Goal: Information Seeking & Learning: Learn about a topic

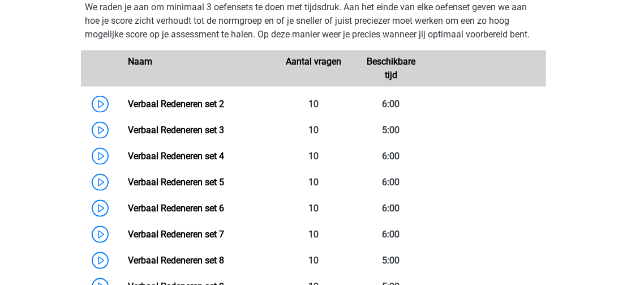
scroll to position [1176, 0]
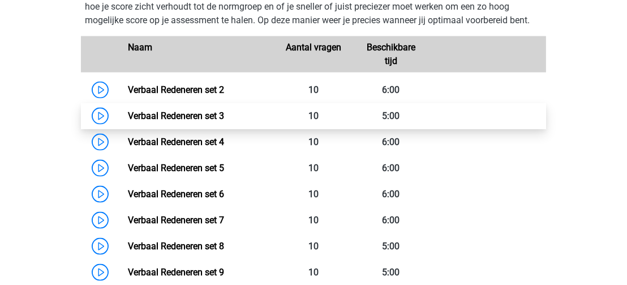
click at [128, 111] on link "Verbaal Redeneren set 3" at bounding box center [176, 115] width 96 height 11
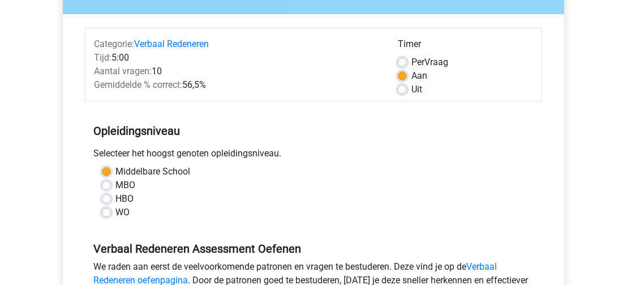
scroll to position [120, 0]
click at [412, 87] on label "Uit" at bounding box center [417, 89] width 11 height 14
click at [403, 87] on input "Uit" at bounding box center [402, 87] width 9 height 11
radio input "true"
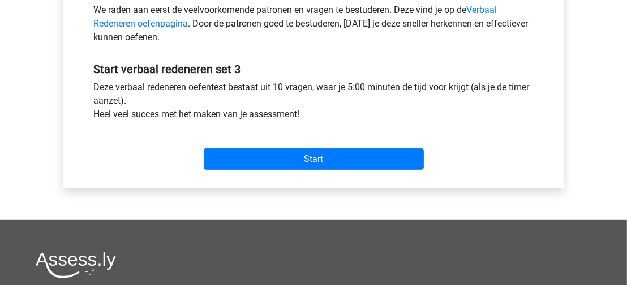
scroll to position [384, 0]
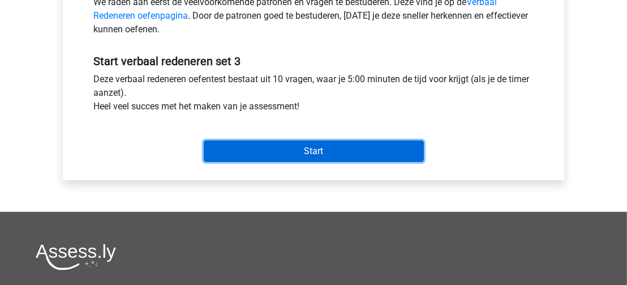
click at [339, 145] on input "Start" at bounding box center [314, 151] width 220 height 22
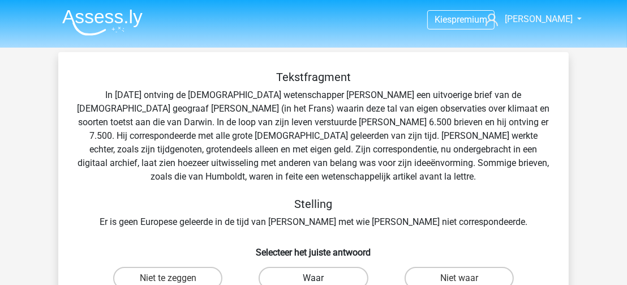
click at [356, 276] on label "Waar" at bounding box center [313, 278] width 109 height 23
click at [321, 278] on input "Waar" at bounding box center [317, 281] width 7 height 7
radio input "true"
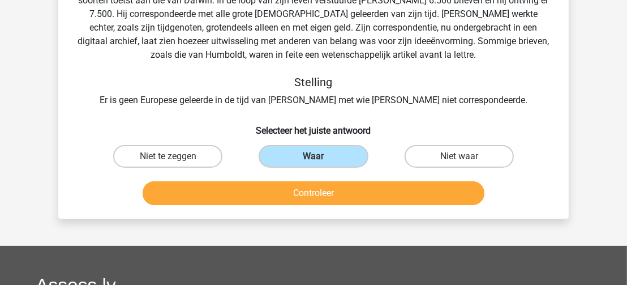
scroll to position [125, 0]
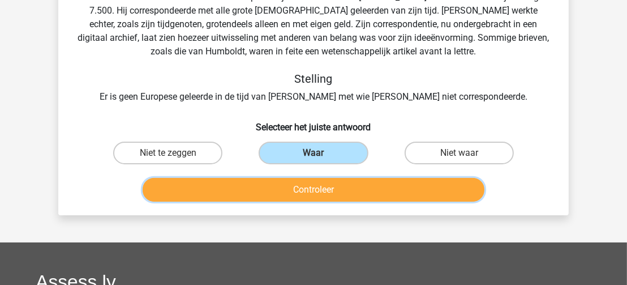
click at [441, 194] on button "Controleer" at bounding box center [314, 190] width 342 height 24
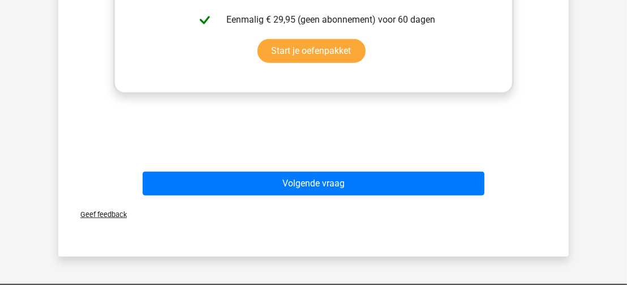
scroll to position [500, 0]
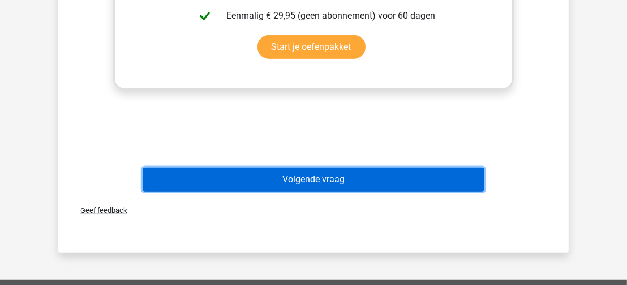
click at [457, 180] on button "Volgende vraag" at bounding box center [314, 180] width 342 height 24
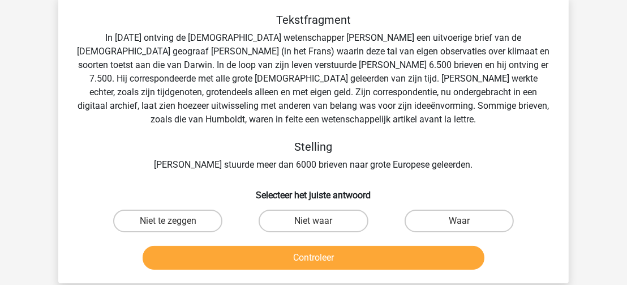
scroll to position [52, 0]
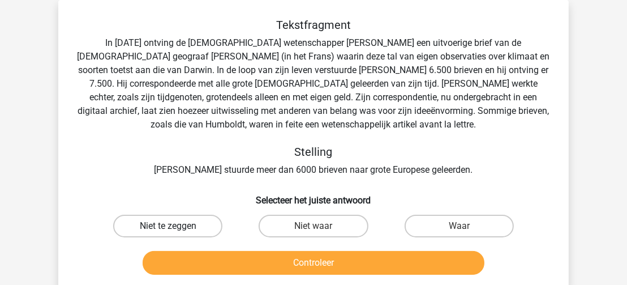
click at [185, 225] on label "Niet te zeggen" at bounding box center [167, 226] width 109 height 23
click at [175, 226] on input "Niet te zeggen" at bounding box center [171, 229] width 7 height 7
radio input "true"
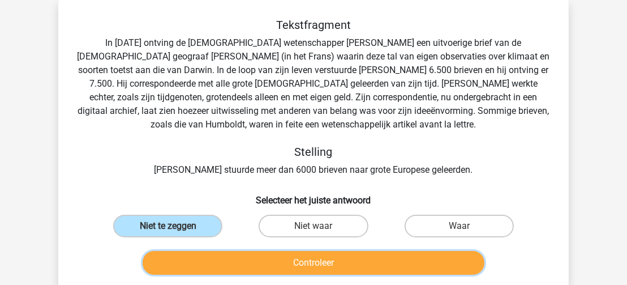
click at [243, 267] on button "Controleer" at bounding box center [314, 263] width 342 height 24
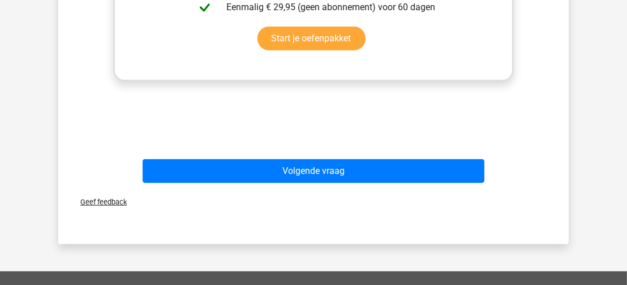
scroll to position [506, 0]
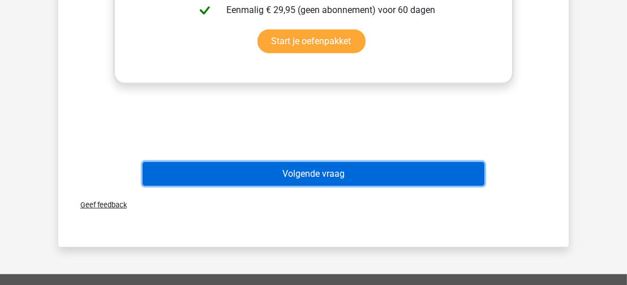
click at [473, 174] on button "Volgende vraag" at bounding box center [314, 174] width 342 height 24
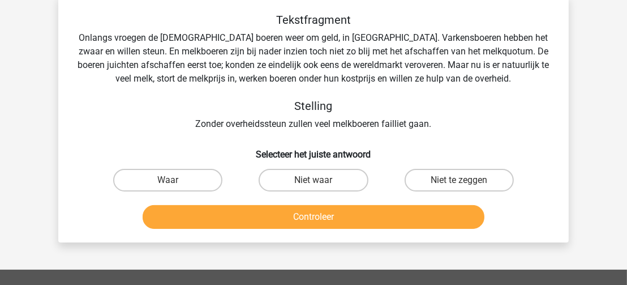
scroll to position [52, 0]
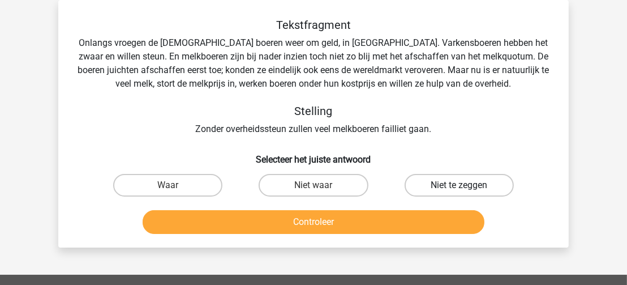
click at [470, 183] on label "Niet te zeggen" at bounding box center [459, 185] width 109 height 23
click at [466, 185] on input "Niet te zeggen" at bounding box center [462, 188] width 7 height 7
radio input "true"
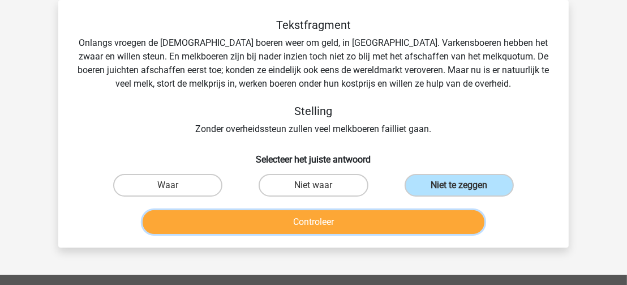
click at [409, 222] on button "Controleer" at bounding box center [314, 222] width 342 height 24
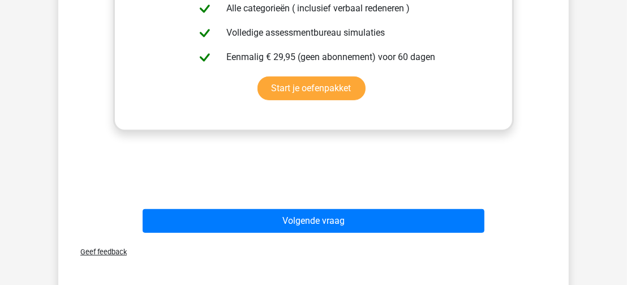
scroll to position [419, 0]
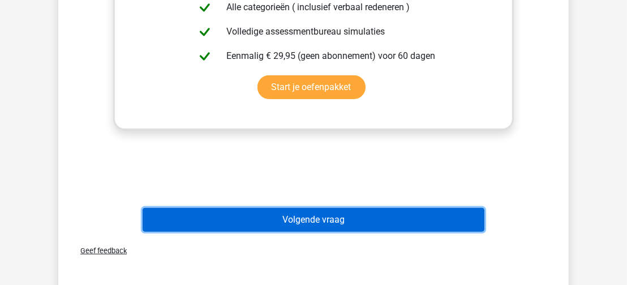
click at [468, 221] on button "Volgende vraag" at bounding box center [314, 220] width 342 height 24
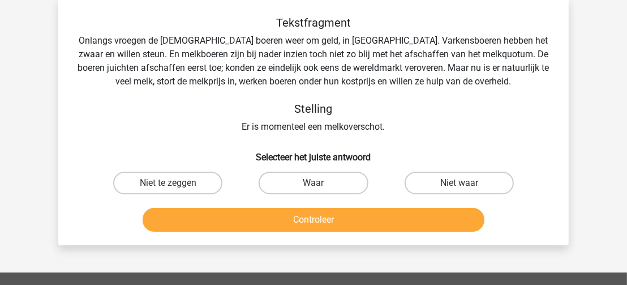
scroll to position [52, 0]
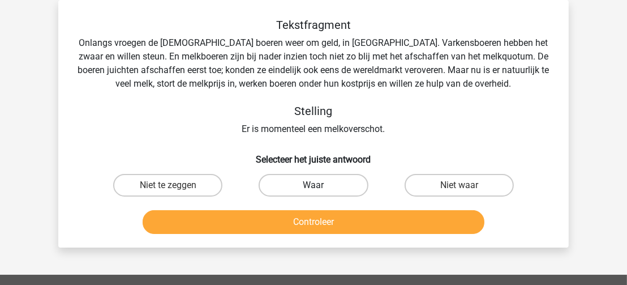
click at [286, 186] on label "Waar" at bounding box center [313, 185] width 109 height 23
click at [314, 186] on input "Waar" at bounding box center [317, 188] width 7 height 7
radio input "true"
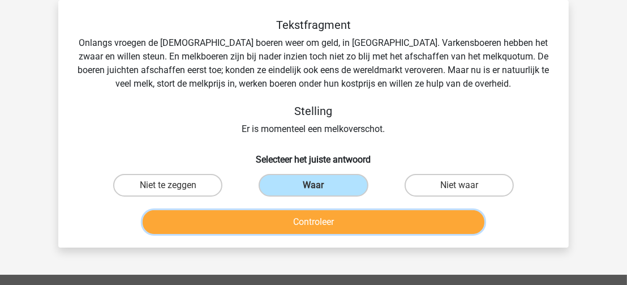
click at [290, 220] on button "Controleer" at bounding box center [314, 222] width 342 height 24
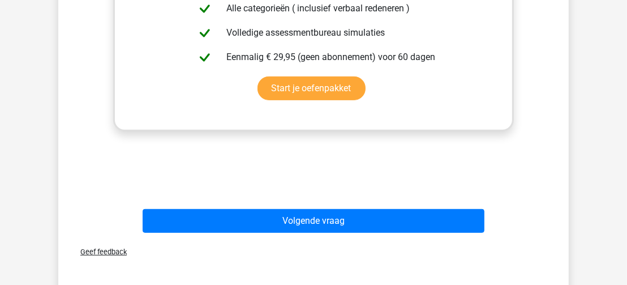
scroll to position [419, 0]
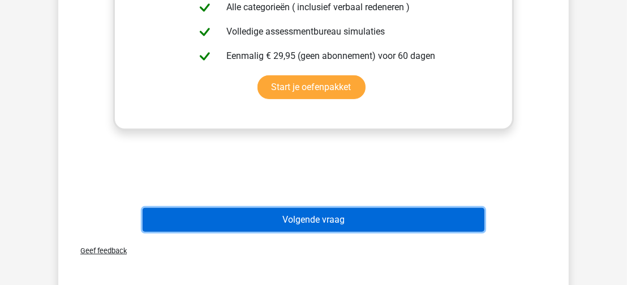
click at [468, 220] on button "Volgende vraag" at bounding box center [314, 220] width 342 height 24
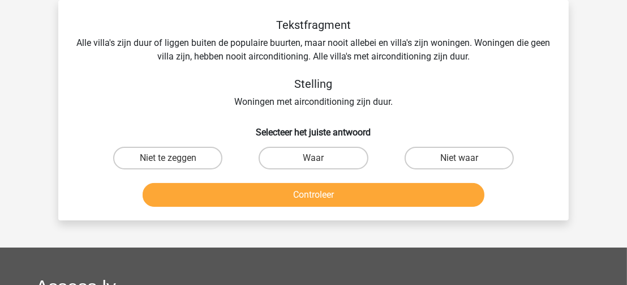
scroll to position [52, 0]
click at [189, 158] on label "Niet te zeggen" at bounding box center [167, 158] width 109 height 23
click at [175, 158] on input "Niet te zeggen" at bounding box center [171, 161] width 7 height 7
radio input "true"
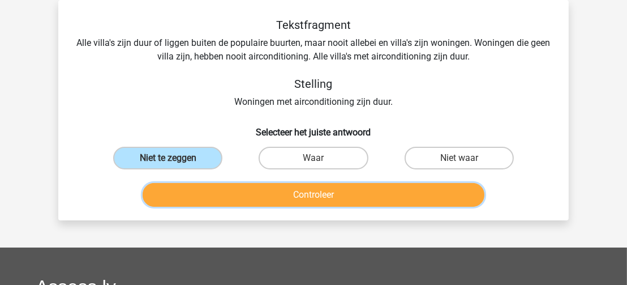
click at [211, 197] on button "Controleer" at bounding box center [314, 195] width 342 height 24
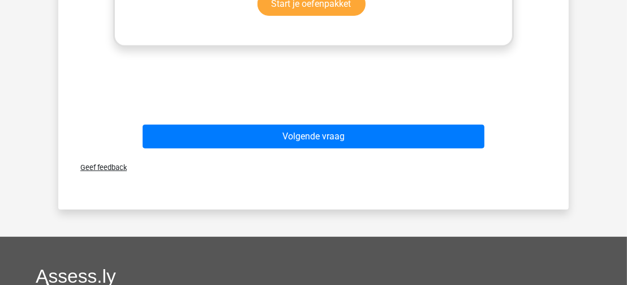
scroll to position [478, 0]
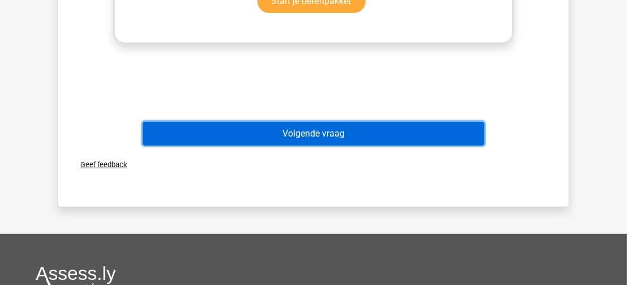
click at [459, 132] on button "Volgende vraag" at bounding box center [314, 134] width 342 height 24
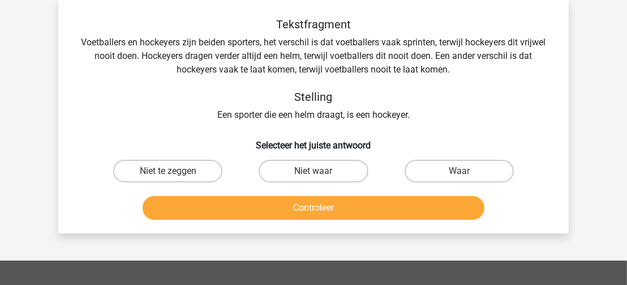
scroll to position [52, 0]
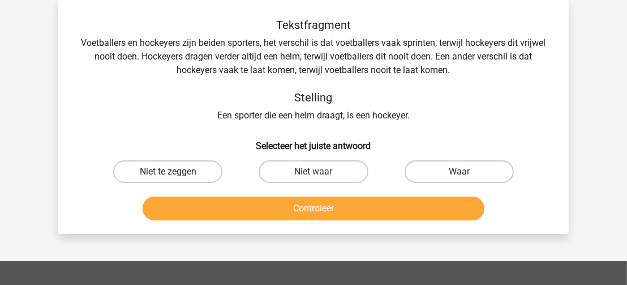
click at [185, 173] on label "Niet te zeggen" at bounding box center [167, 171] width 109 height 23
click at [175, 173] on input "Niet te zeggen" at bounding box center [171, 175] width 7 height 7
radio input "true"
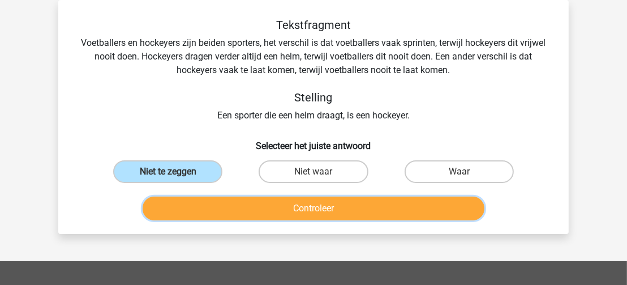
click at [227, 211] on button "Controleer" at bounding box center [314, 208] width 342 height 24
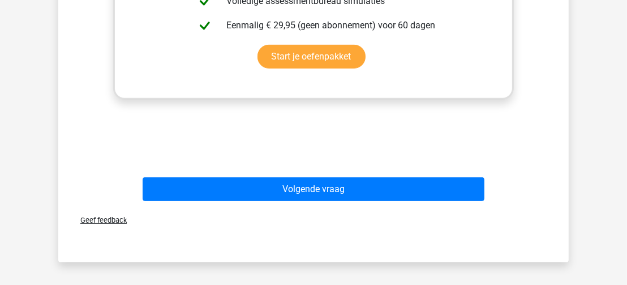
scroll to position [435, 0]
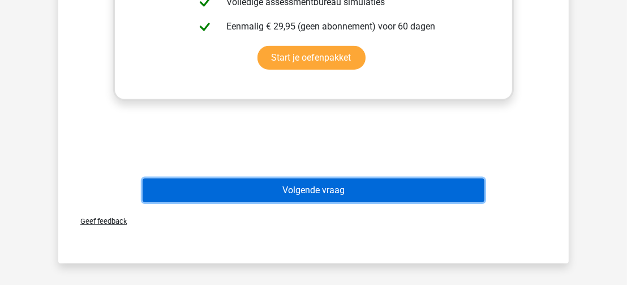
click at [465, 194] on button "Volgende vraag" at bounding box center [314, 190] width 342 height 24
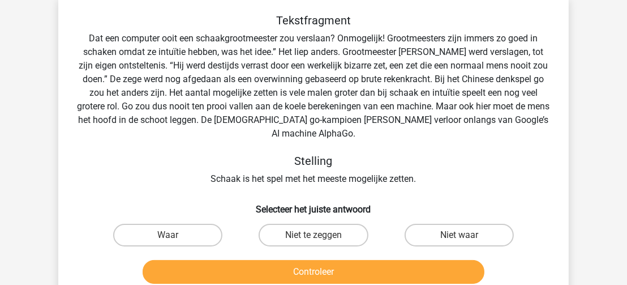
scroll to position [52, 0]
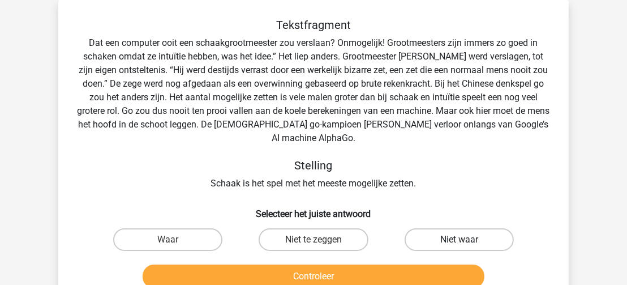
click at [447, 243] on label "Niet waar" at bounding box center [459, 239] width 109 height 23
click at [459, 243] on input "Niet waar" at bounding box center [462, 242] width 7 height 7
radio input "true"
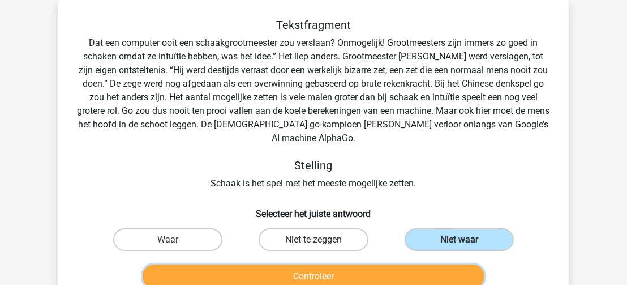
click at [392, 271] on button "Controleer" at bounding box center [314, 276] width 342 height 24
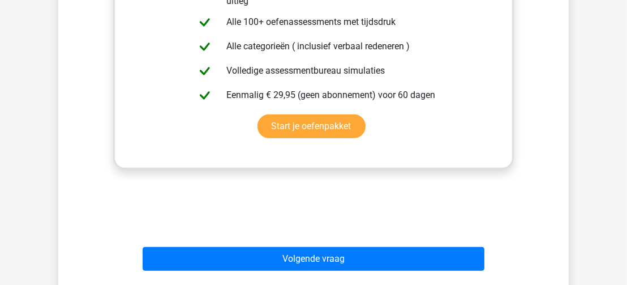
scroll to position [440, 0]
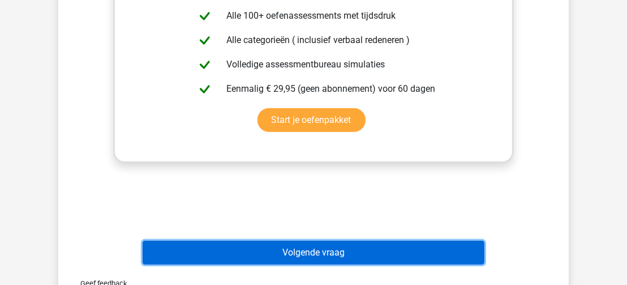
click at [420, 250] on button "Volgende vraag" at bounding box center [314, 253] width 342 height 24
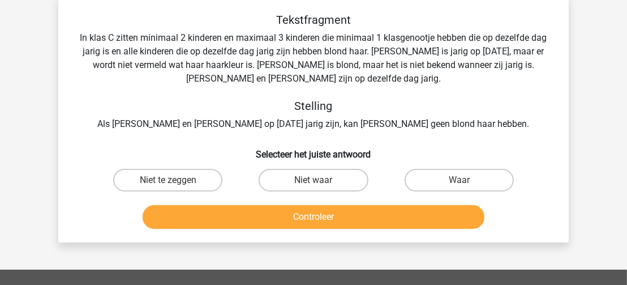
scroll to position [52, 0]
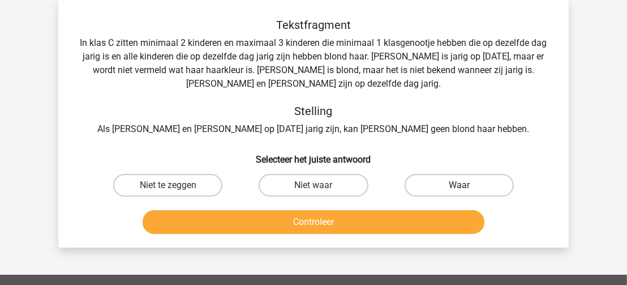
click at [474, 186] on label "Waar" at bounding box center [459, 185] width 109 height 23
click at [466, 186] on input "Waar" at bounding box center [462, 188] width 7 height 7
radio input "true"
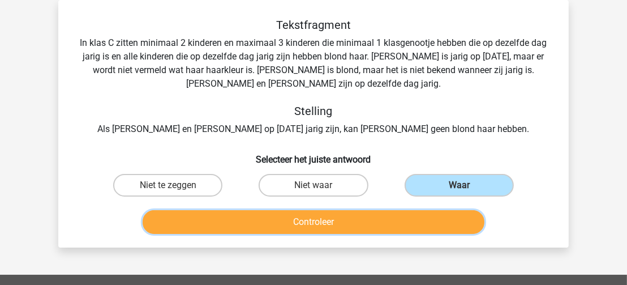
click at [380, 218] on button "Controleer" at bounding box center [314, 222] width 342 height 24
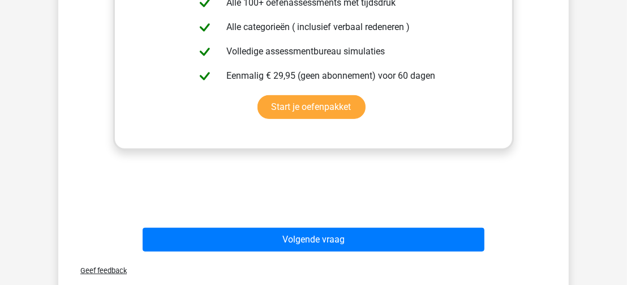
scroll to position [440, 0]
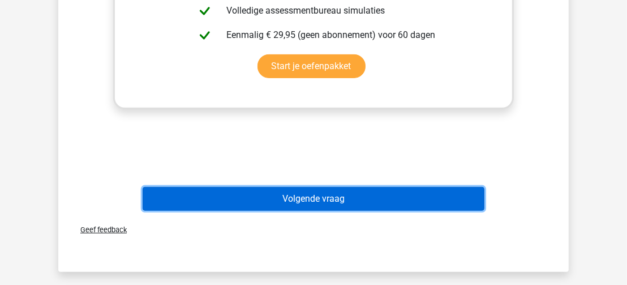
click at [457, 198] on button "Volgende vraag" at bounding box center [314, 199] width 342 height 24
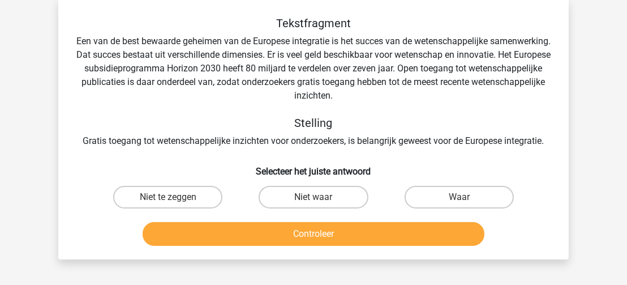
scroll to position [52, 0]
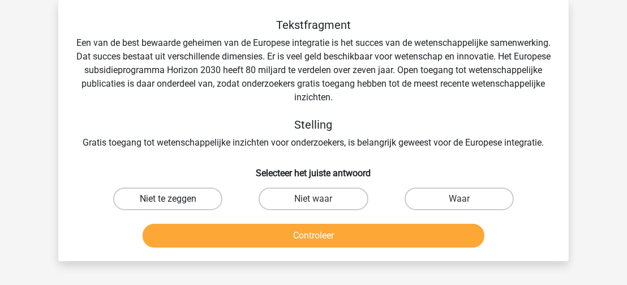
click at [206, 192] on label "Niet te zeggen" at bounding box center [167, 198] width 109 height 23
click at [175, 199] on input "Niet te zeggen" at bounding box center [171, 202] width 7 height 7
radio input "true"
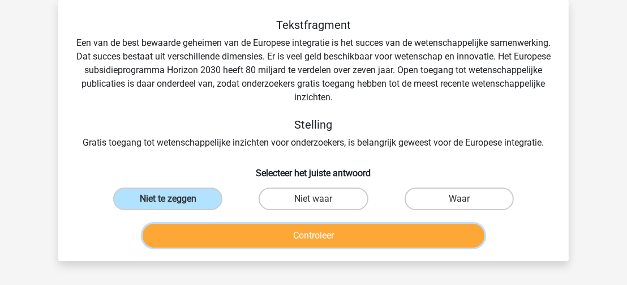
click at [232, 237] on button "Controleer" at bounding box center [314, 236] width 342 height 24
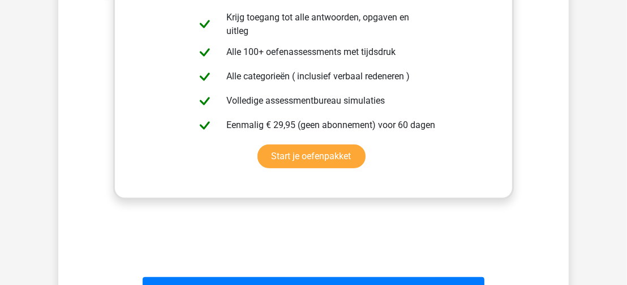
scroll to position [406, 0]
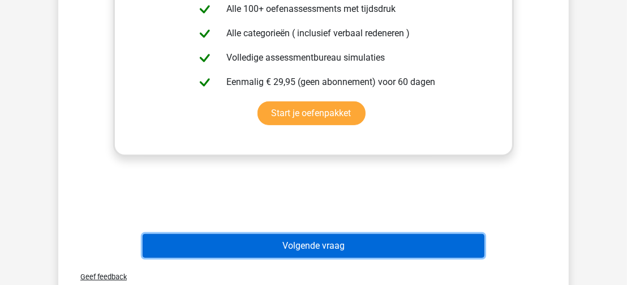
click at [461, 249] on button "Volgende vraag" at bounding box center [314, 246] width 342 height 24
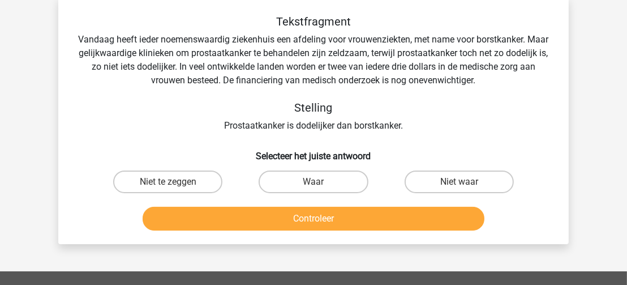
scroll to position [52, 0]
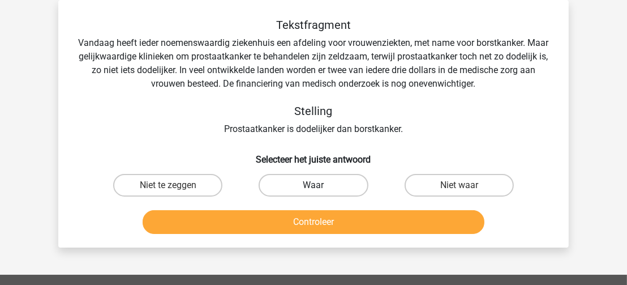
click at [309, 182] on label "Waar" at bounding box center [313, 185] width 109 height 23
click at [314, 185] on input "Waar" at bounding box center [317, 188] width 7 height 7
radio input "true"
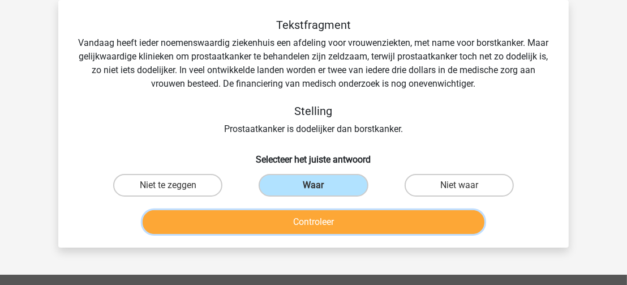
click at [322, 221] on button "Controleer" at bounding box center [314, 222] width 342 height 24
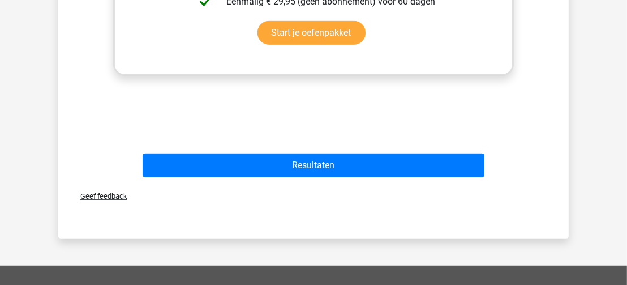
scroll to position [454, 0]
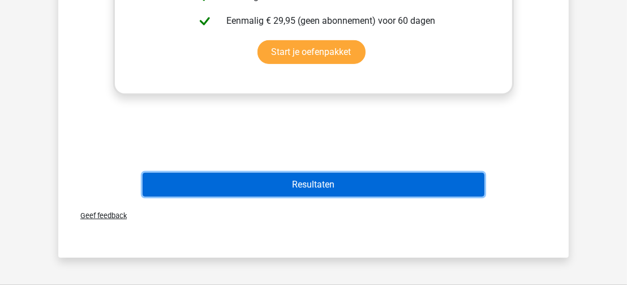
click at [458, 190] on button "Resultaten" at bounding box center [314, 185] width 342 height 24
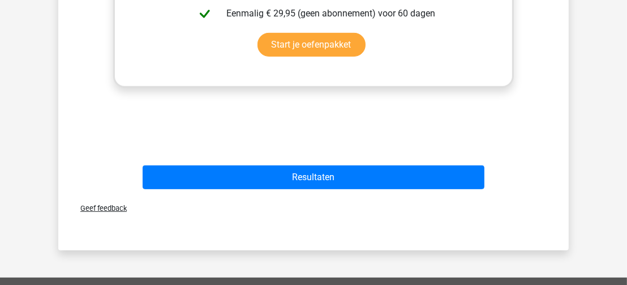
scroll to position [477, 0]
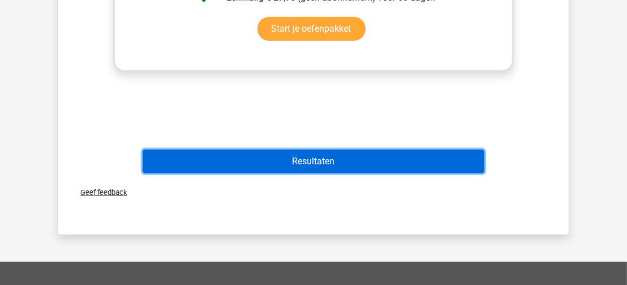
click at [468, 162] on button "Resultaten" at bounding box center [314, 161] width 342 height 24
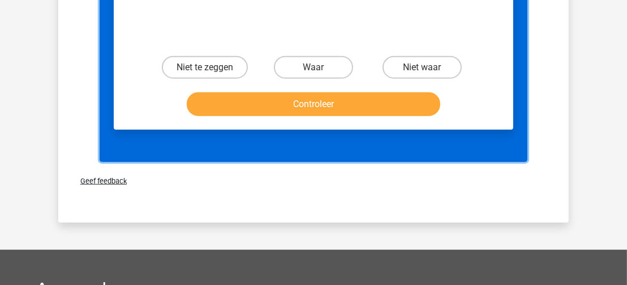
scroll to position [830, 0]
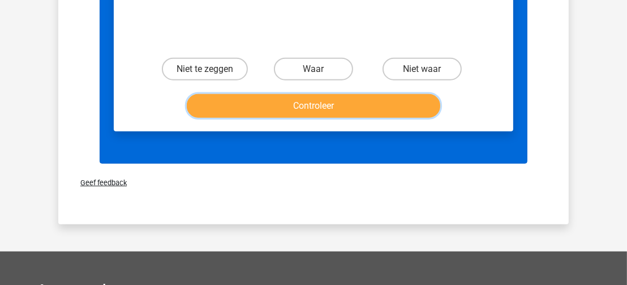
click at [402, 94] on button "Controleer" at bounding box center [314, 106] width 254 height 24
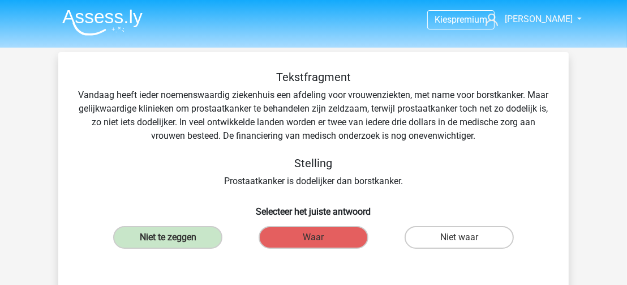
scroll to position [72, 0]
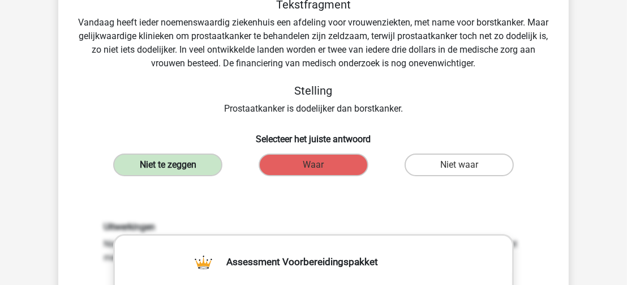
click at [179, 163] on label "Niet te zeggen" at bounding box center [167, 164] width 109 height 23
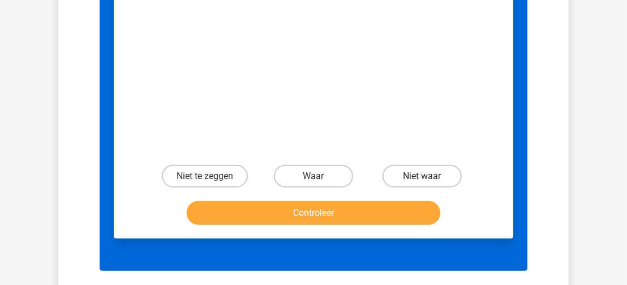
scroll to position [725, 0]
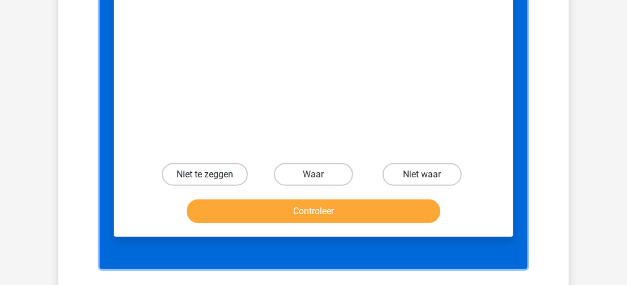
click at [234, 163] on label "Niet te zeggen" at bounding box center [205, 174] width 86 height 23
click at [208, 163] on label "Niet te zeggen" at bounding box center [205, 174] width 86 height 23
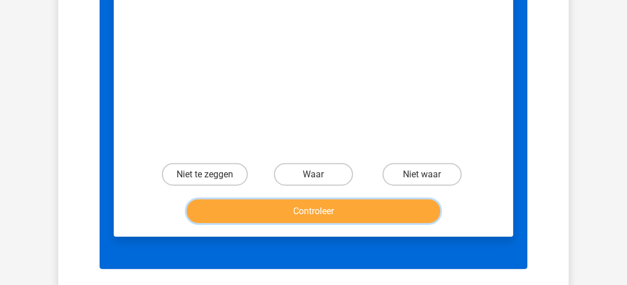
click at [258, 199] on button "Controleer" at bounding box center [314, 211] width 254 height 24
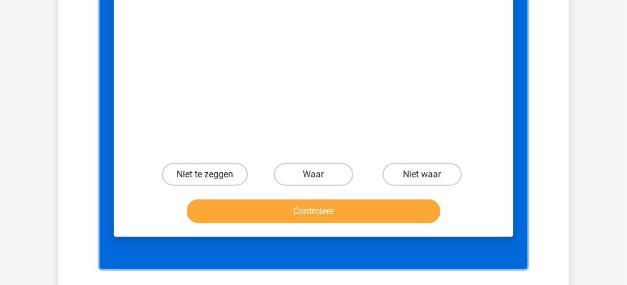
click at [200, 163] on label "Niet te zeggen" at bounding box center [205, 174] width 86 height 23
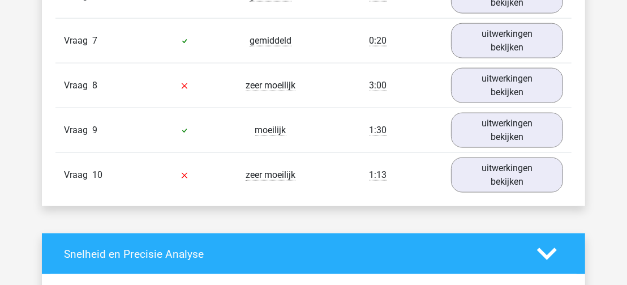
scroll to position [1223, 0]
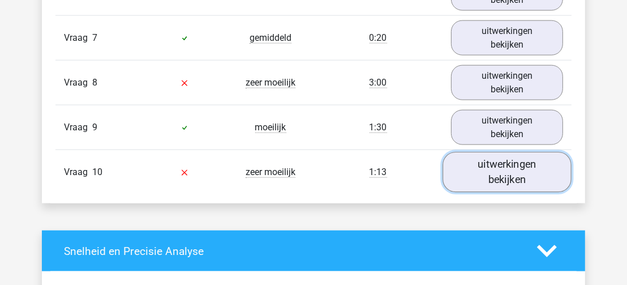
click at [506, 165] on link "uitwerkingen bekijken" at bounding box center [507, 172] width 129 height 40
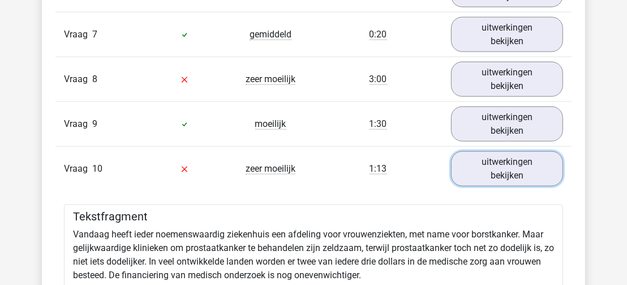
scroll to position [1243, 0]
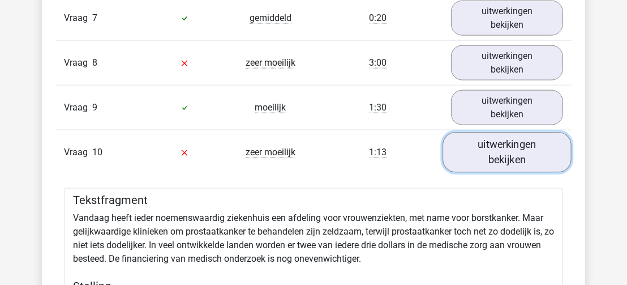
click at [527, 148] on link "uitwerkingen bekijken" at bounding box center [507, 152] width 129 height 40
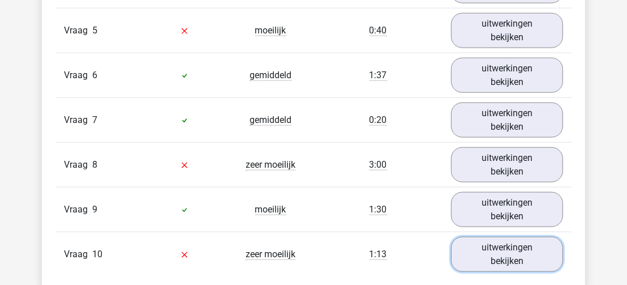
scroll to position [1121, 0]
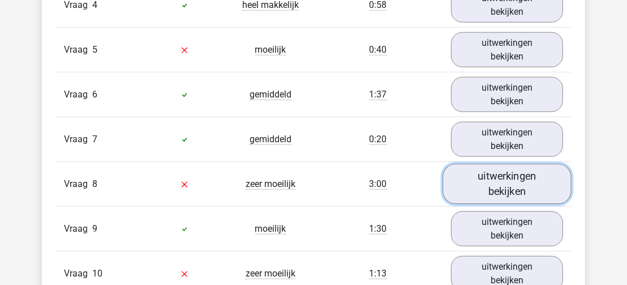
click at [526, 178] on link "uitwerkingen bekijken" at bounding box center [507, 184] width 129 height 40
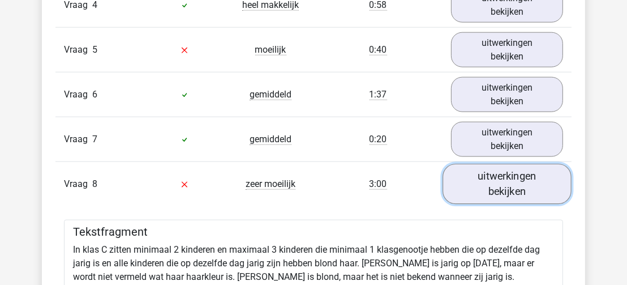
click at [526, 178] on link "uitwerkingen bekijken" at bounding box center [507, 184] width 129 height 40
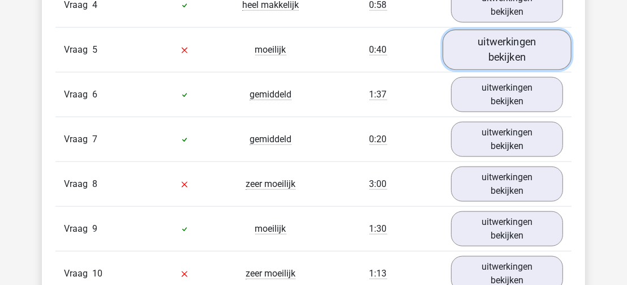
click at [497, 45] on link "uitwerkingen bekijken" at bounding box center [507, 49] width 129 height 40
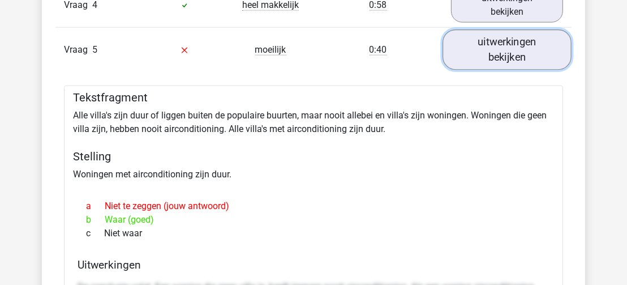
click at [497, 45] on link "uitwerkingen bekijken" at bounding box center [507, 49] width 129 height 40
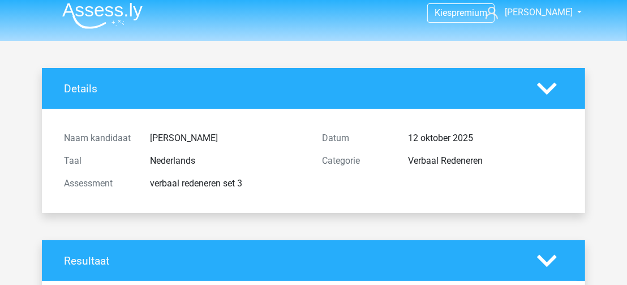
scroll to position [0, 0]
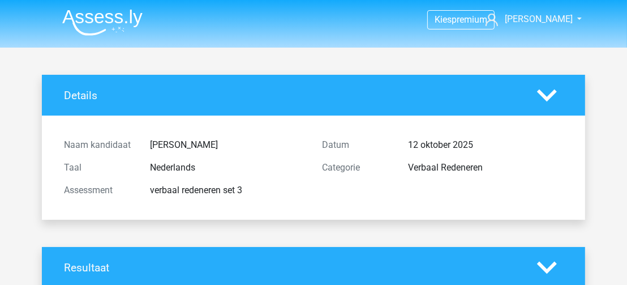
click at [620, 11] on header "Kies premium [PERSON_NAME] [EMAIL_ADDRESS][DOMAIN_NAME]" at bounding box center [313, 24] width 627 height 48
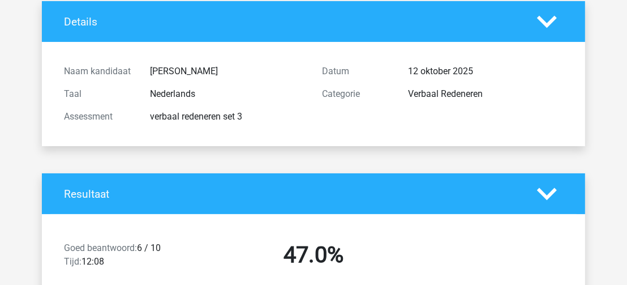
scroll to position [64, 0]
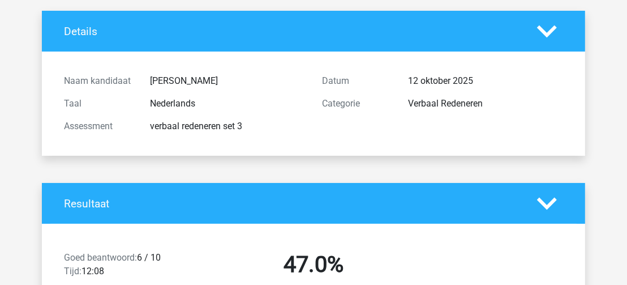
click at [547, 203] on icon at bounding box center [547, 204] width 20 height 20
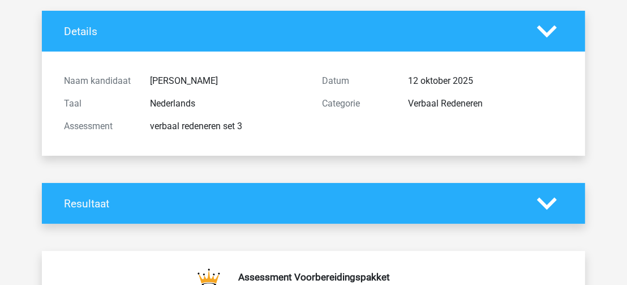
click at [547, 203] on icon at bounding box center [547, 204] width 20 height 20
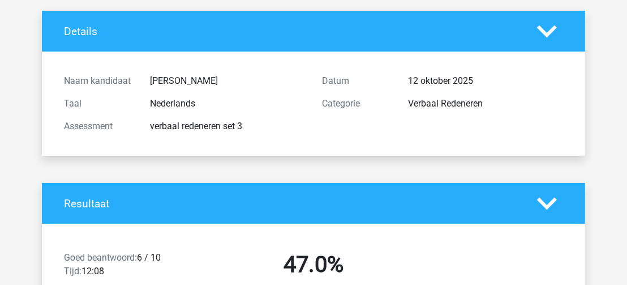
scroll to position [0, 0]
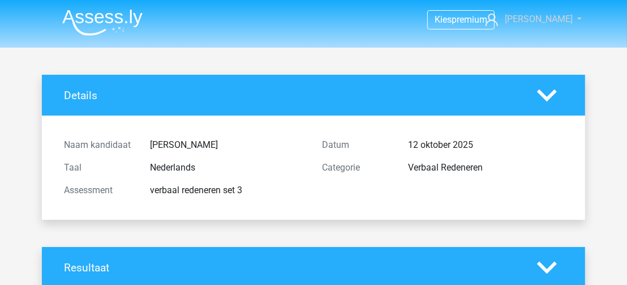
click at [567, 17] on link "[PERSON_NAME]" at bounding box center [527, 19] width 93 height 14
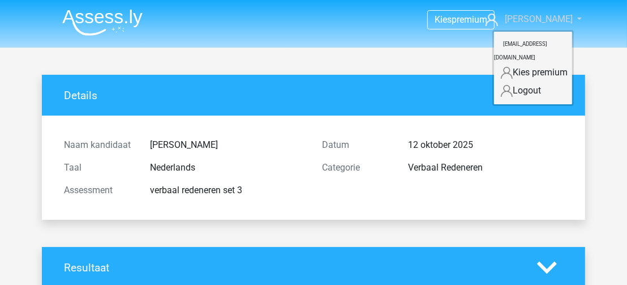
click at [567, 17] on link "[PERSON_NAME]" at bounding box center [527, 19] width 93 height 14
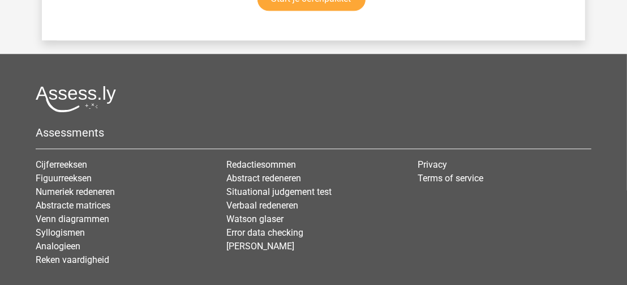
scroll to position [2259, 0]
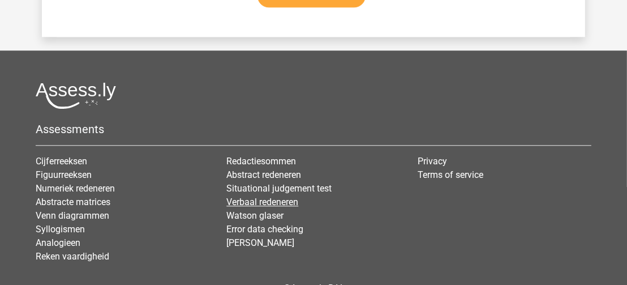
click at [284, 196] on link "Verbaal redeneren" at bounding box center [262, 201] width 72 height 11
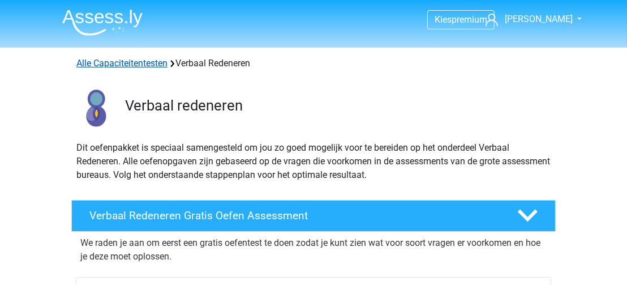
click at [147, 63] on link "Alle Capaciteitentesten" at bounding box center [121, 63] width 91 height 11
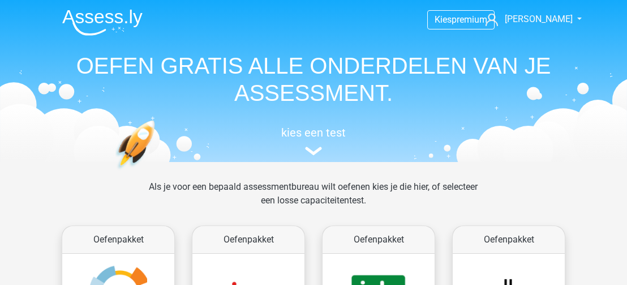
scroll to position [479, 0]
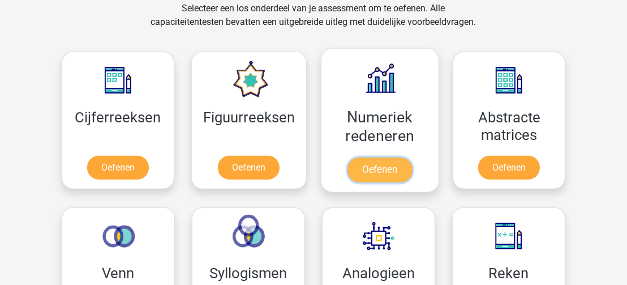
click at [379, 167] on link "Oefenen" at bounding box center [380, 169] width 65 height 25
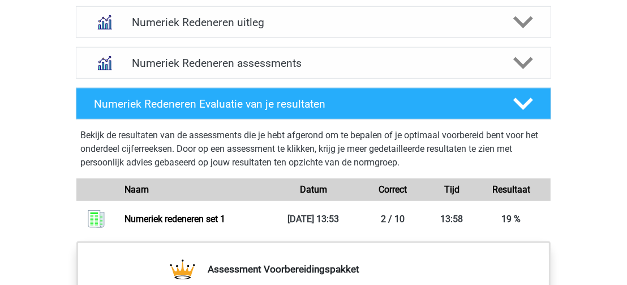
scroll to position [743, 0]
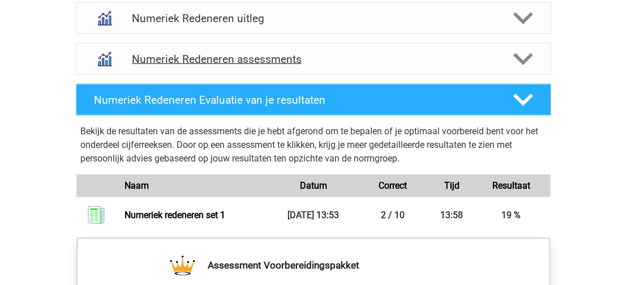
click at [524, 57] on icon at bounding box center [523, 59] width 20 height 20
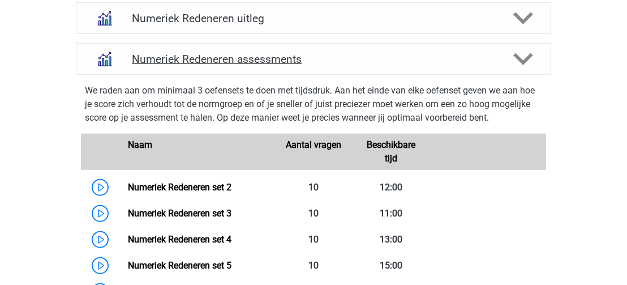
click at [524, 57] on icon at bounding box center [523, 59] width 20 height 20
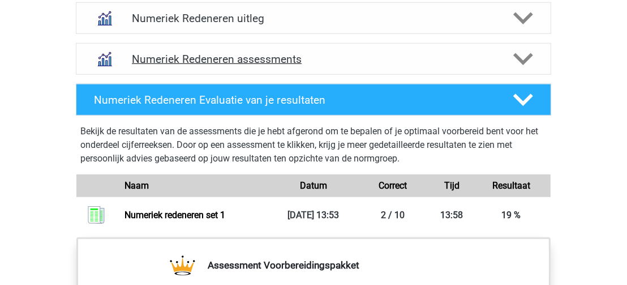
click at [524, 57] on icon at bounding box center [523, 59] width 20 height 20
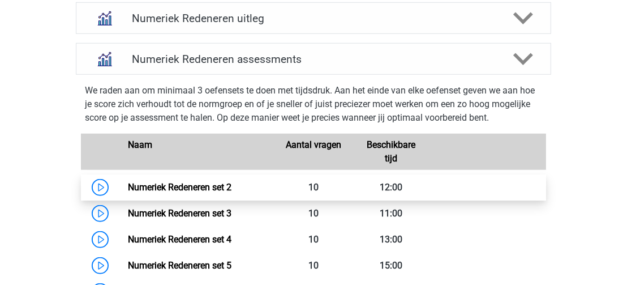
click at [128, 183] on link "Numeriek Redeneren set 2" at bounding box center [180, 187] width 104 height 11
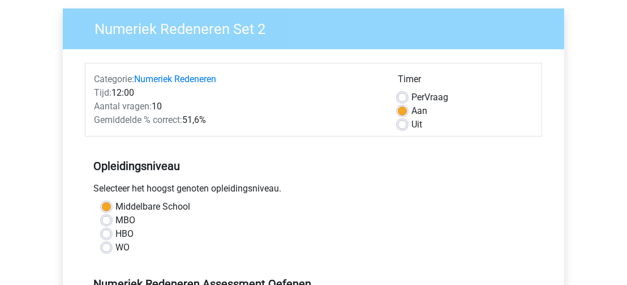
scroll to position [43, 0]
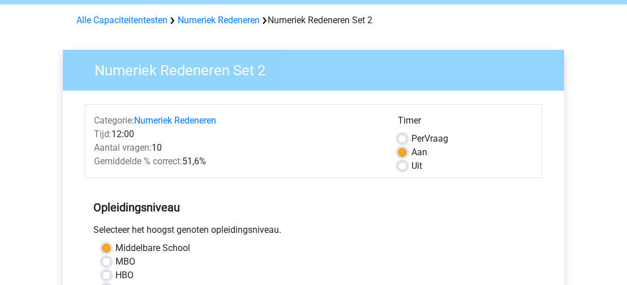
click at [412, 166] on label "Uit" at bounding box center [417, 166] width 11 height 14
click at [399, 166] on input "Uit" at bounding box center [402, 164] width 9 height 11
radio input "true"
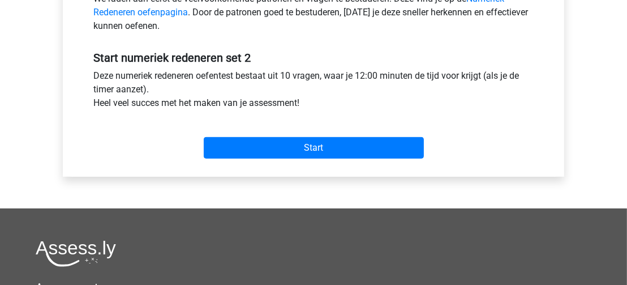
scroll to position [383, 0]
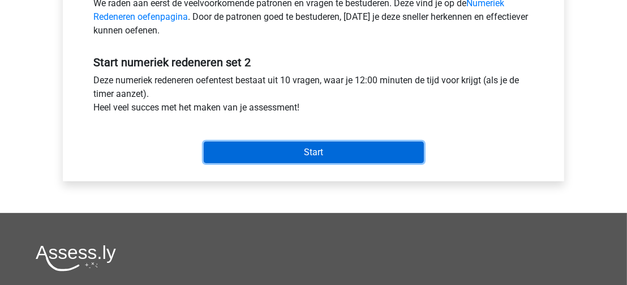
click at [413, 155] on input "Start" at bounding box center [314, 153] width 220 height 22
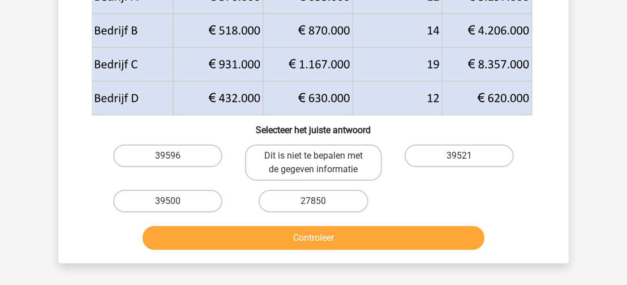
scroll to position [160, 0]
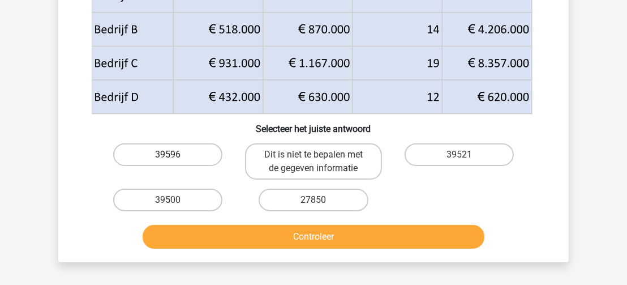
click at [177, 153] on label "39596" at bounding box center [167, 154] width 109 height 23
click at [175, 155] on input "39596" at bounding box center [171, 158] width 7 height 7
radio input "true"
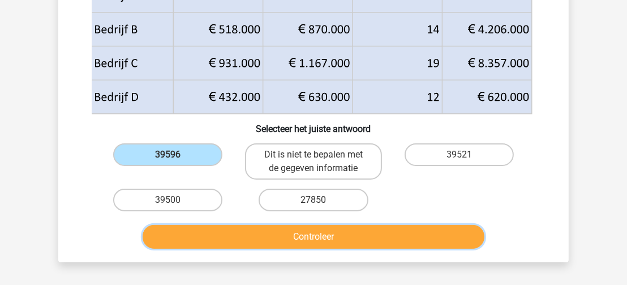
click at [254, 234] on button "Controleer" at bounding box center [314, 237] width 342 height 24
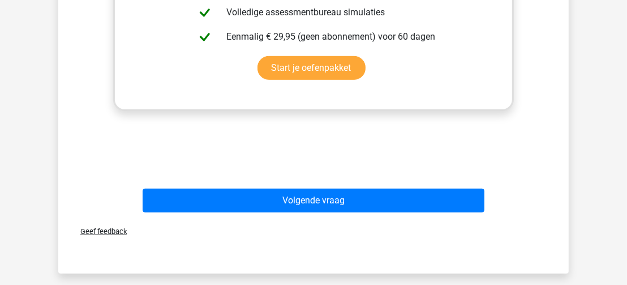
scroll to position [567, 0]
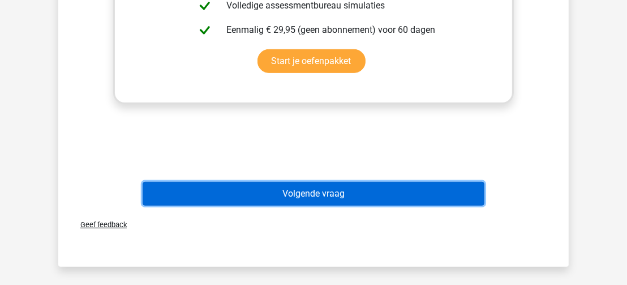
click at [438, 194] on button "Volgende vraag" at bounding box center [314, 194] width 342 height 24
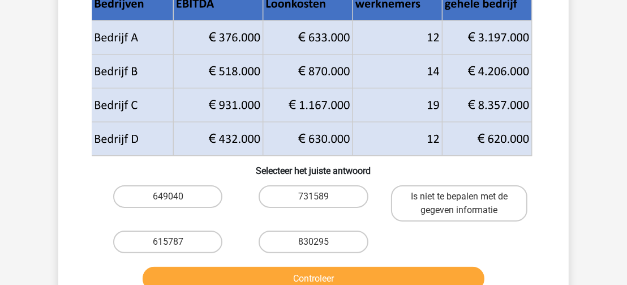
scroll to position [170, 0]
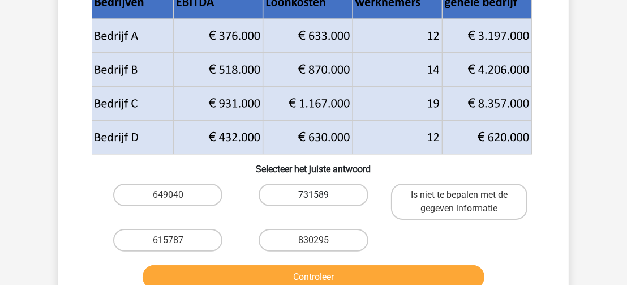
click at [288, 192] on label "731589" at bounding box center [313, 194] width 109 height 23
click at [314, 195] on input "731589" at bounding box center [317, 198] width 7 height 7
radio input "true"
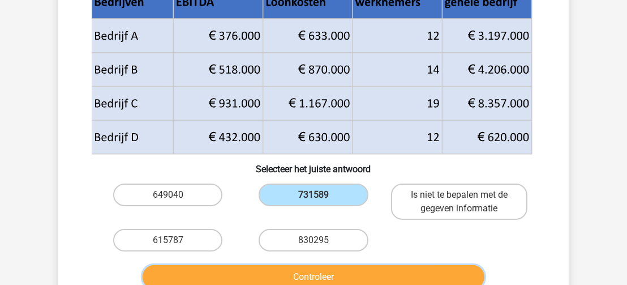
click at [300, 275] on button "Controleer" at bounding box center [314, 277] width 342 height 24
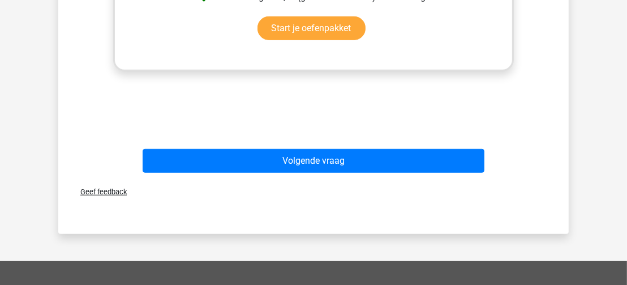
scroll to position [653, 0]
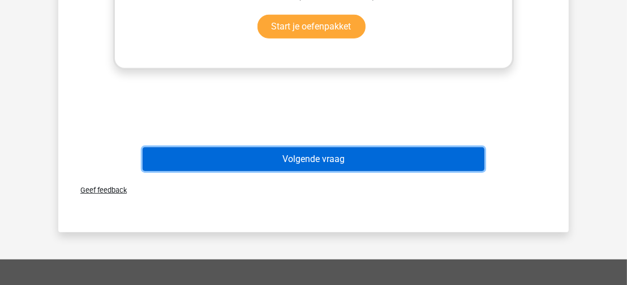
click at [466, 160] on button "Volgende vraag" at bounding box center [314, 159] width 342 height 24
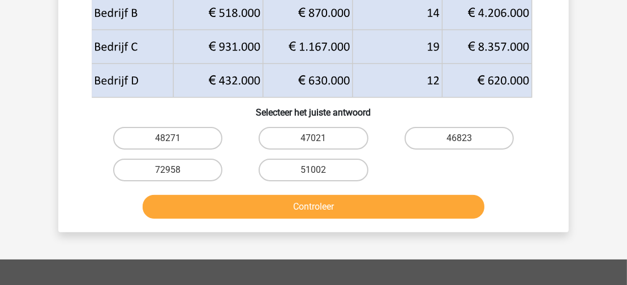
scroll to position [212, 0]
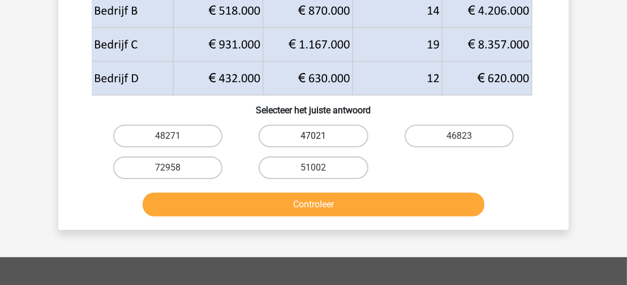
click at [330, 138] on label "47021" at bounding box center [313, 136] width 109 height 23
click at [321, 138] on input "47021" at bounding box center [317, 139] width 7 height 7
radio input "true"
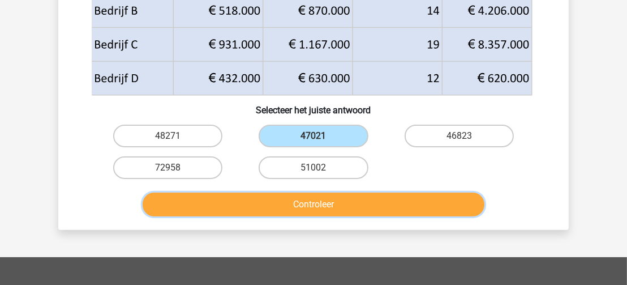
click at [342, 204] on button "Controleer" at bounding box center [314, 204] width 342 height 24
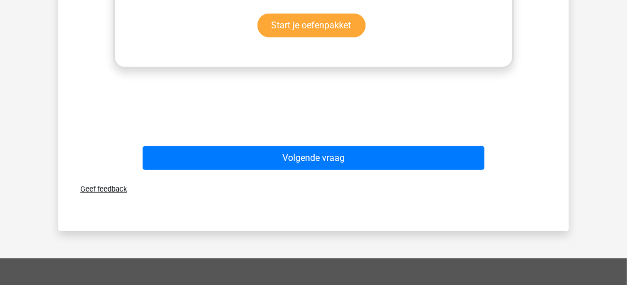
scroll to position [622, 0]
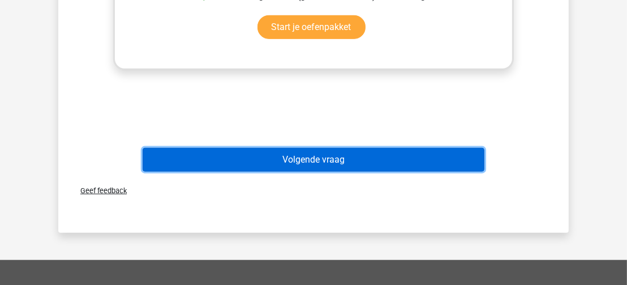
click at [468, 159] on button "Volgende vraag" at bounding box center [314, 160] width 342 height 24
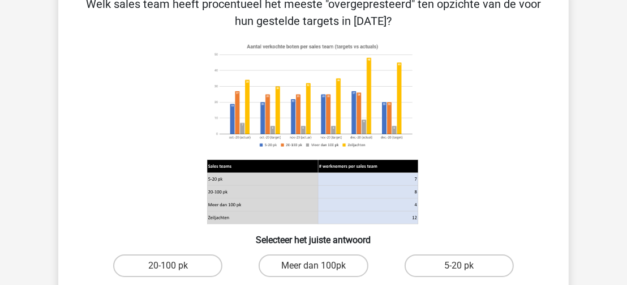
scroll to position [65, 0]
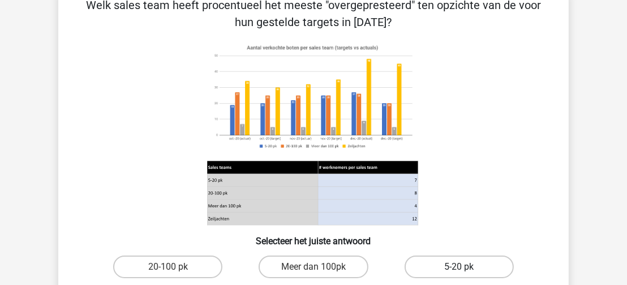
click at [474, 265] on label "5-20 pk" at bounding box center [459, 266] width 109 height 23
click at [466, 267] on input "5-20 pk" at bounding box center [462, 270] width 7 height 7
radio input "true"
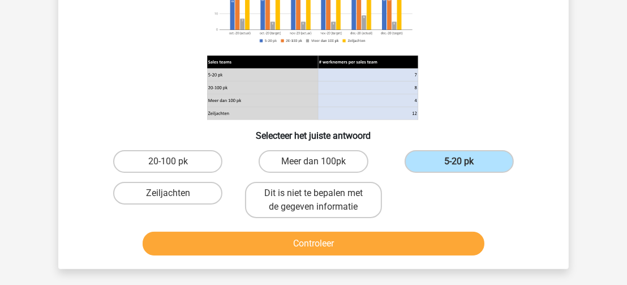
scroll to position [175, 0]
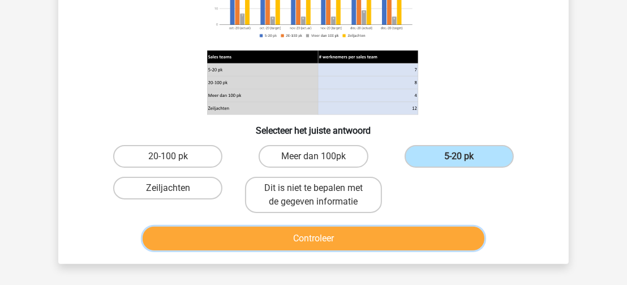
click at [469, 235] on button "Controleer" at bounding box center [314, 238] width 342 height 24
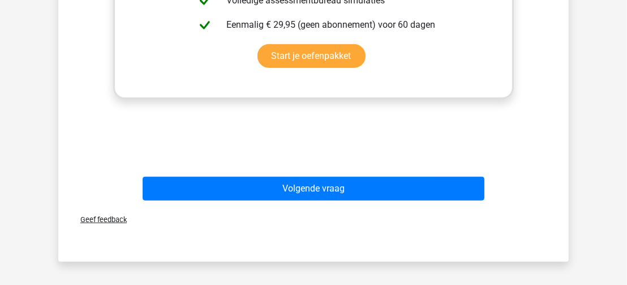
scroll to position [595, 0]
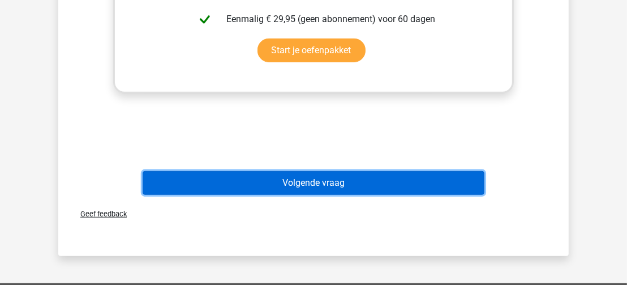
click at [468, 181] on button "Volgende vraag" at bounding box center [314, 183] width 342 height 24
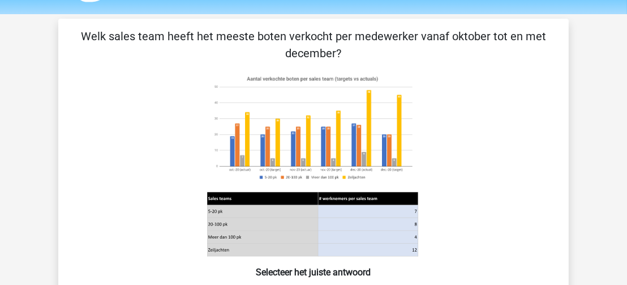
scroll to position [30, 0]
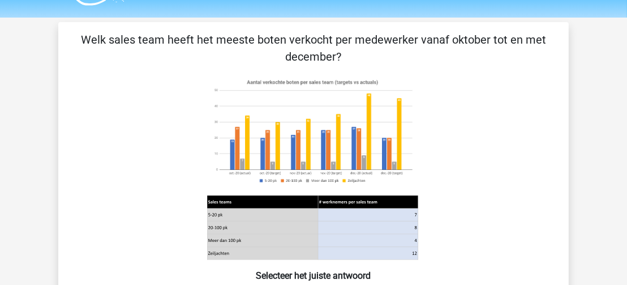
click at [363, 135] on image at bounding box center [312, 131] width 211 height 114
click at [290, 143] on image at bounding box center [312, 131] width 211 height 114
click at [282, 117] on image at bounding box center [312, 131] width 211 height 114
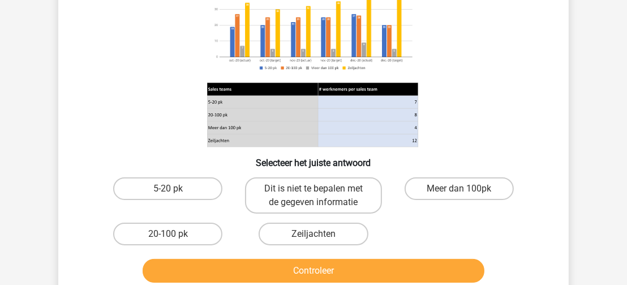
scroll to position [164, 0]
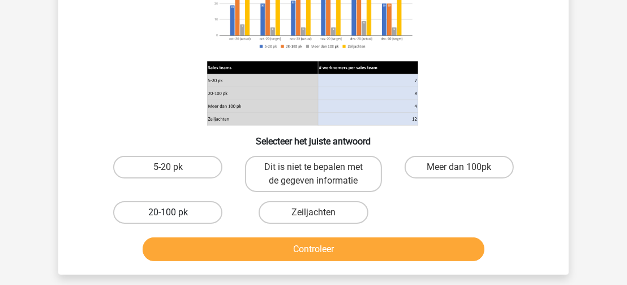
click at [190, 213] on label "20-100 pk" at bounding box center [167, 212] width 109 height 23
click at [175, 213] on input "20-100 pk" at bounding box center [171, 215] width 7 height 7
radio input "true"
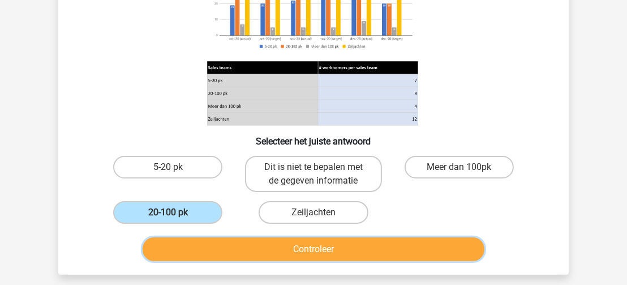
click at [248, 246] on button "Controleer" at bounding box center [314, 249] width 342 height 24
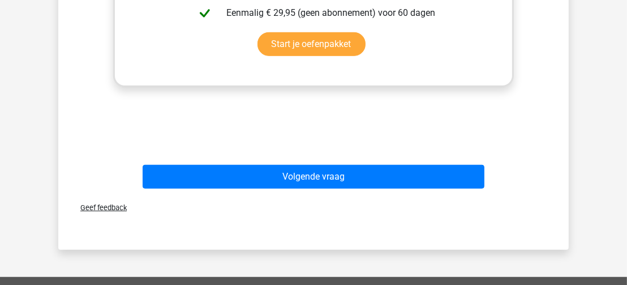
scroll to position [602, 0]
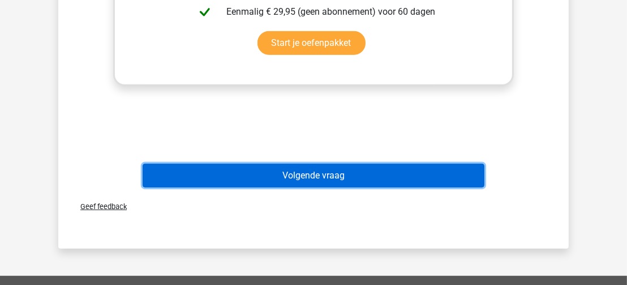
click at [461, 176] on button "Volgende vraag" at bounding box center [314, 176] width 342 height 24
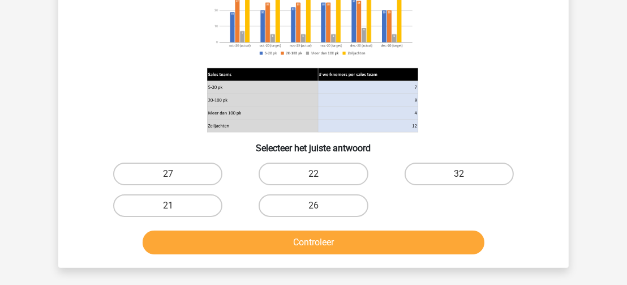
scroll to position [172, 0]
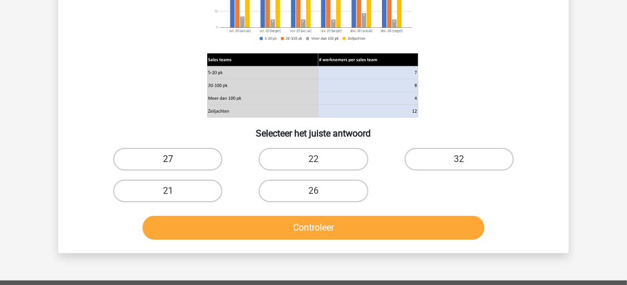
click at [184, 153] on label "27" at bounding box center [167, 159] width 109 height 23
click at [175, 159] on input "27" at bounding box center [171, 162] width 7 height 7
radio input "true"
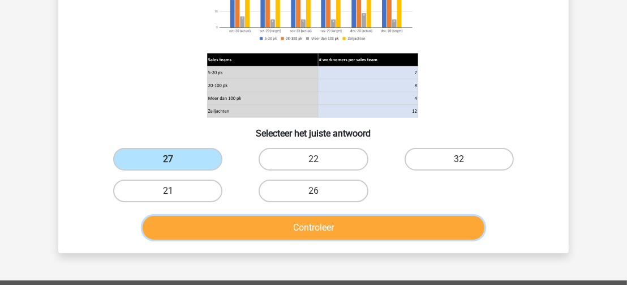
click at [265, 228] on button "Controleer" at bounding box center [314, 228] width 342 height 24
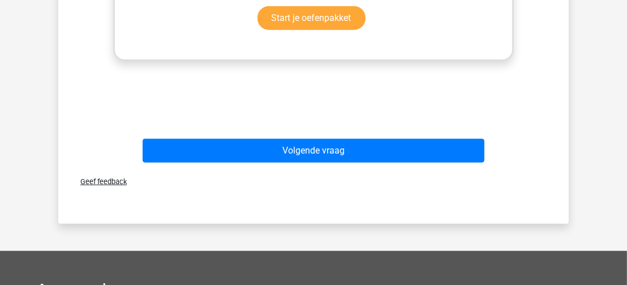
scroll to position [621, 0]
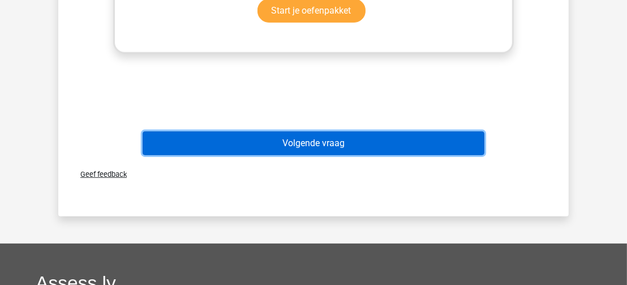
click at [466, 142] on button "Volgende vraag" at bounding box center [314, 143] width 342 height 24
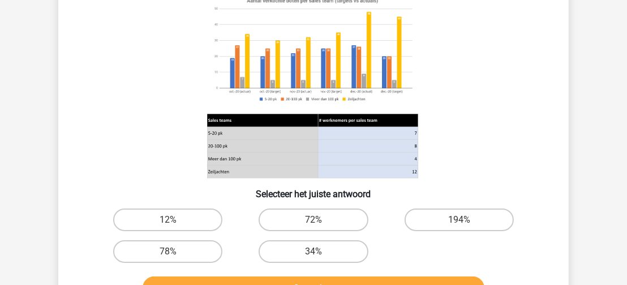
scroll to position [149, 0]
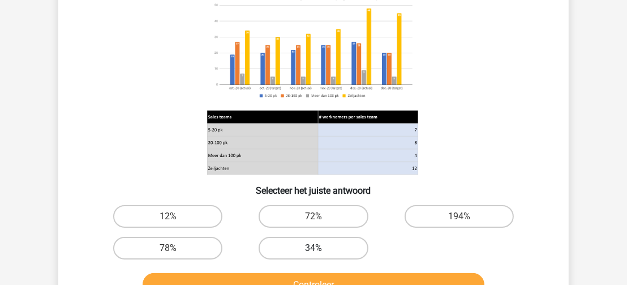
click at [341, 247] on label "34%" at bounding box center [313, 248] width 109 height 23
click at [321, 248] on input "34%" at bounding box center [317, 251] width 7 height 7
radio input "true"
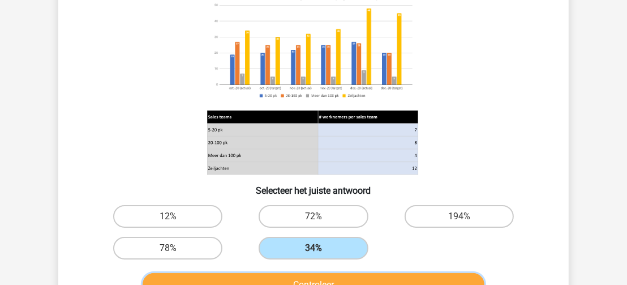
click at [359, 281] on button "Controleer" at bounding box center [314, 285] width 342 height 24
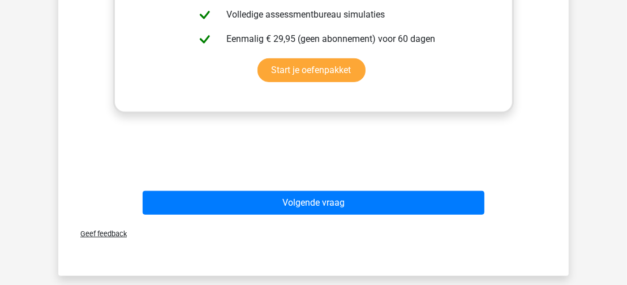
scroll to position [603, 0]
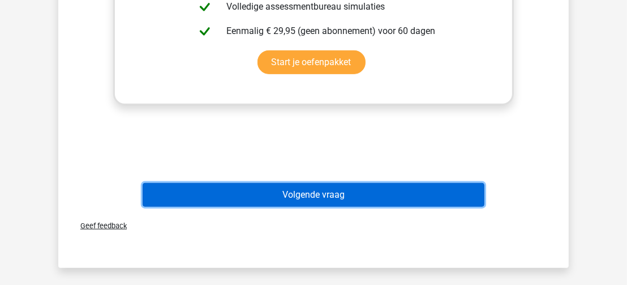
click at [468, 195] on button "Volgende vraag" at bounding box center [314, 195] width 342 height 24
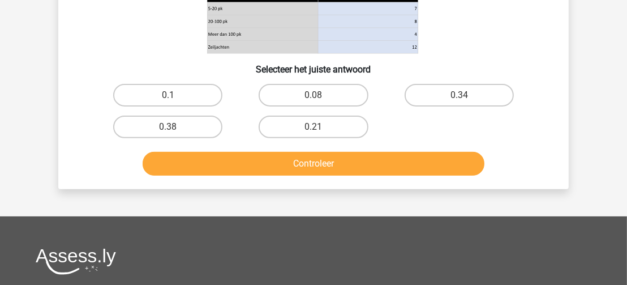
scroll to position [233, 0]
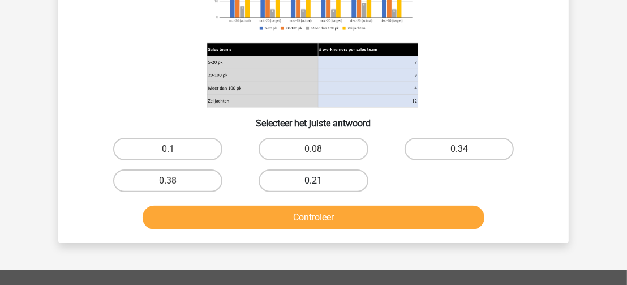
click at [322, 181] on label "0.21" at bounding box center [313, 180] width 109 height 23
click at [321, 181] on input "0.21" at bounding box center [317, 184] width 7 height 7
radio input "true"
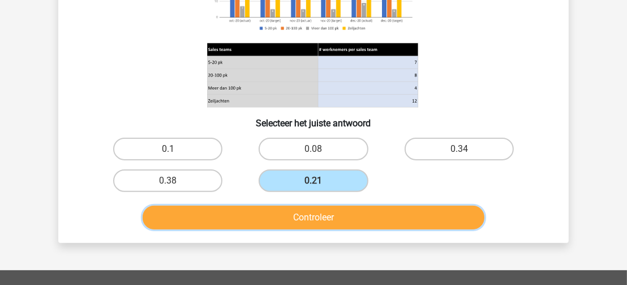
click at [335, 216] on button "Controleer" at bounding box center [314, 217] width 342 height 24
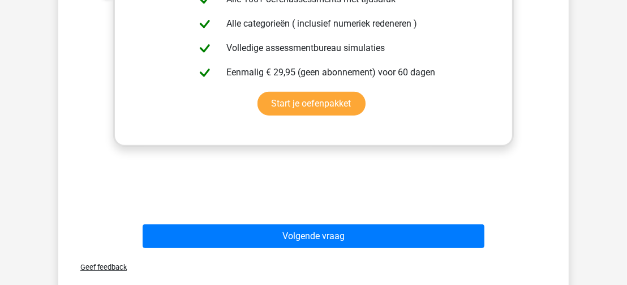
scroll to position [580, 0]
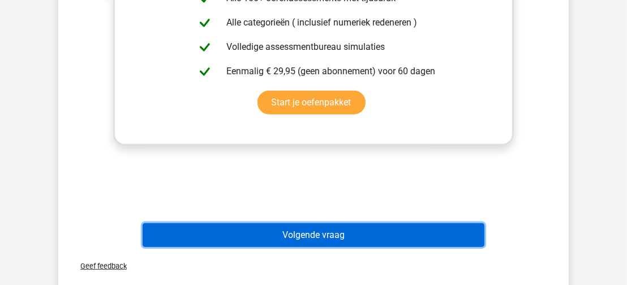
click at [476, 229] on button "Volgende vraag" at bounding box center [314, 235] width 342 height 24
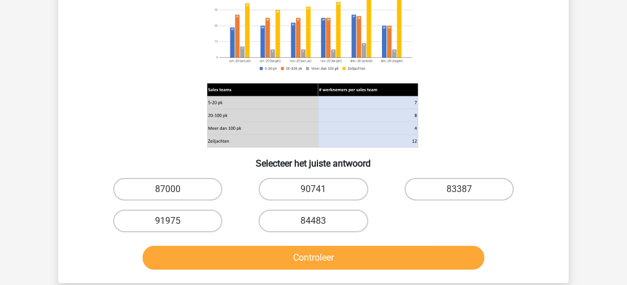
scroll to position [179, 0]
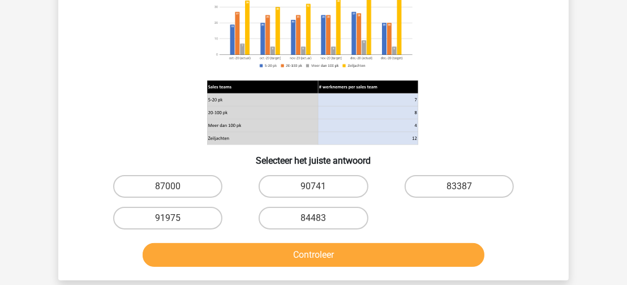
click at [319, 219] on input "84483" at bounding box center [317, 221] width 7 height 7
radio input "true"
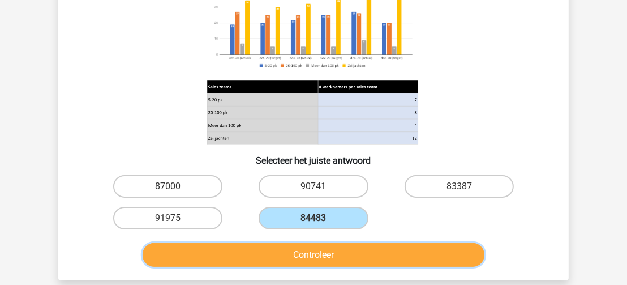
click at [318, 259] on button "Controleer" at bounding box center [314, 255] width 342 height 24
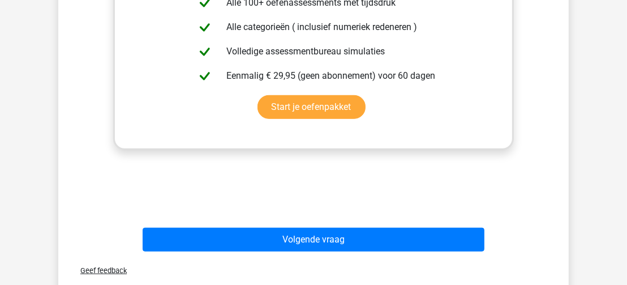
scroll to position [568, 0]
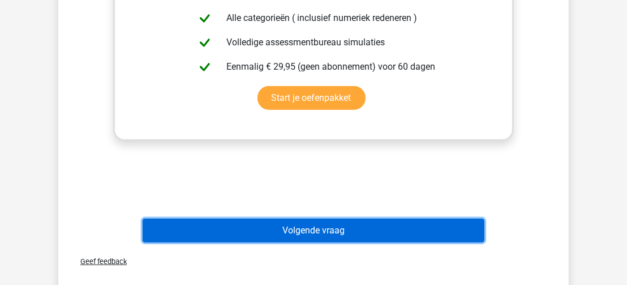
click at [474, 224] on button "Volgende vraag" at bounding box center [314, 231] width 342 height 24
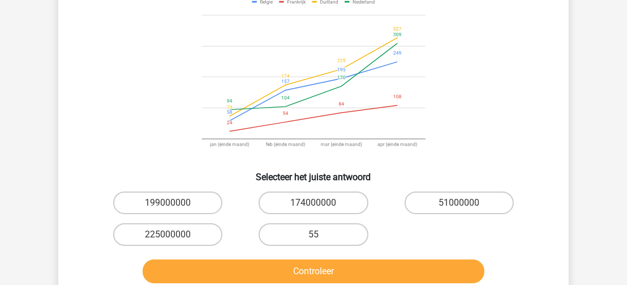
scroll to position [132, 0]
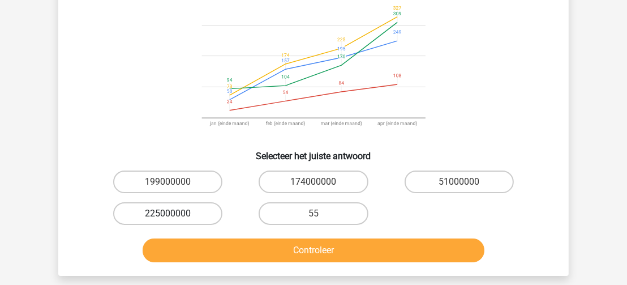
click at [191, 213] on label "225000000" at bounding box center [167, 213] width 109 height 23
click at [175, 213] on input "225000000" at bounding box center [171, 216] width 7 height 7
radio input "true"
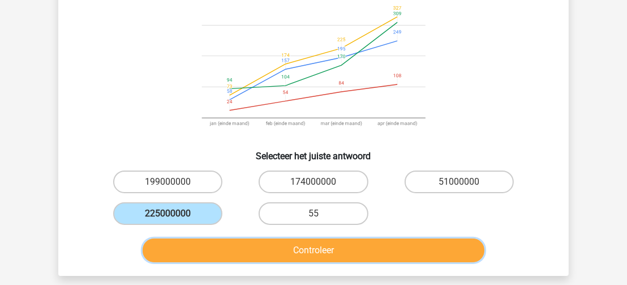
click at [243, 250] on button "Controleer" at bounding box center [314, 250] width 342 height 24
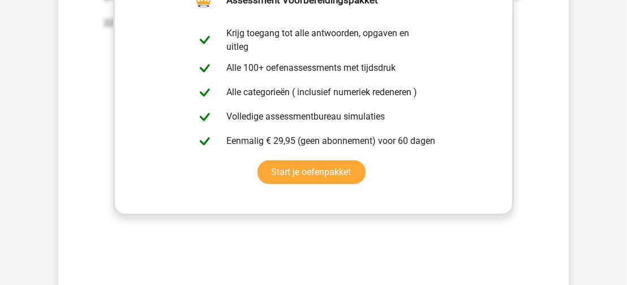
scroll to position [486, 0]
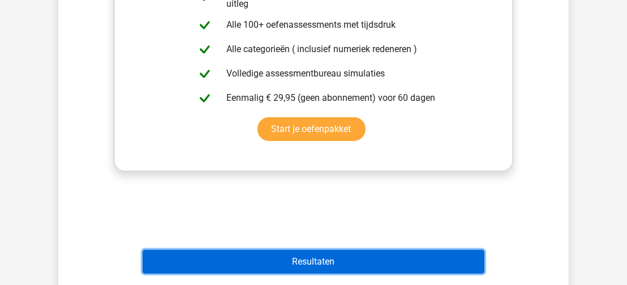
click at [466, 263] on button "Resultaten" at bounding box center [314, 262] width 342 height 24
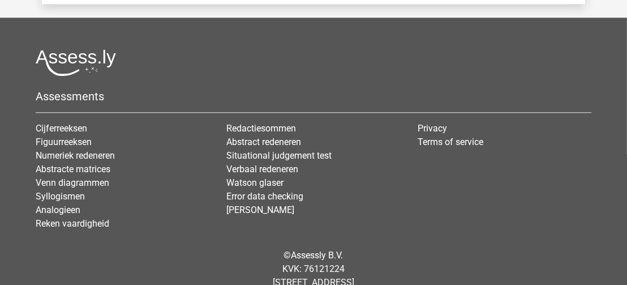
scroll to position [2314, 0]
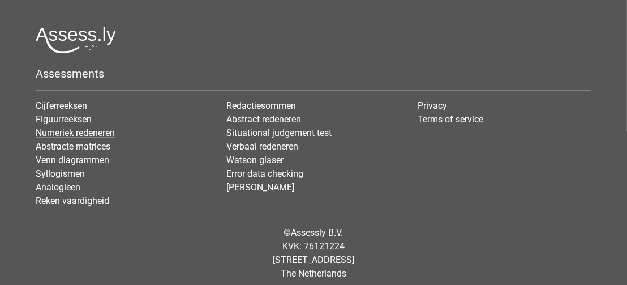
click at [106, 138] on link "Numeriek redeneren" at bounding box center [75, 132] width 79 height 11
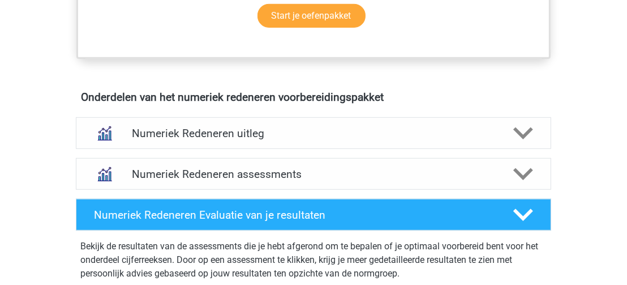
scroll to position [632, 0]
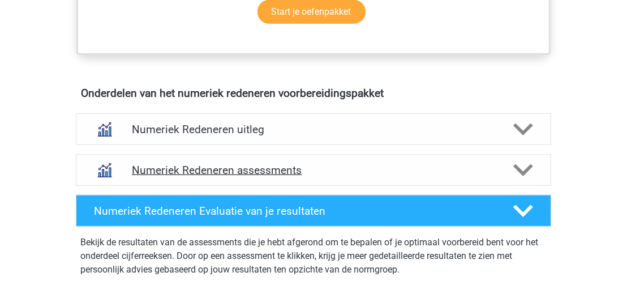
click at [519, 171] on icon at bounding box center [523, 170] width 20 height 20
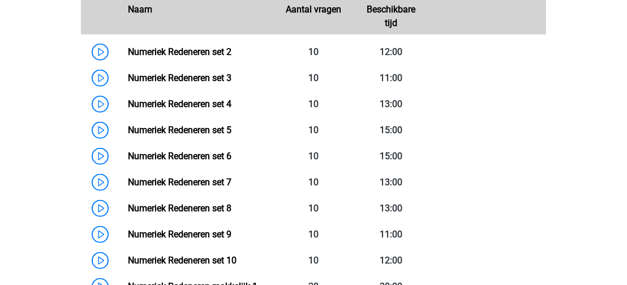
scroll to position [853, 0]
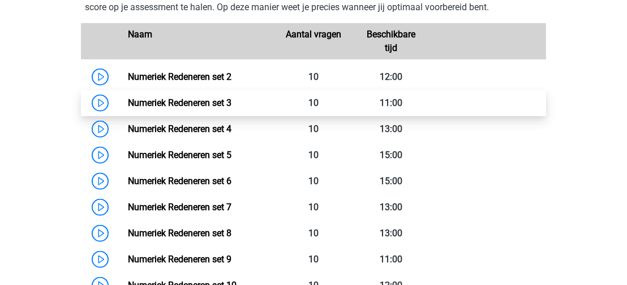
click at [128, 99] on link "Numeriek Redeneren set 3" at bounding box center [180, 102] width 104 height 11
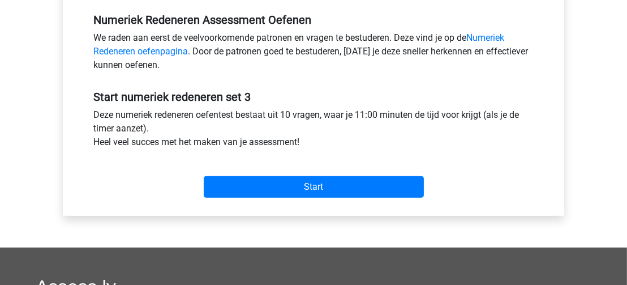
scroll to position [353, 0]
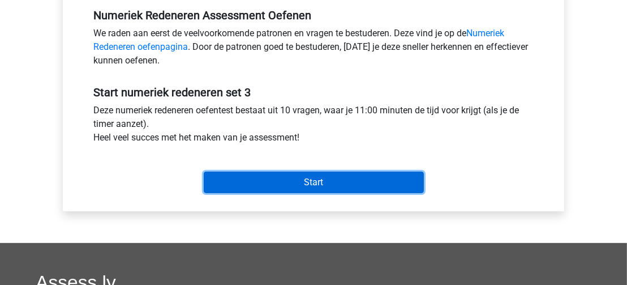
click at [384, 176] on input "Start" at bounding box center [314, 183] width 220 height 22
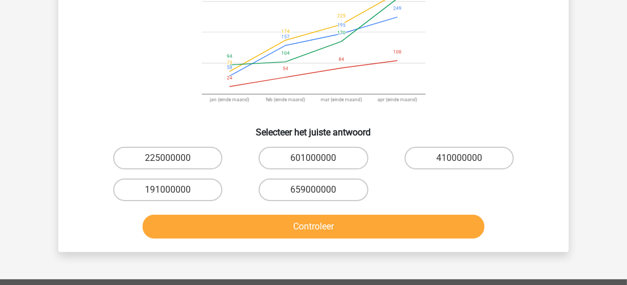
scroll to position [180, 0]
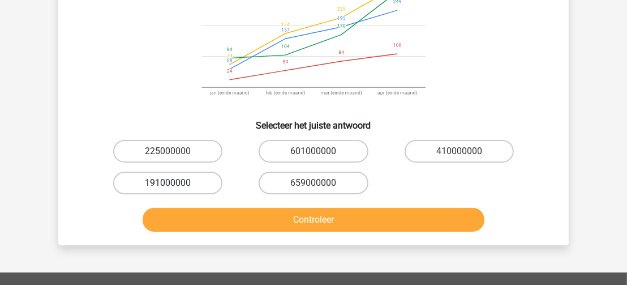
click at [204, 178] on label "191000000" at bounding box center [167, 183] width 109 height 23
click at [175, 183] on input "191000000" at bounding box center [171, 186] width 7 height 7
radio input "true"
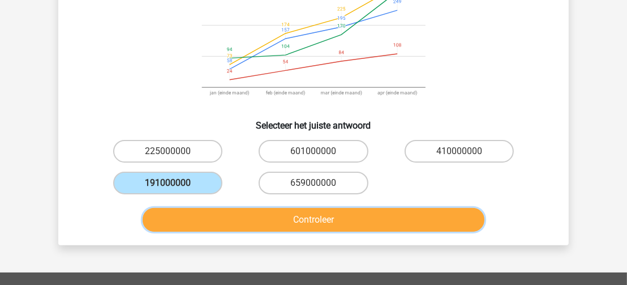
click at [284, 225] on button "Controleer" at bounding box center [314, 220] width 342 height 24
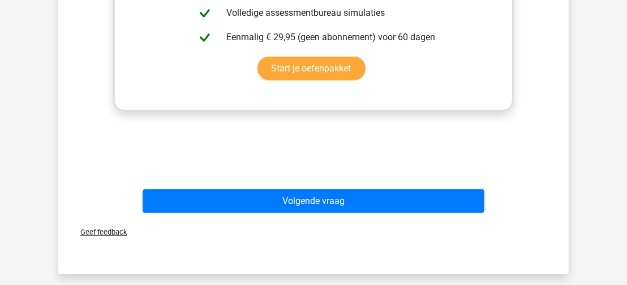
scroll to position [597, 0]
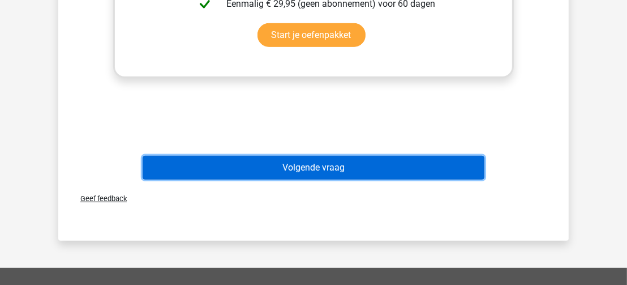
click at [465, 170] on button "Volgende vraag" at bounding box center [314, 168] width 342 height 24
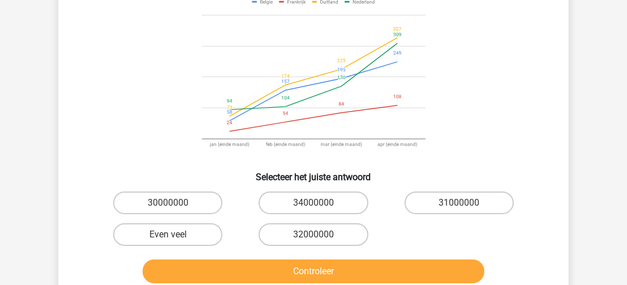
scroll to position [134, 0]
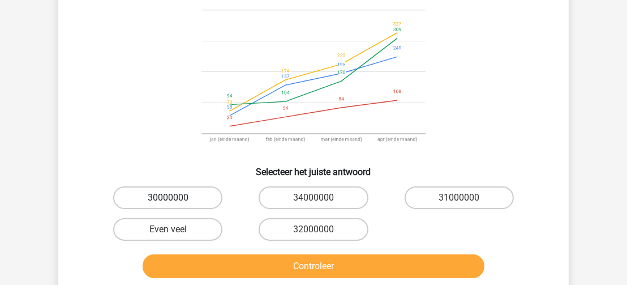
click at [171, 195] on label "30000000" at bounding box center [167, 197] width 109 height 23
click at [171, 198] on input "30000000" at bounding box center [171, 201] width 7 height 7
radio input "true"
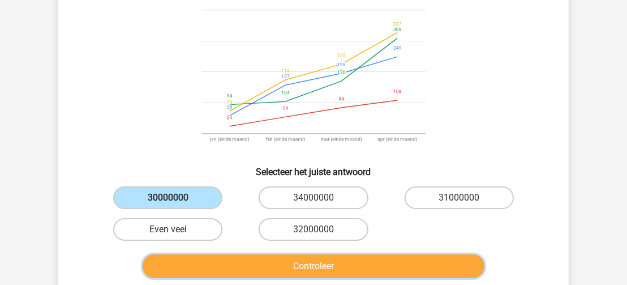
click at [265, 262] on button "Controleer" at bounding box center [314, 266] width 342 height 24
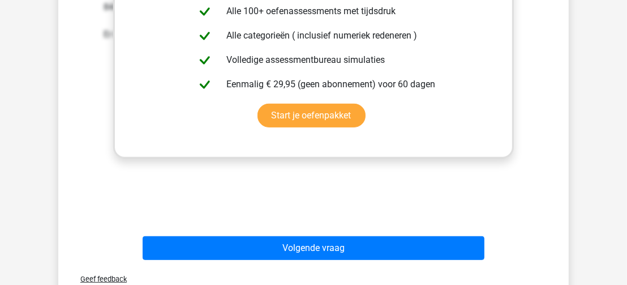
scroll to position [530, 0]
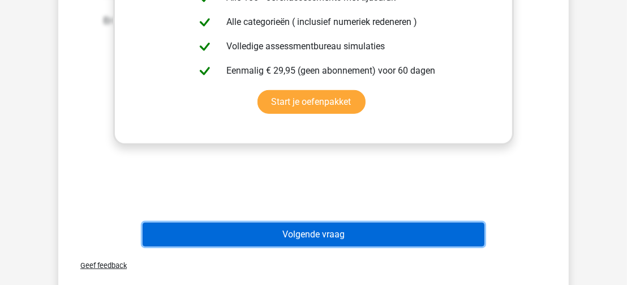
click at [461, 237] on button "Volgende vraag" at bounding box center [314, 234] width 342 height 24
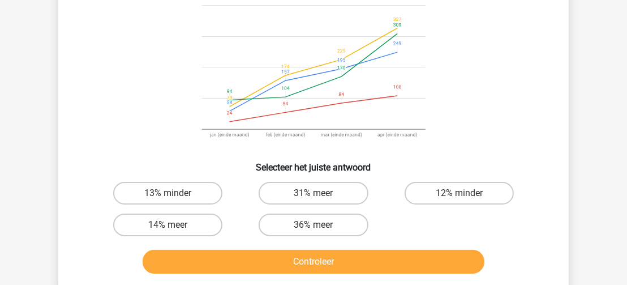
scroll to position [139, 0]
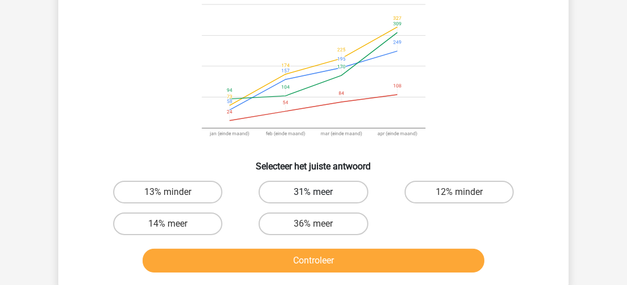
click at [315, 181] on label "31% meer" at bounding box center [313, 192] width 109 height 23
click at [315, 192] on input "31% meer" at bounding box center [317, 195] width 7 height 7
radio input "true"
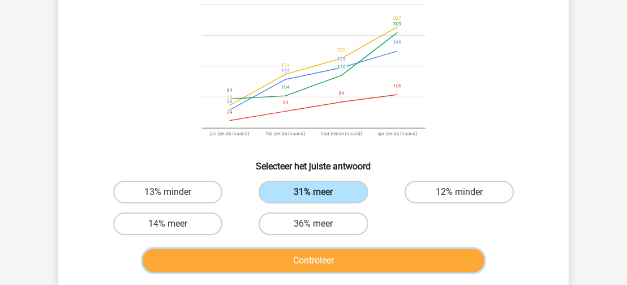
click at [327, 249] on button "Controleer" at bounding box center [314, 261] width 342 height 24
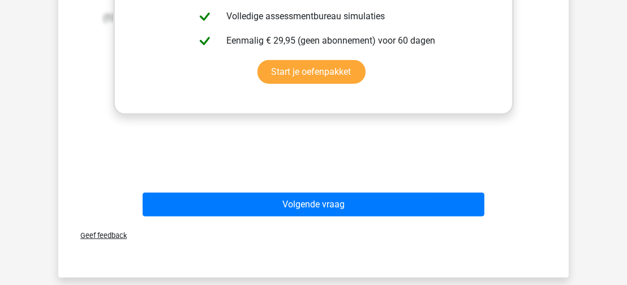
scroll to position [566, 0]
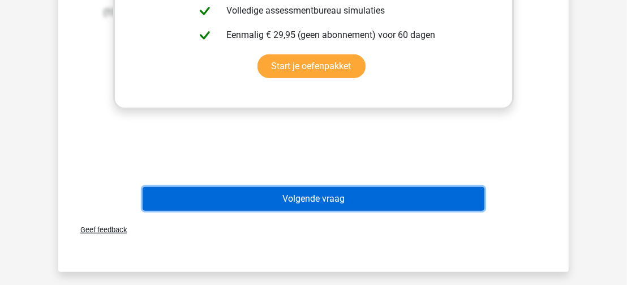
click at [469, 187] on button "Volgende vraag" at bounding box center [314, 199] width 342 height 24
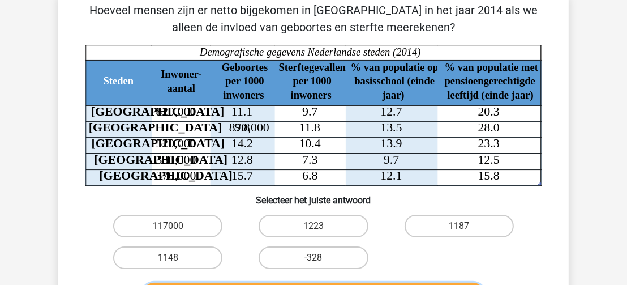
scroll to position [58, 0]
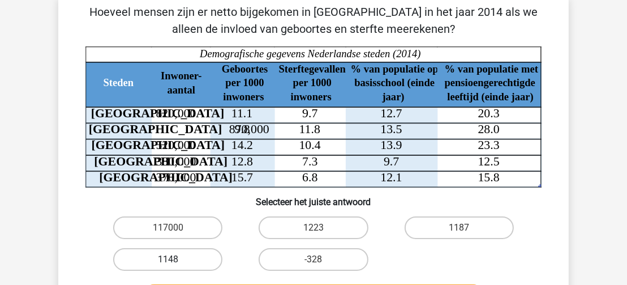
click at [164, 258] on label "1148" at bounding box center [167, 259] width 109 height 23
click at [168, 259] on input "1148" at bounding box center [171, 262] width 7 height 7
radio input "true"
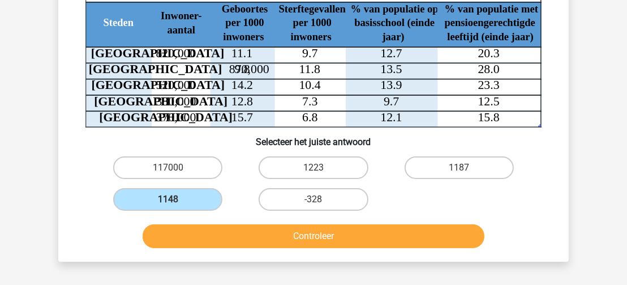
scroll to position [121, 0]
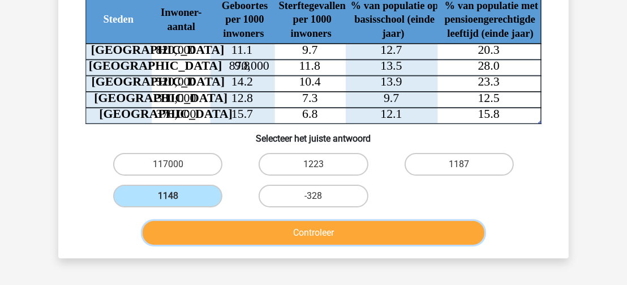
click at [414, 227] on button "Controleer" at bounding box center [314, 233] width 342 height 24
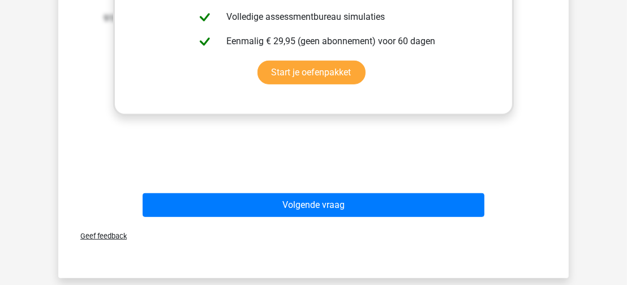
scroll to position [516, 0]
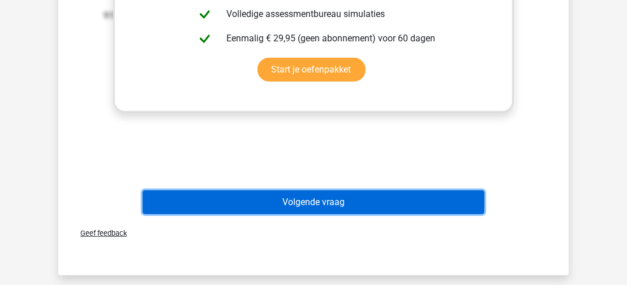
click at [414, 199] on button "Volgende vraag" at bounding box center [314, 202] width 342 height 24
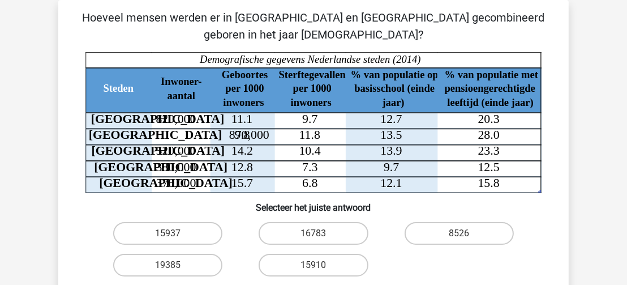
scroll to position [52, 0]
click at [318, 266] on input "15910" at bounding box center [317, 268] width 7 height 7
radio input "true"
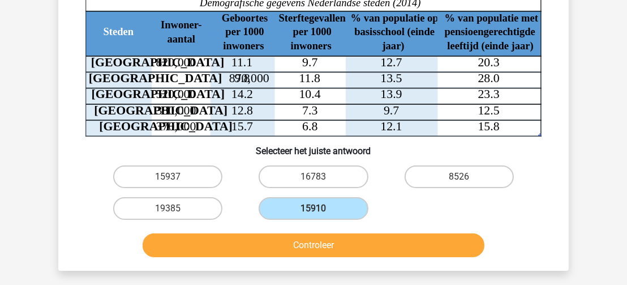
scroll to position [118, 0]
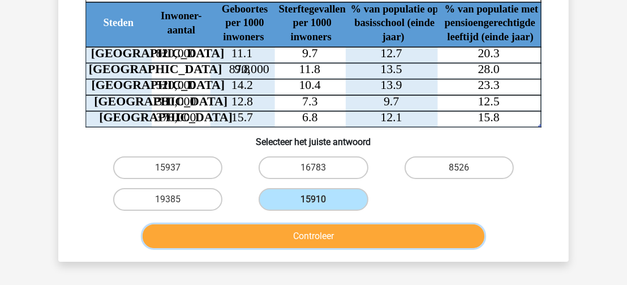
click at [444, 232] on button "Controleer" at bounding box center [314, 236] width 342 height 24
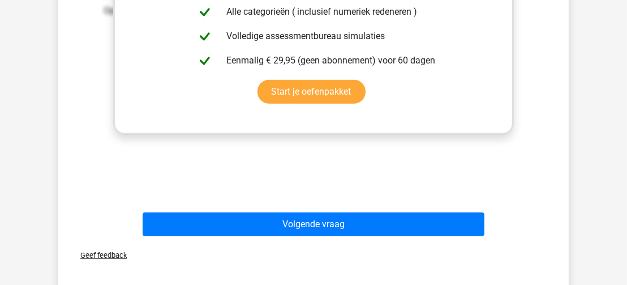
scroll to position [512, 0]
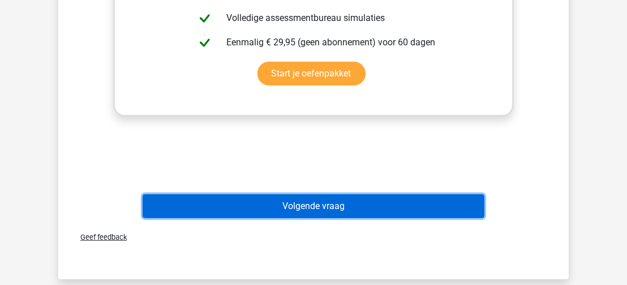
click at [462, 207] on button "Volgende vraag" at bounding box center [314, 206] width 342 height 24
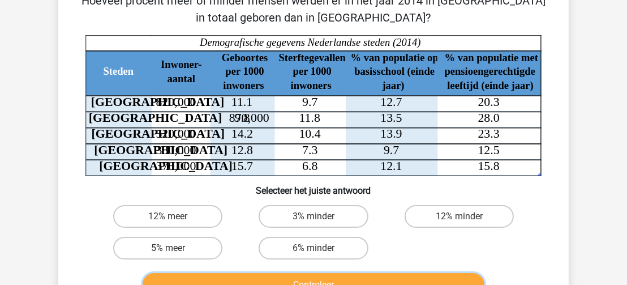
scroll to position [61, 0]
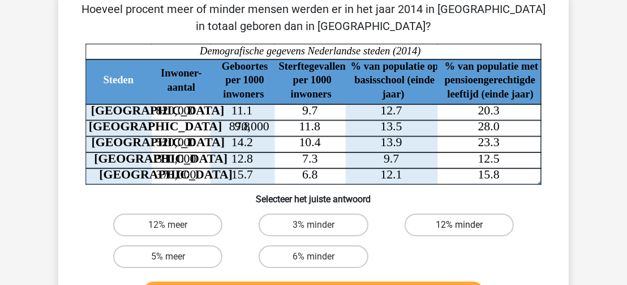
click at [452, 224] on label "12% minder" at bounding box center [459, 224] width 109 height 23
click at [459, 225] on input "12% minder" at bounding box center [462, 228] width 7 height 7
radio input "true"
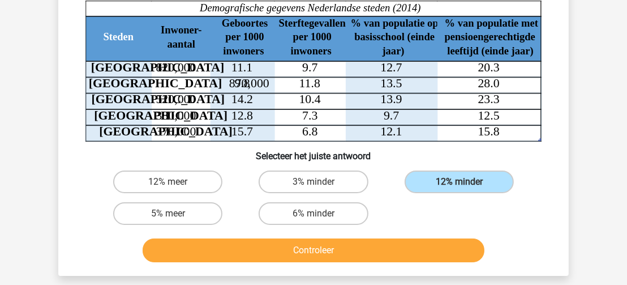
scroll to position [119, 0]
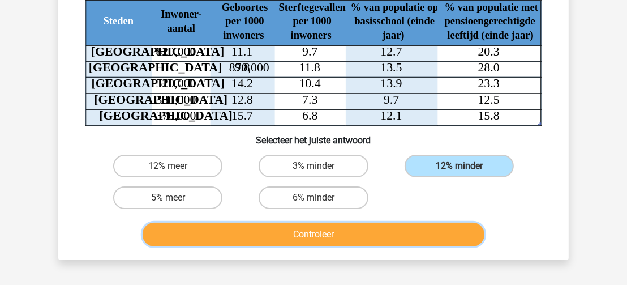
click at [431, 229] on button "Controleer" at bounding box center [314, 234] width 342 height 24
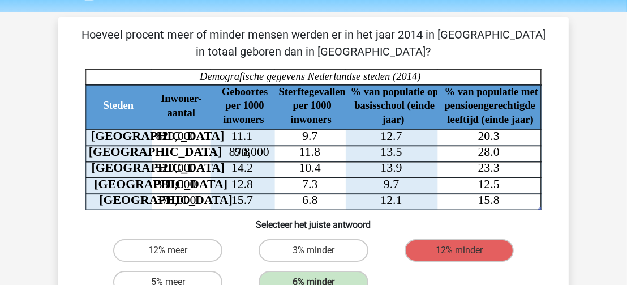
scroll to position [36, 0]
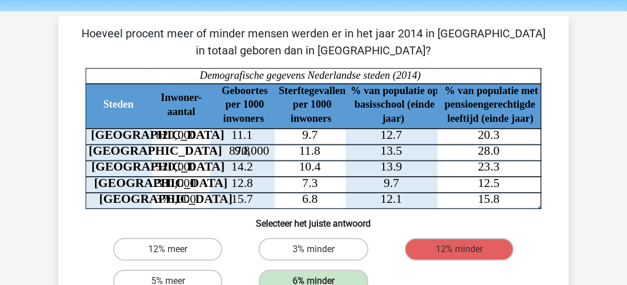
drag, startPoint x: 86, startPoint y: 31, endPoint x: 399, endPoint y: 47, distance: 313.5
click at [399, 47] on p "Hoeveel procent meer of minder mensen werden er in het jaar 2014 in Amsterdam i…" at bounding box center [313, 42] width 474 height 34
copy p "Hoeveel procent meer of minder mensen werden er in het jaar 2014 in Amsterdam i…"
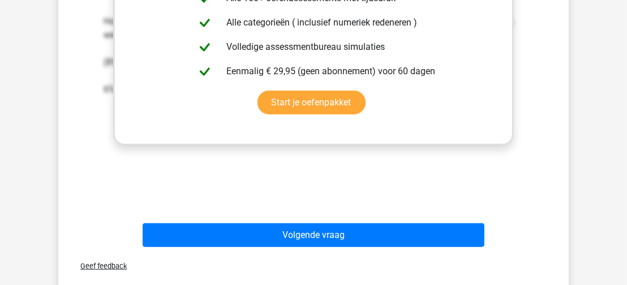
scroll to position [482, 0]
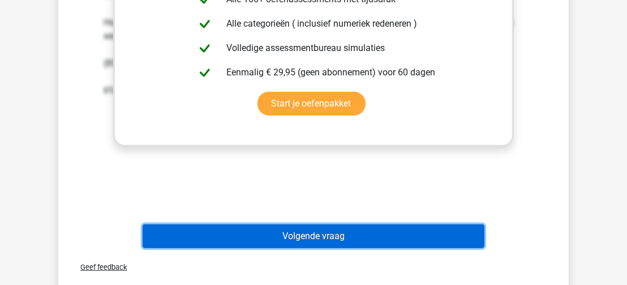
click at [470, 238] on button "Volgende vraag" at bounding box center [314, 236] width 342 height 24
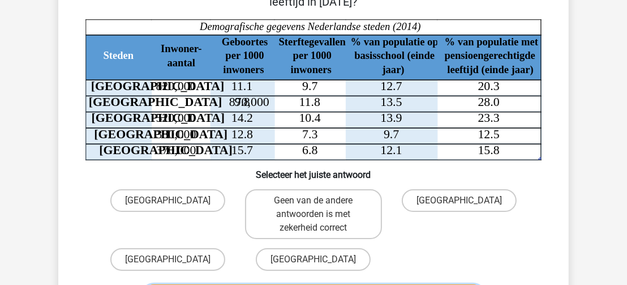
scroll to position [83, 0]
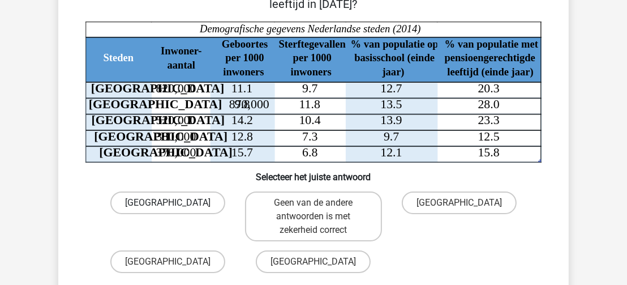
click at [185, 198] on label "Den Haag" at bounding box center [167, 202] width 115 height 23
click at [175, 203] on input "Den Haag" at bounding box center [171, 206] width 7 height 7
radio input "true"
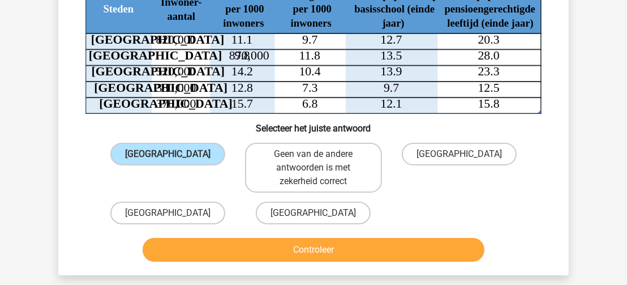
scroll to position [136, 0]
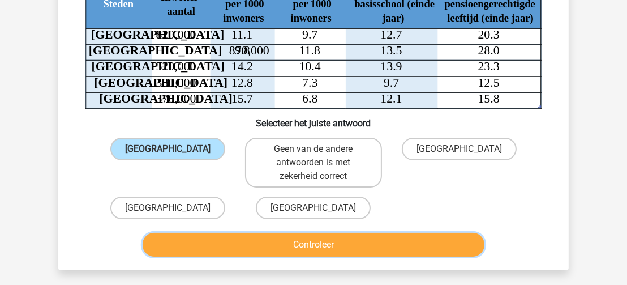
click at [459, 243] on button "Controleer" at bounding box center [314, 245] width 342 height 24
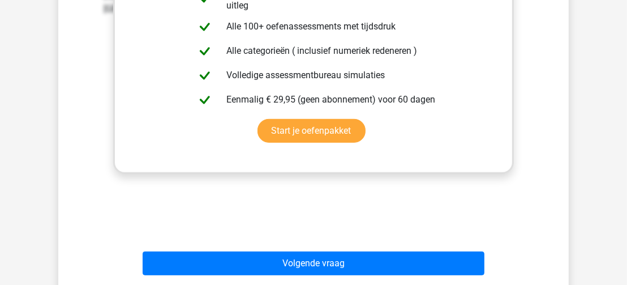
scroll to position [524, 0]
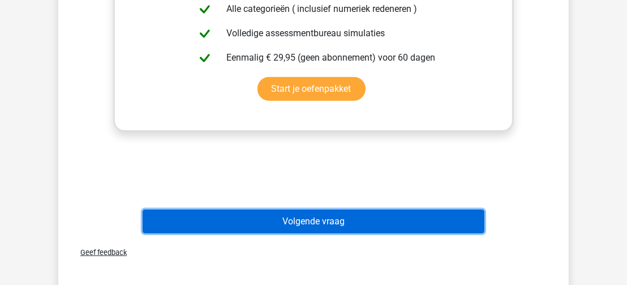
click at [470, 221] on button "Volgende vraag" at bounding box center [314, 221] width 342 height 24
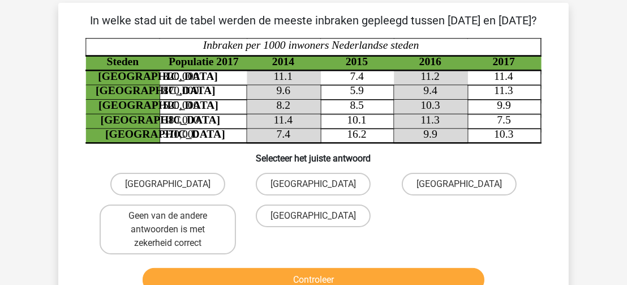
scroll to position [46, 0]
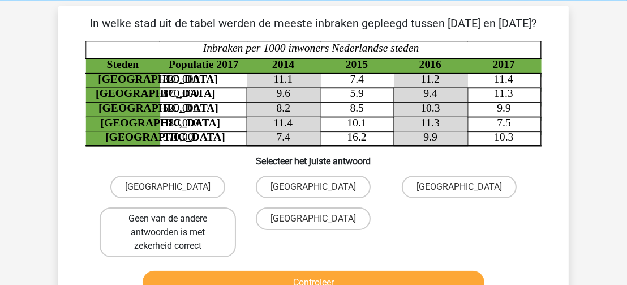
click at [162, 251] on label "Geen van de andere antwoorden is met zekerheid correct" at bounding box center [168, 232] width 136 height 50
click at [168, 226] on input "Geen van de andere antwoorden is met zekerheid correct" at bounding box center [171, 222] width 7 height 7
radio input "true"
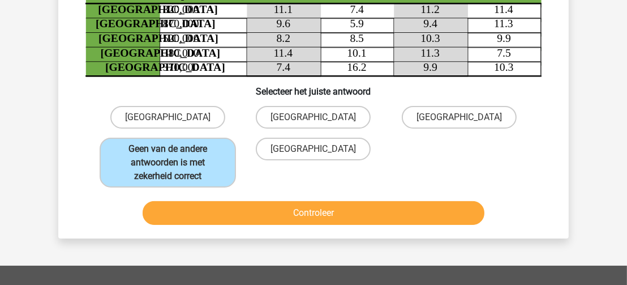
scroll to position [124, 0]
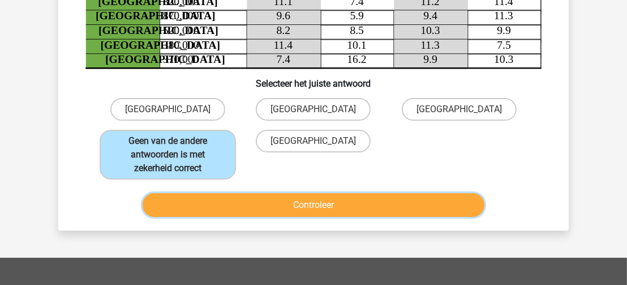
click at [451, 217] on button "Controleer" at bounding box center [314, 205] width 342 height 24
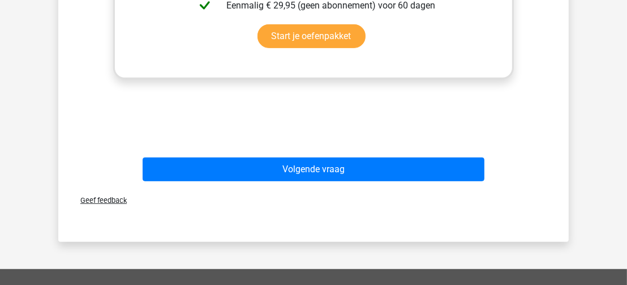
scroll to position [526, 0]
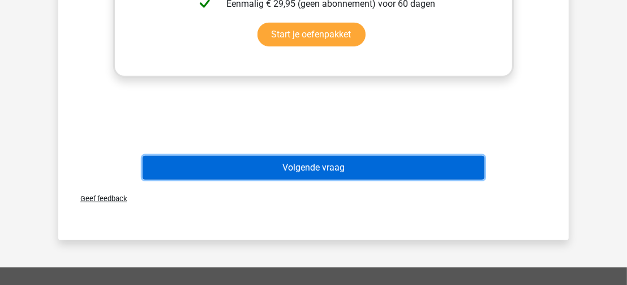
click at [468, 179] on button "Volgende vraag" at bounding box center [314, 168] width 342 height 24
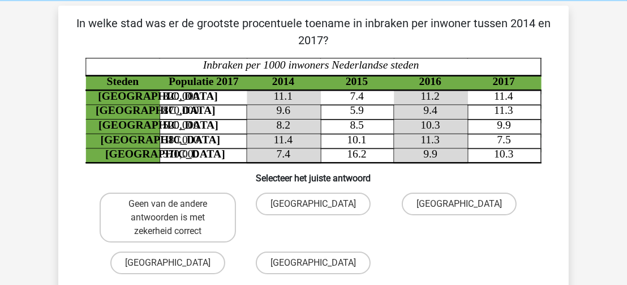
scroll to position [45, 0]
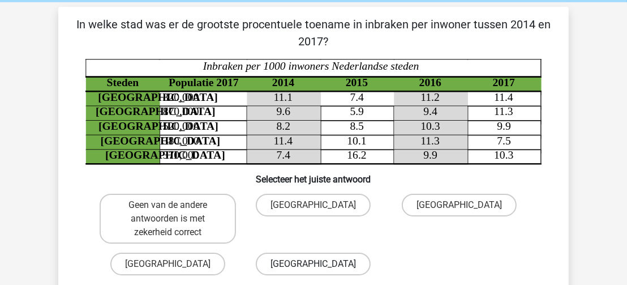
click at [341, 261] on label "Utrecht" at bounding box center [313, 263] width 115 height 23
click at [321, 264] on input "Utrecht" at bounding box center [317, 267] width 7 height 7
radio input "true"
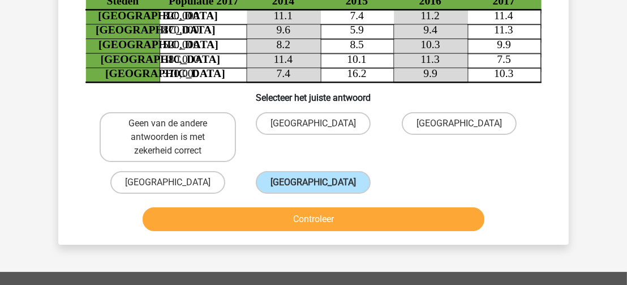
scroll to position [142, 0]
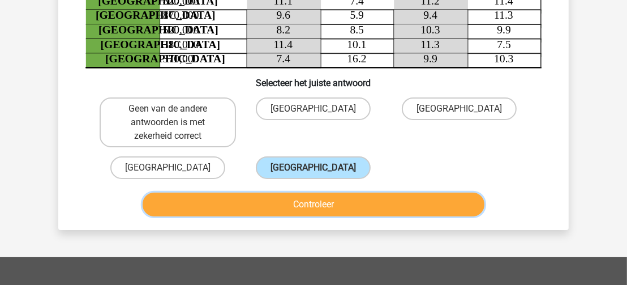
click at [427, 200] on button "Controleer" at bounding box center [314, 204] width 342 height 24
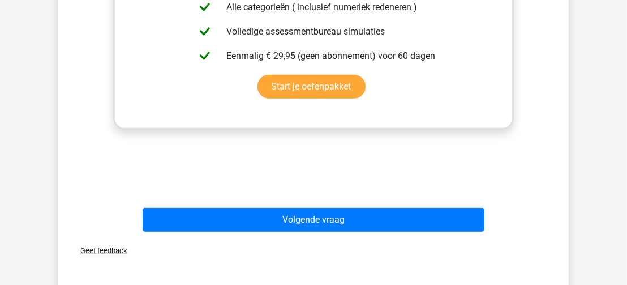
scroll to position [503, 0]
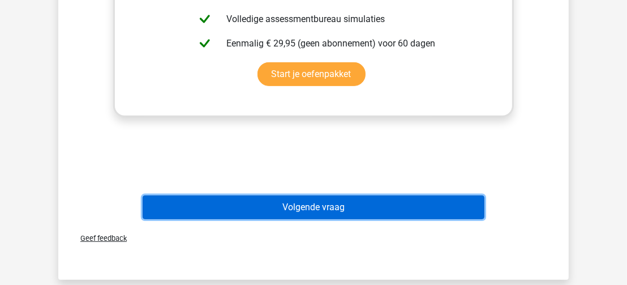
click at [471, 207] on button "Volgende vraag" at bounding box center [314, 207] width 342 height 24
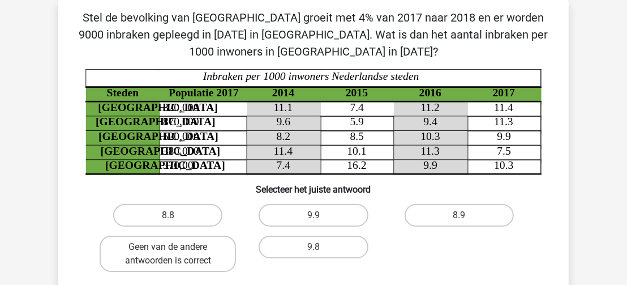
scroll to position [52, 0]
click at [196, 135] on tspan "520,000" at bounding box center [181, 136] width 36 height 12
click at [294, 213] on label "9.9" at bounding box center [313, 215] width 109 height 23
click at [314, 215] on input "9.9" at bounding box center [317, 218] width 7 height 7
radio input "true"
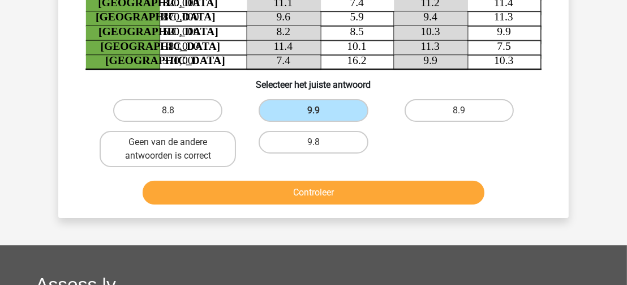
scroll to position [167, 0]
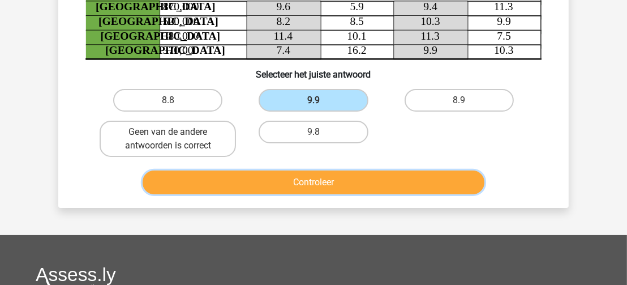
click at [416, 179] on button "Controleer" at bounding box center [314, 182] width 342 height 24
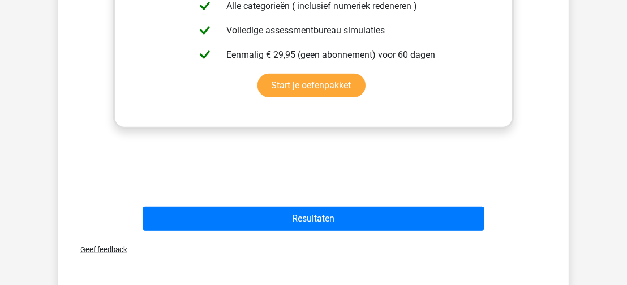
scroll to position [504, 0]
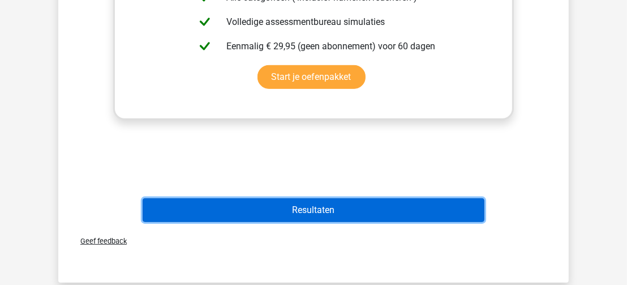
click at [468, 209] on button "Resultaten" at bounding box center [314, 210] width 342 height 24
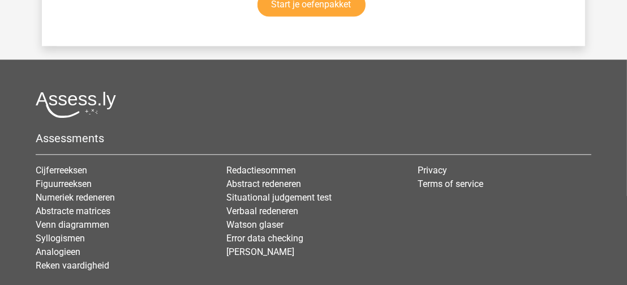
scroll to position [2329, 0]
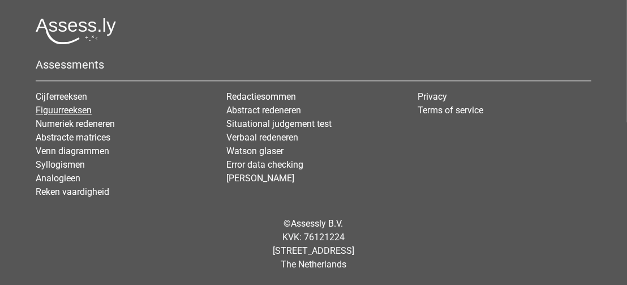
click at [84, 111] on link "Figuurreeksen" at bounding box center [64, 110] width 56 height 11
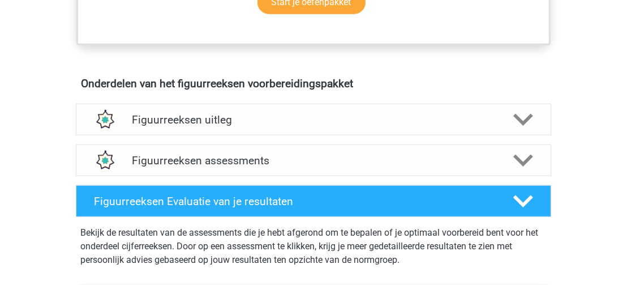
scroll to position [620, 0]
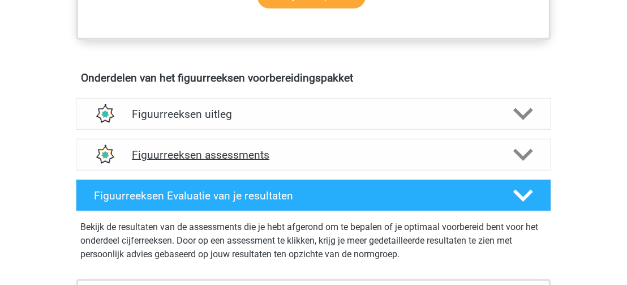
click at [528, 154] on polygon at bounding box center [523, 154] width 20 height 12
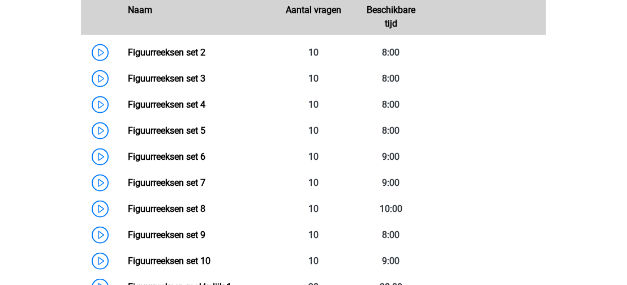
scroll to position [853, 0]
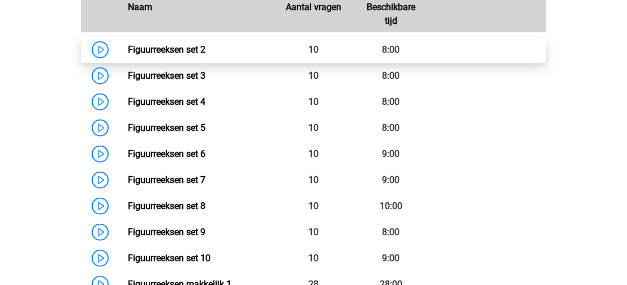
click at [128, 48] on link "Figuurreeksen set 2" at bounding box center [167, 49] width 78 height 11
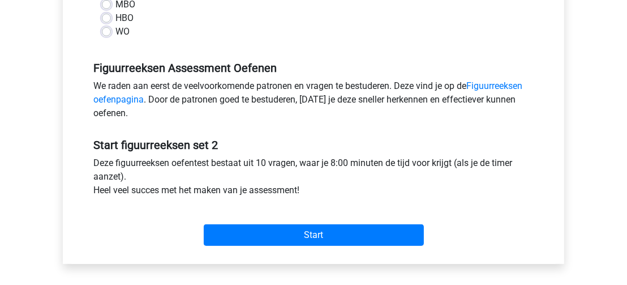
scroll to position [337, 0]
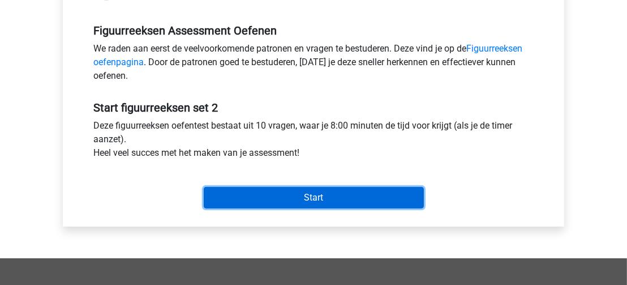
click at [409, 194] on input "Start" at bounding box center [314, 198] width 220 height 22
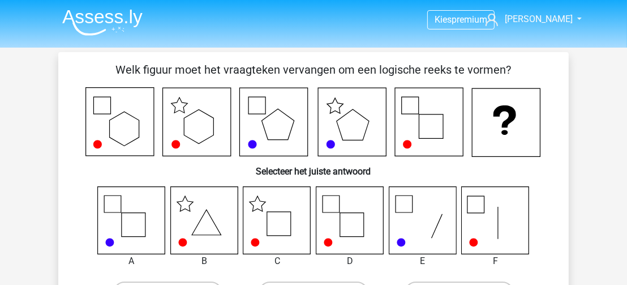
click at [128, 229] on icon at bounding box center [131, 219] width 67 height 67
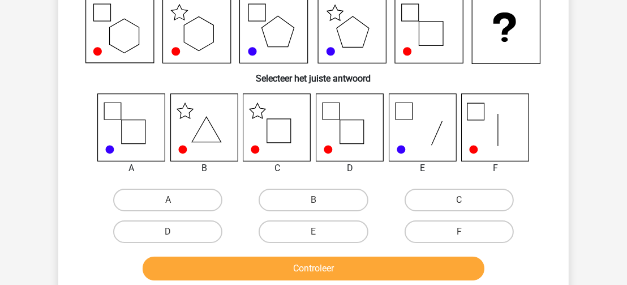
scroll to position [95, 0]
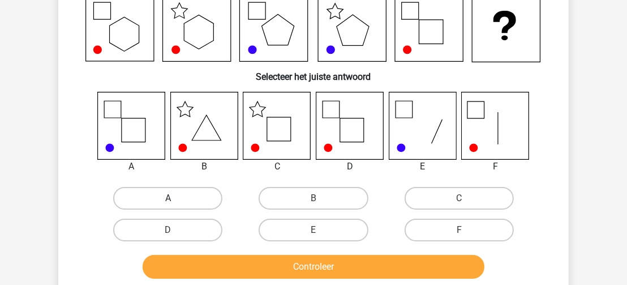
click at [204, 198] on label "A" at bounding box center [167, 198] width 109 height 23
click at [175, 198] on input "A" at bounding box center [171, 201] width 7 height 7
radio input "true"
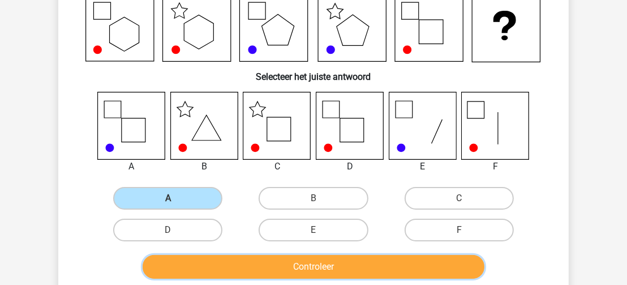
click at [248, 264] on button "Controleer" at bounding box center [314, 267] width 342 height 24
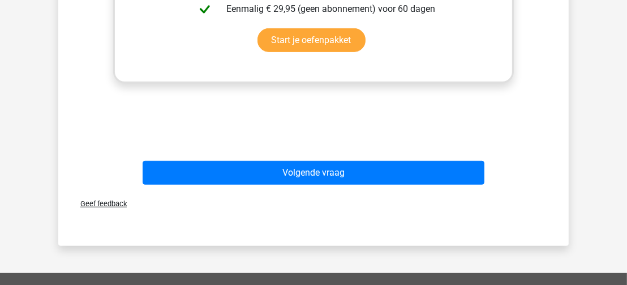
scroll to position [560, 0]
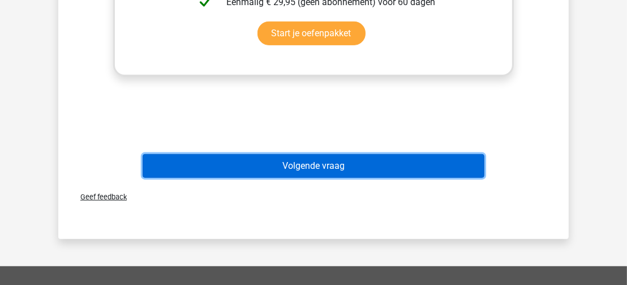
click at [451, 169] on button "Volgende vraag" at bounding box center [314, 166] width 342 height 24
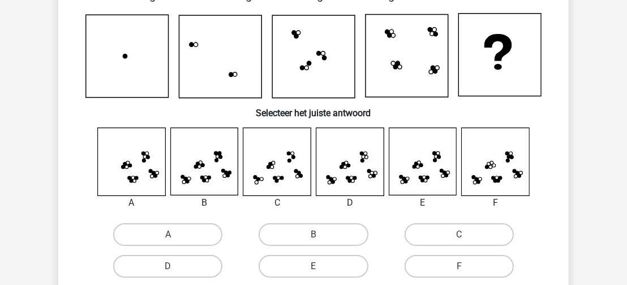
scroll to position [75, 0]
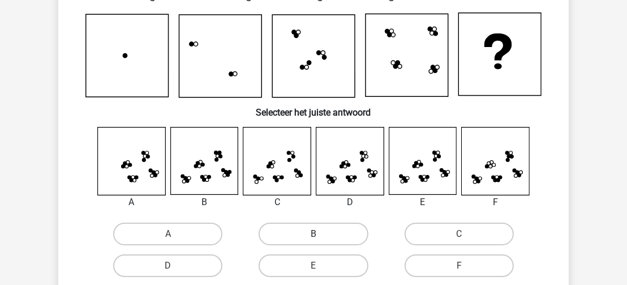
click at [303, 233] on label "B" at bounding box center [313, 233] width 109 height 23
click at [314, 234] on input "B" at bounding box center [317, 237] width 7 height 7
radio input "true"
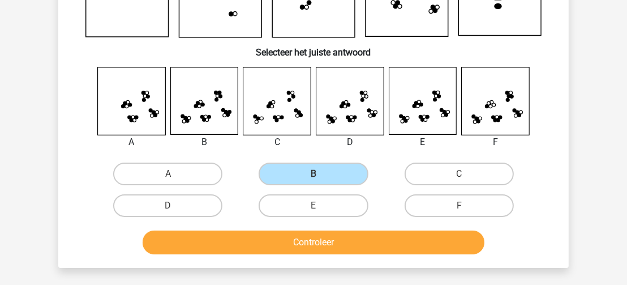
scroll to position [143, 0]
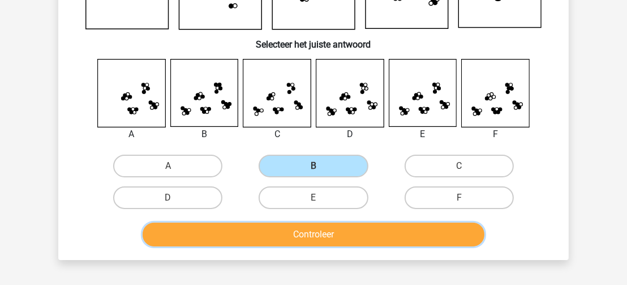
click at [469, 234] on button "Controleer" at bounding box center [314, 234] width 342 height 24
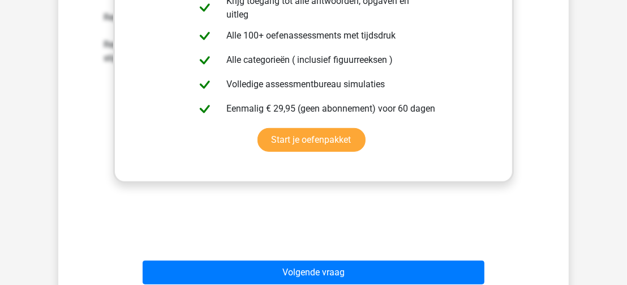
scroll to position [487, 0]
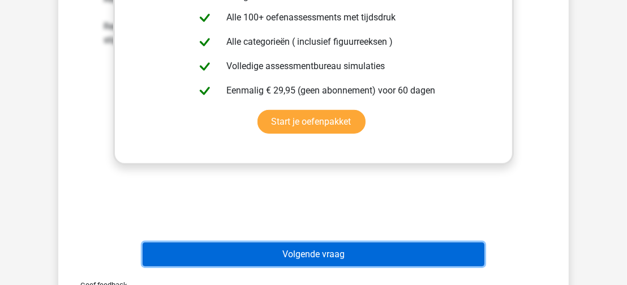
click at [471, 248] on button "Volgende vraag" at bounding box center [314, 254] width 342 height 24
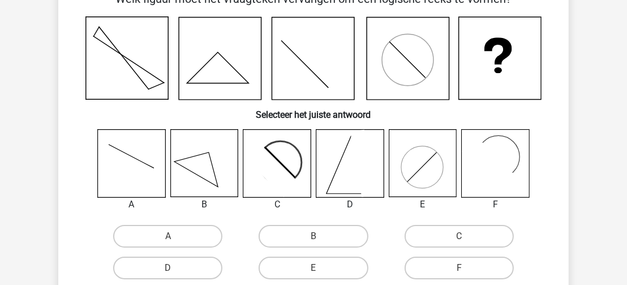
scroll to position [52, 0]
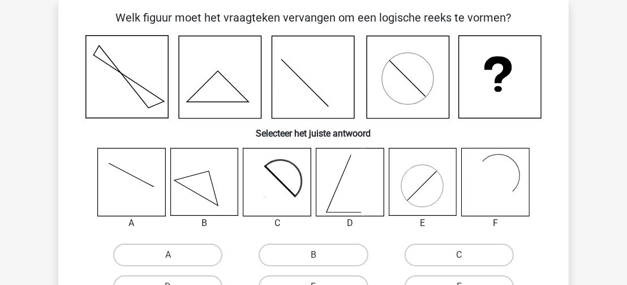
click at [280, 164] on icon at bounding box center [276, 181] width 67 height 67
click at [438, 255] on label "C" at bounding box center [459, 254] width 109 height 23
click at [459, 255] on input "C" at bounding box center [462, 258] width 7 height 7
radio input "true"
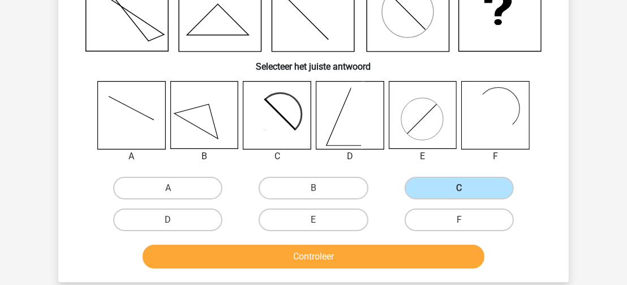
scroll to position [130, 0]
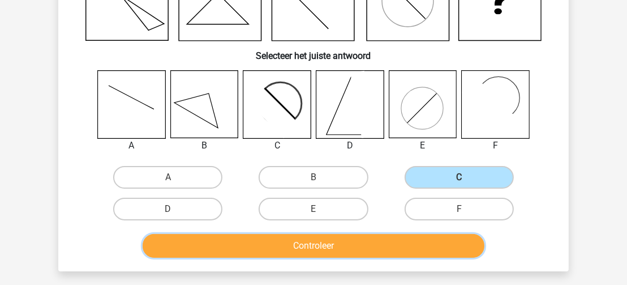
click at [449, 245] on button "Controleer" at bounding box center [314, 246] width 342 height 24
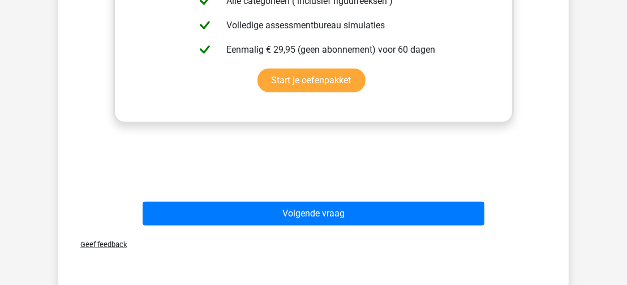
scroll to position [528, 0]
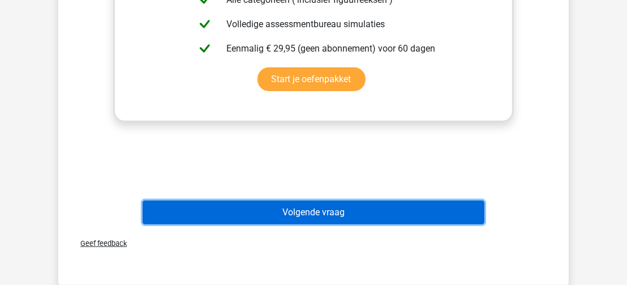
click at [466, 207] on button "Volgende vraag" at bounding box center [314, 212] width 342 height 24
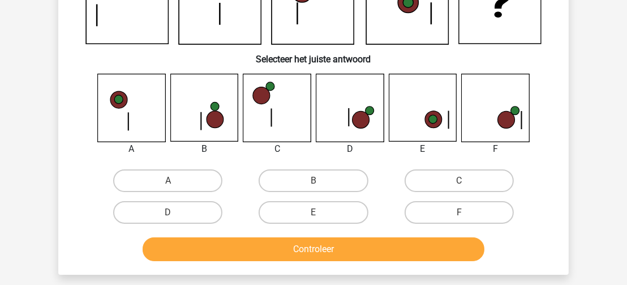
scroll to position [129, 0]
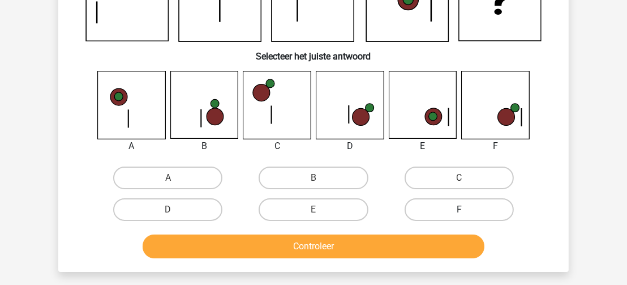
click at [476, 209] on label "F" at bounding box center [459, 209] width 109 height 23
click at [466, 209] on input "F" at bounding box center [462, 212] width 7 height 7
radio input "true"
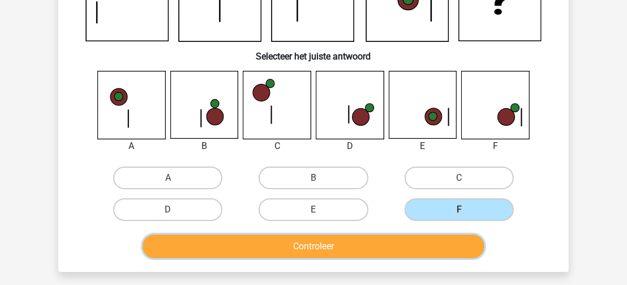
click at [435, 249] on button "Controleer" at bounding box center [314, 246] width 342 height 24
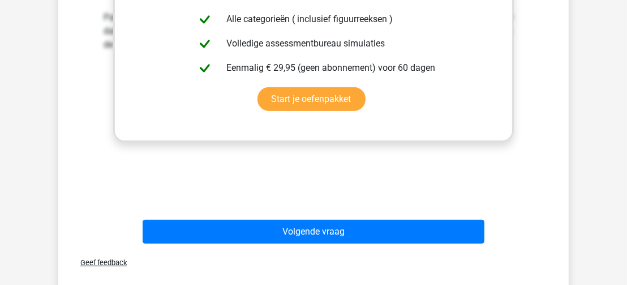
scroll to position [544, 0]
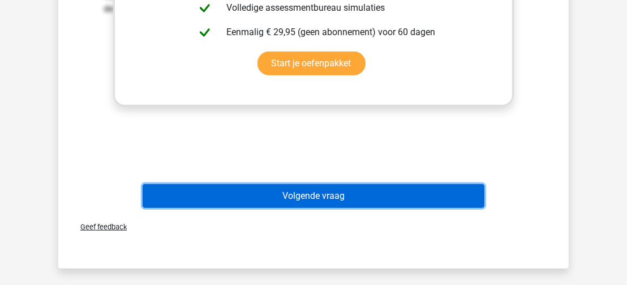
click at [473, 194] on button "Volgende vraag" at bounding box center [314, 196] width 342 height 24
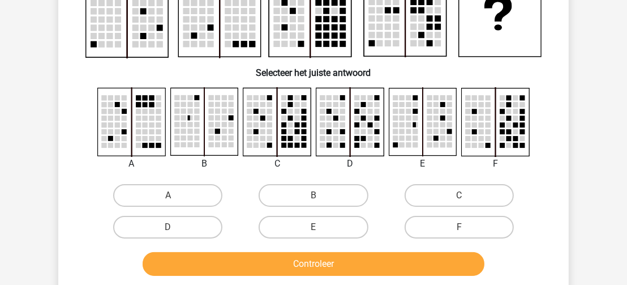
scroll to position [116, 0]
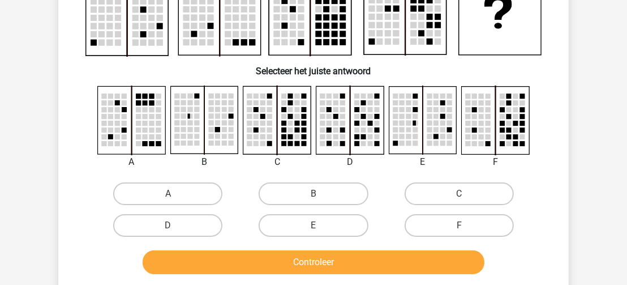
click at [213, 124] on rect at bounding box center [211, 123] width 5 height 5
click at [290, 198] on label "B" at bounding box center [313, 193] width 109 height 23
click at [314, 198] on input "B" at bounding box center [317, 197] width 7 height 7
radio input "true"
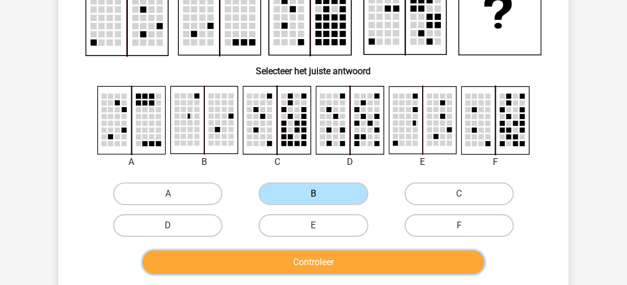
click at [309, 262] on button "Controleer" at bounding box center [314, 262] width 342 height 24
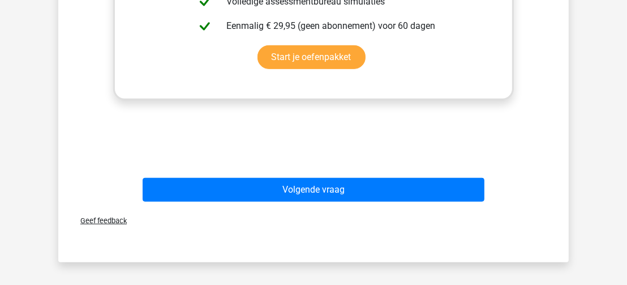
scroll to position [555, 0]
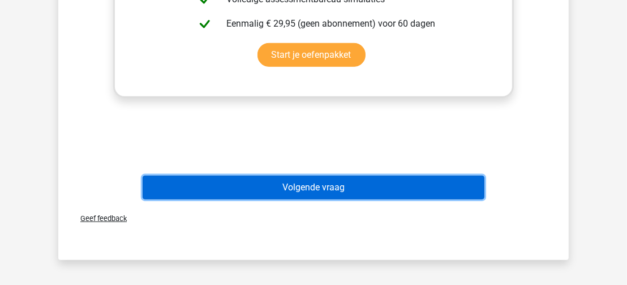
click at [469, 190] on button "Volgende vraag" at bounding box center [314, 187] width 342 height 24
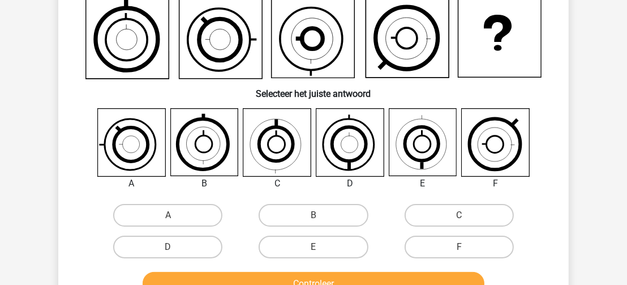
scroll to position [101, 0]
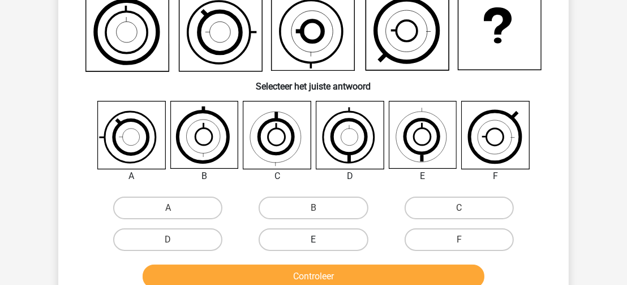
click at [348, 238] on label "E" at bounding box center [313, 239] width 109 height 23
click at [321, 239] on input "E" at bounding box center [317, 242] width 7 height 7
radio input "true"
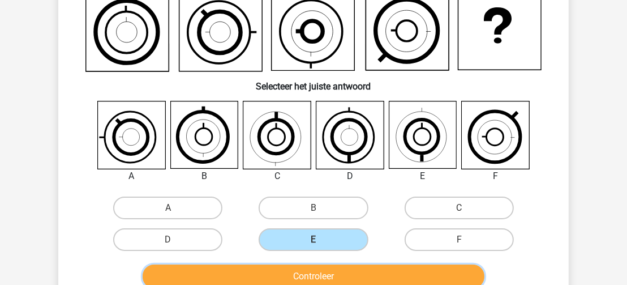
click at [370, 275] on button "Controleer" at bounding box center [314, 276] width 342 height 24
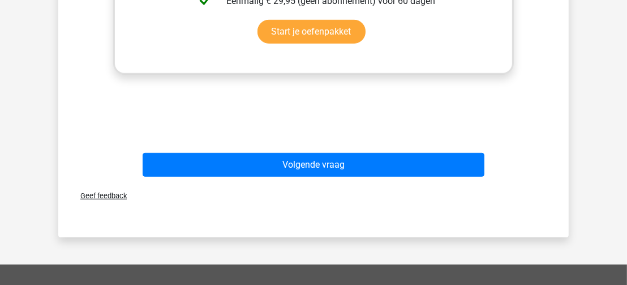
scroll to position [578, 0]
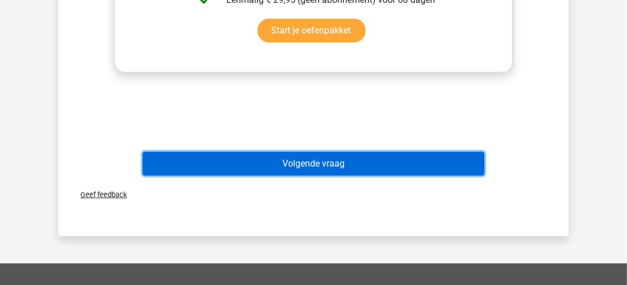
click at [436, 161] on button "Volgende vraag" at bounding box center [314, 164] width 342 height 24
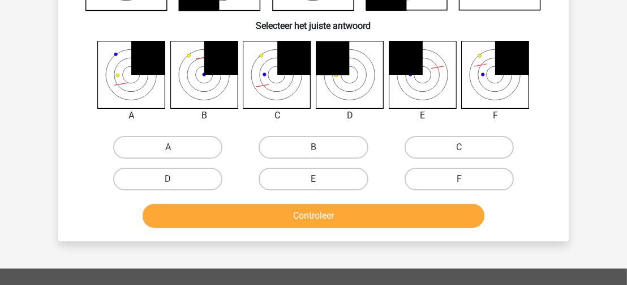
scroll to position [160, 0]
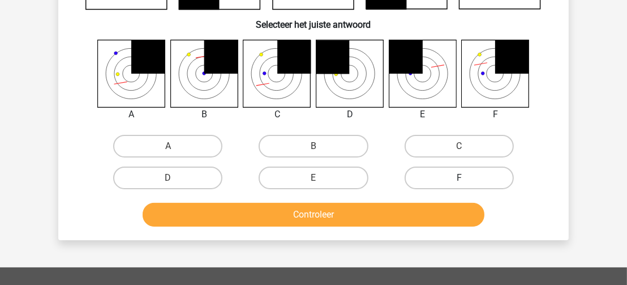
click at [494, 179] on label "F" at bounding box center [459, 177] width 109 height 23
click at [466, 179] on input "F" at bounding box center [462, 181] width 7 height 7
radio input "true"
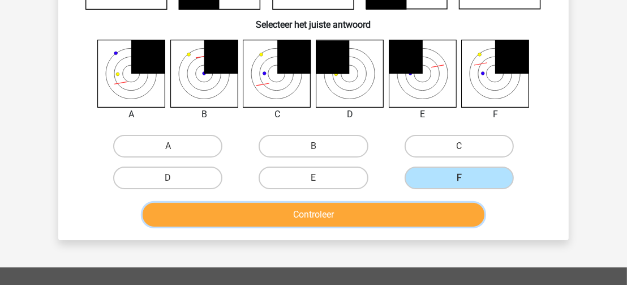
click at [442, 213] on button "Controleer" at bounding box center [314, 215] width 342 height 24
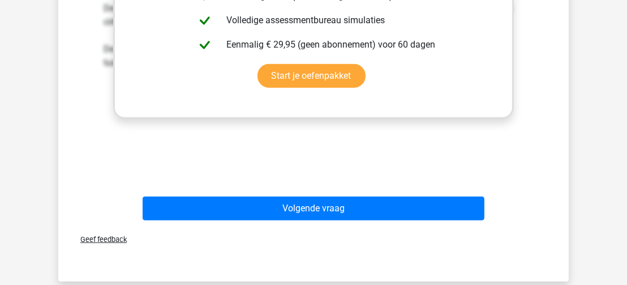
scroll to position [600, 0]
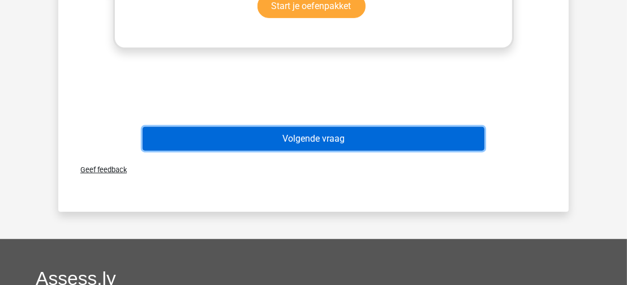
click at [439, 140] on button "Volgende vraag" at bounding box center [314, 139] width 342 height 24
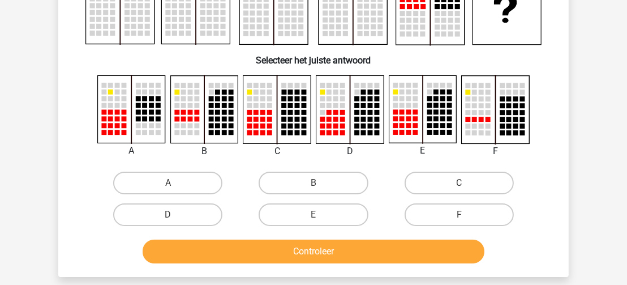
scroll to position [119, 0]
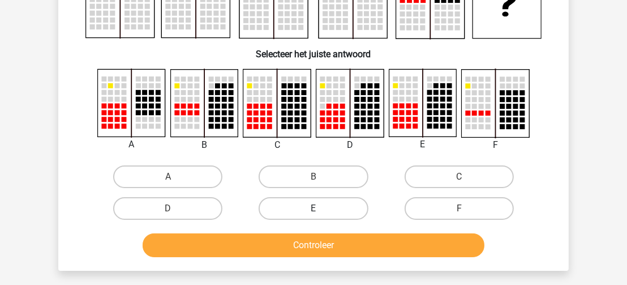
click at [345, 205] on label "E" at bounding box center [313, 208] width 109 height 23
click at [321, 208] on input "E" at bounding box center [317, 211] width 7 height 7
radio input "true"
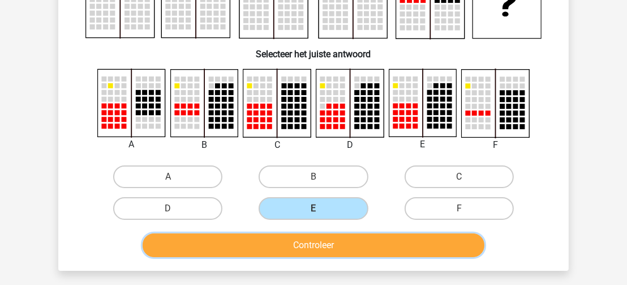
click at [360, 246] on button "Controleer" at bounding box center [314, 245] width 342 height 24
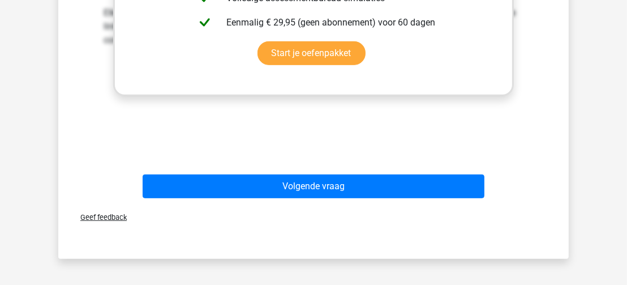
scroll to position [555, 0]
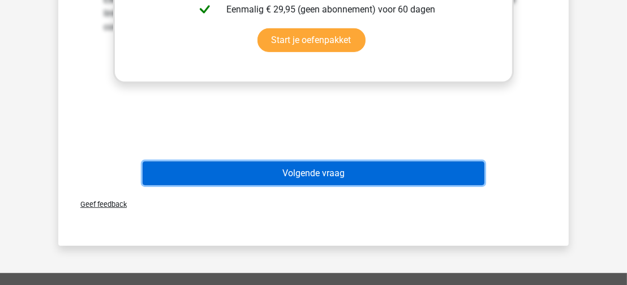
click at [449, 170] on button "Volgende vraag" at bounding box center [314, 173] width 342 height 24
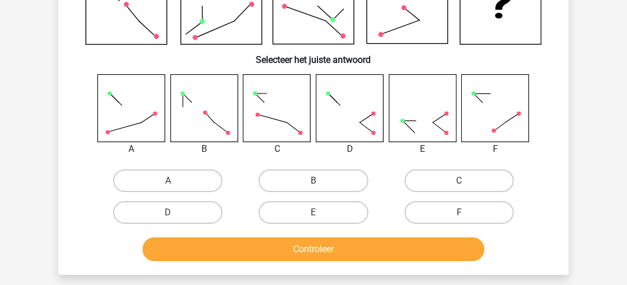
scroll to position [128, 0]
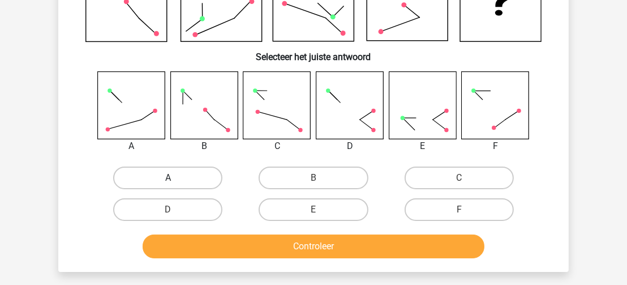
click at [148, 173] on label "A" at bounding box center [167, 177] width 109 height 23
click at [168, 178] on input "A" at bounding box center [171, 181] width 7 height 7
radio input "true"
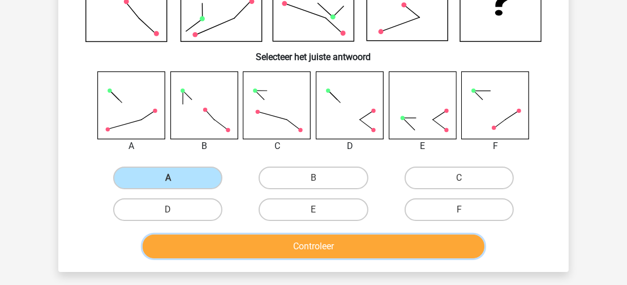
click at [288, 242] on button "Controleer" at bounding box center [314, 246] width 342 height 24
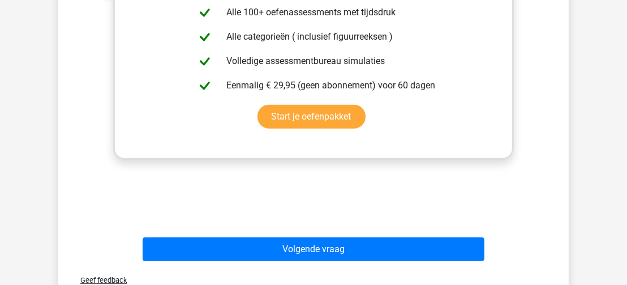
scroll to position [498, 0]
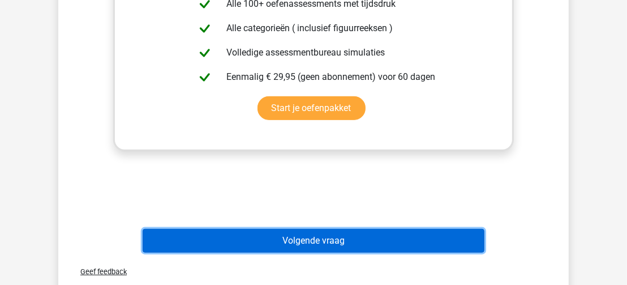
click at [467, 233] on button "Volgende vraag" at bounding box center [314, 241] width 342 height 24
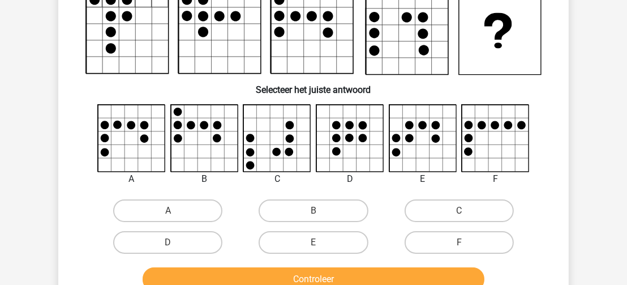
scroll to position [98, 0]
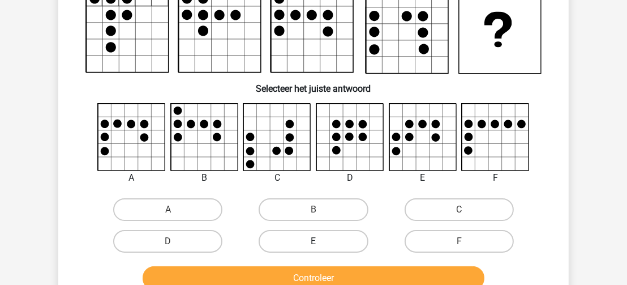
click at [346, 240] on label "E" at bounding box center [313, 241] width 109 height 23
click at [321, 241] on input "E" at bounding box center [317, 244] width 7 height 7
radio input "true"
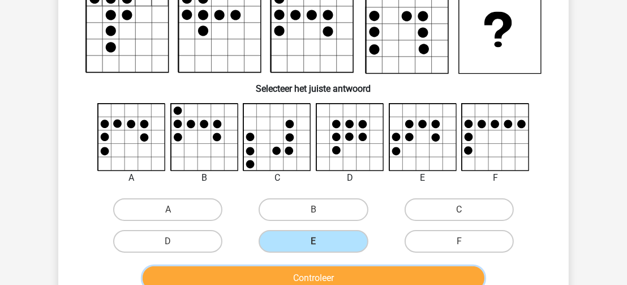
click at [359, 272] on button "Controleer" at bounding box center [314, 278] width 342 height 24
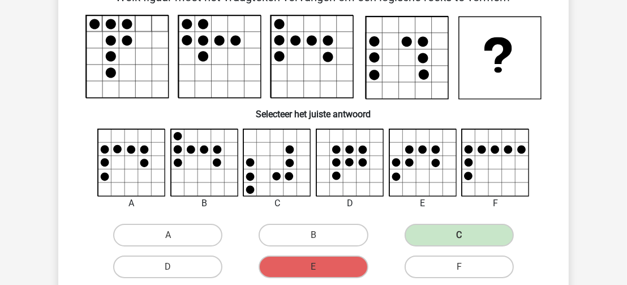
scroll to position [68, 0]
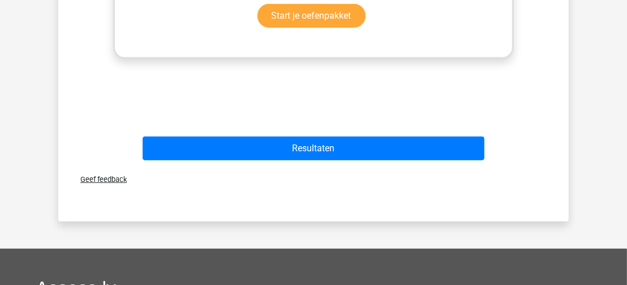
scroll to position [593, 0]
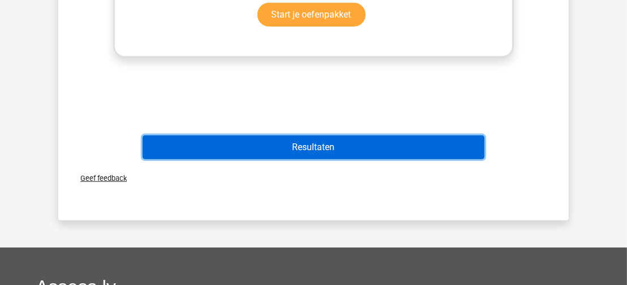
click at [446, 149] on button "Resultaten" at bounding box center [314, 147] width 342 height 24
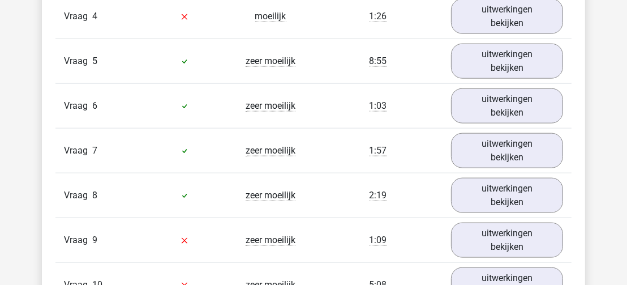
scroll to position [1117, 0]
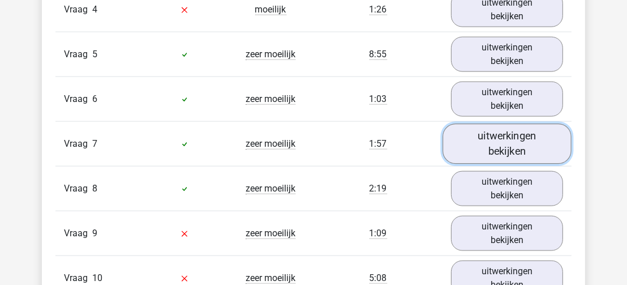
click at [504, 138] on link "uitwerkingen bekijken" at bounding box center [507, 143] width 129 height 40
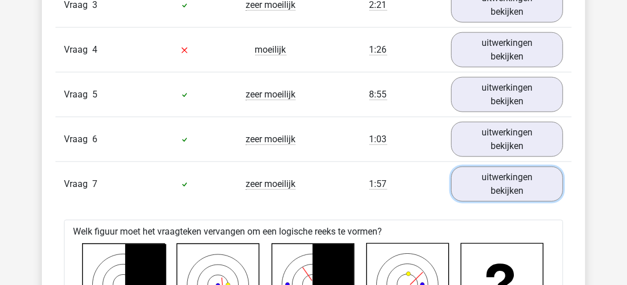
scroll to position [1072, 0]
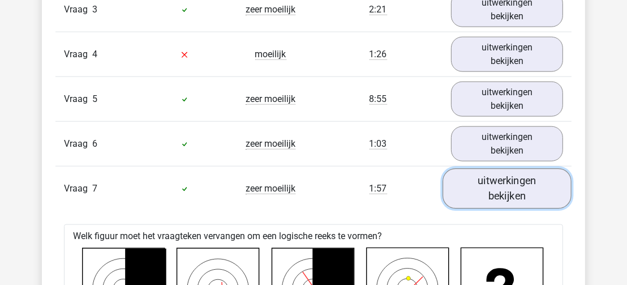
click at [530, 181] on link "uitwerkingen bekijken" at bounding box center [507, 188] width 129 height 40
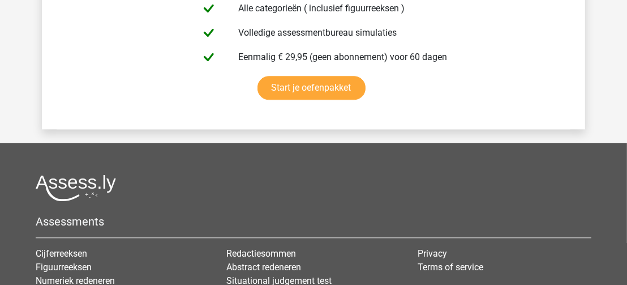
scroll to position [2350, 0]
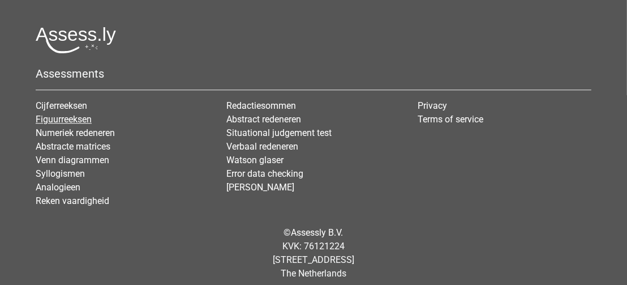
click at [72, 114] on link "Figuurreeksen" at bounding box center [64, 119] width 56 height 11
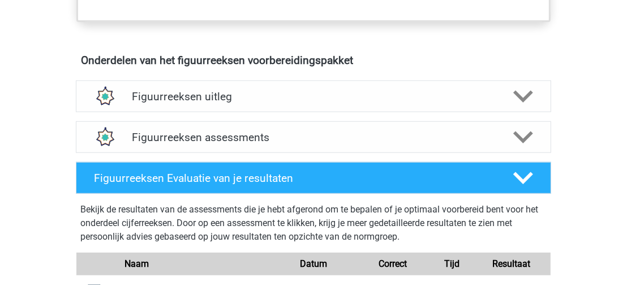
scroll to position [639, 0]
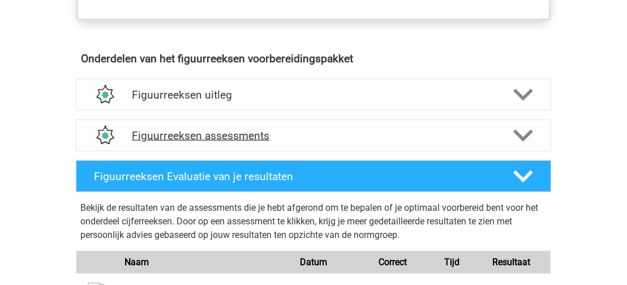
click at [524, 134] on icon at bounding box center [523, 136] width 20 height 20
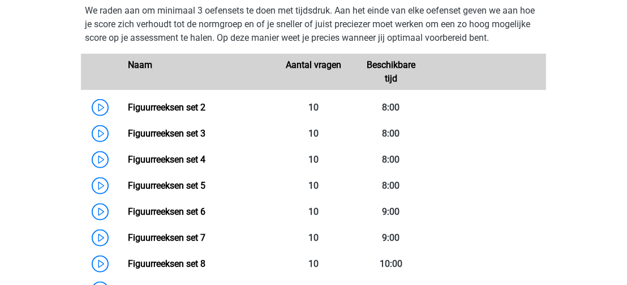
scroll to position [778, 0]
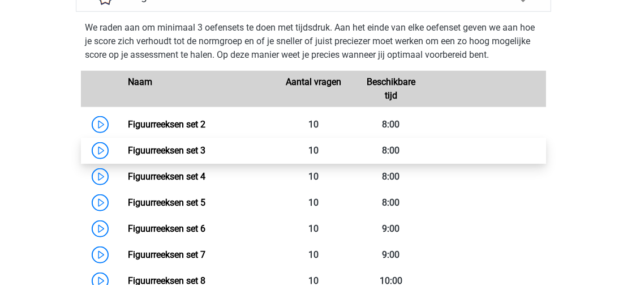
click at [128, 148] on link "Figuurreeksen set 3" at bounding box center [167, 150] width 78 height 11
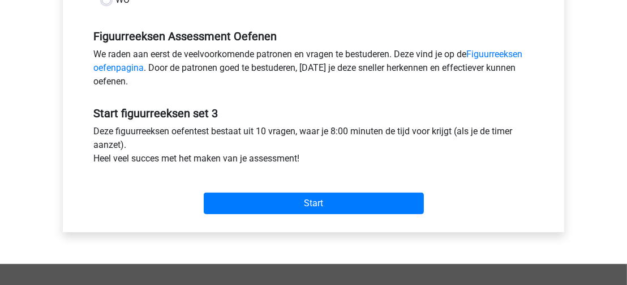
scroll to position [340, 0]
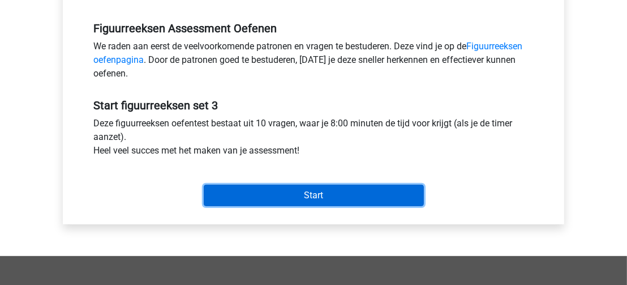
click at [388, 192] on input "Start" at bounding box center [314, 196] width 220 height 22
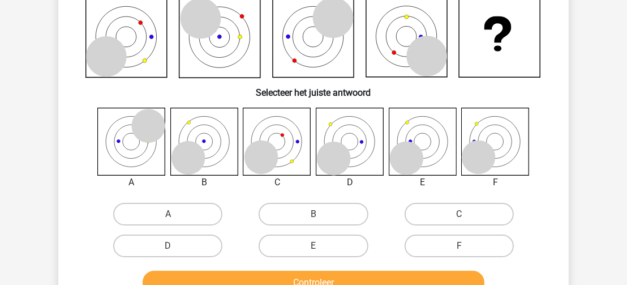
scroll to position [90, 0]
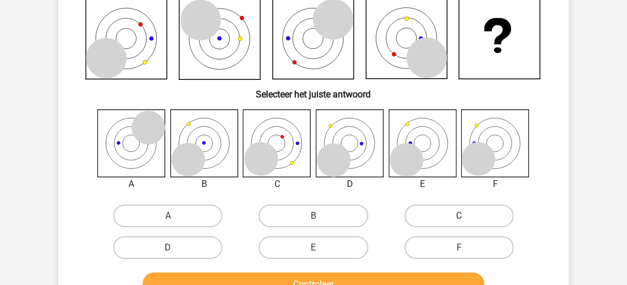
click at [417, 217] on label "C" at bounding box center [459, 215] width 109 height 23
click at [459, 217] on input "C" at bounding box center [462, 219] width 7 height 7
radio input "true"
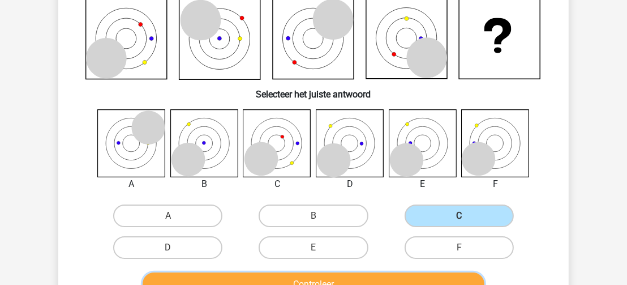
click at [387, 279] on button "Controleer" at bounding box center [314, 284] width 342 height 24
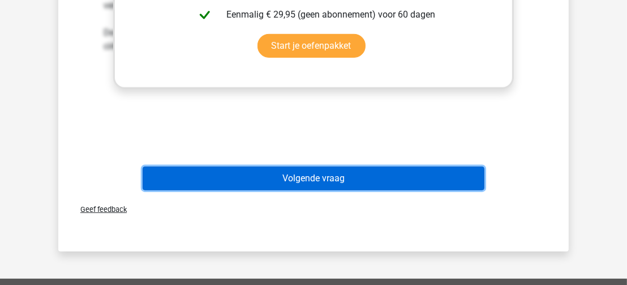
click at [460, 175] on button "Volgende vraag" at bounding box center [314, 178] width 342 height 24
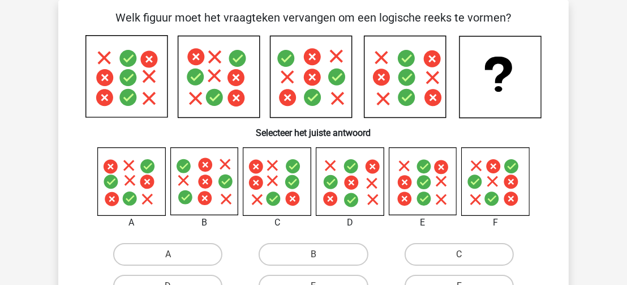
scroll to position [52, 0]
click at [208, 250] on label "A" at bounding box center [167, 254] width 109 height 23
click at [175, 254] on input "A" at bounding box center [171, 257] width 7 height 7
radio input "true"
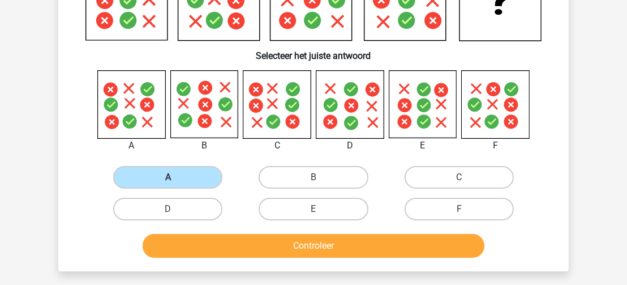
scroll to position [130, 0]
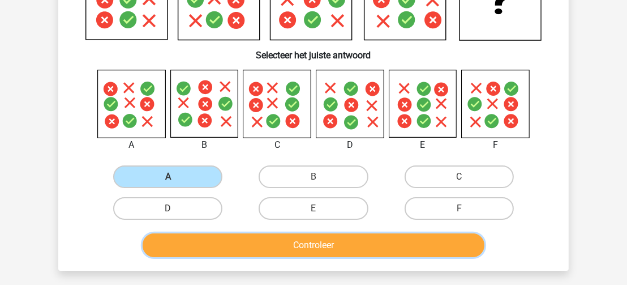
click at [455, 245] on button "Controleer" at bounding box center [314, 245] width 342 height 24
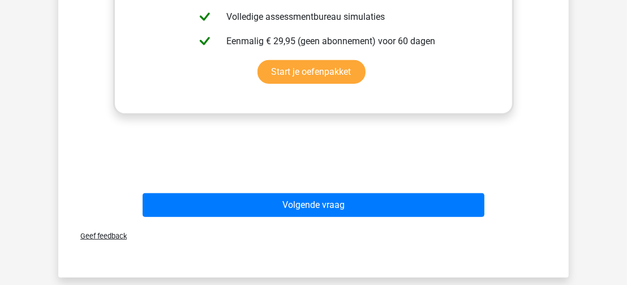
scroll to position [536, 0]
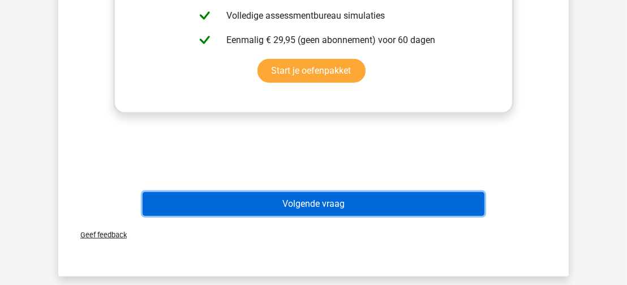
click at [473, 203] on button "Volgende vraag" at bounding box center [314, 204] width 342 height 24
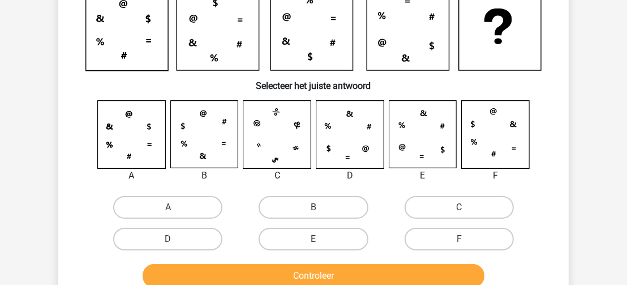
scroll to position [101, 0]
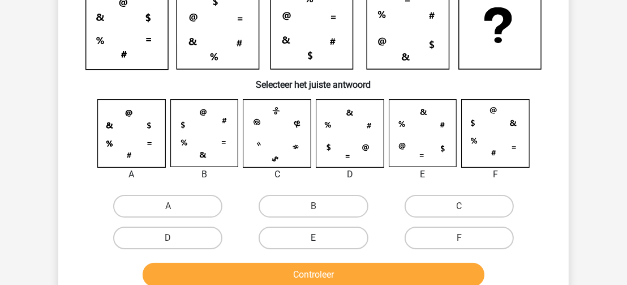
click at [346, 232] on label "E" at bounding box center [313, 237] width 109 height 23
click at [321, 238] on input "E" at bounding box center [317, 241] width 7 height 7
radio input "true"
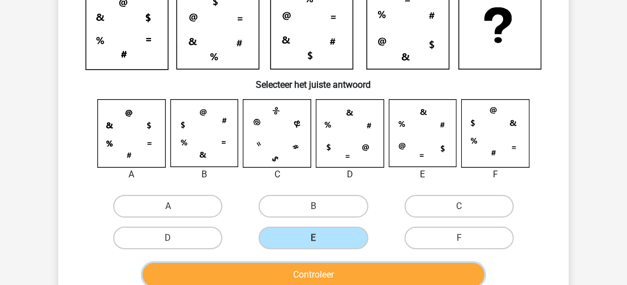
click at [361, 273] on button "Controleer" at bounding box center [314, 275] width 342 height 24
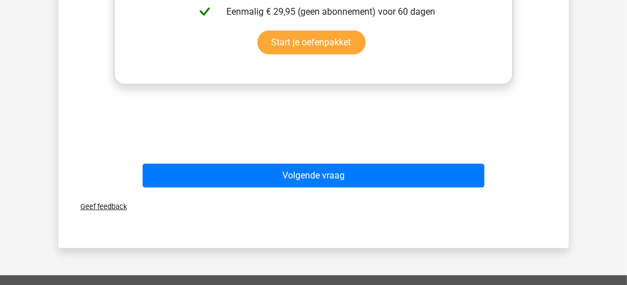
scroll to position [570, 0]
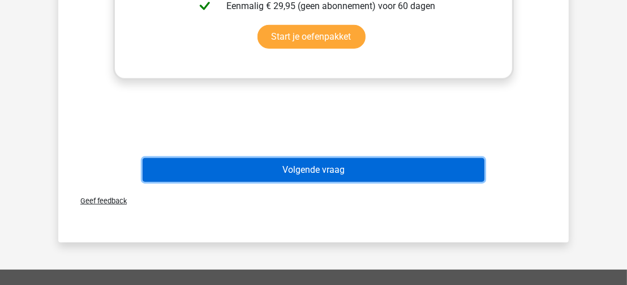
click at [469, 170] on button "Volgende vraag" at bounding box center [314, 170] width 342 height 24
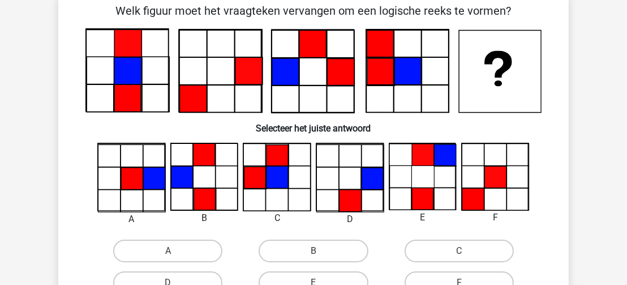
scroll to position [52, 0]
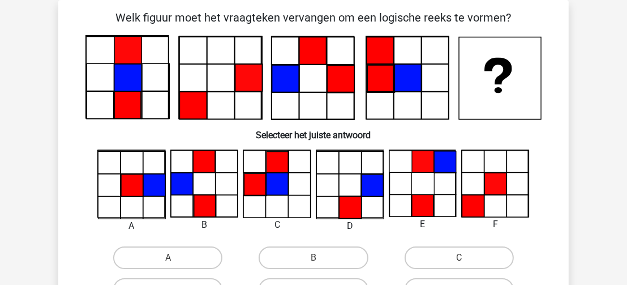
drag, startPoint x: 469, startPoint y: 170, endPoint x: 250, endPoint y: 244, distance: 230.8
click at [250, 244] on div "A B C" at bounding box center [313, 227] width 474 height 156
click at [200, 255] on label "A" at bounding box center [167, 257] width 109 height 23
click at [175, 258] on input "A" at bounding box center [171, 261] width 7 height 7
radio input "true"
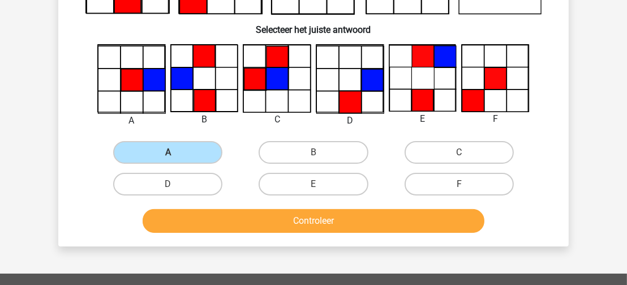
scroll to position [159, 0]
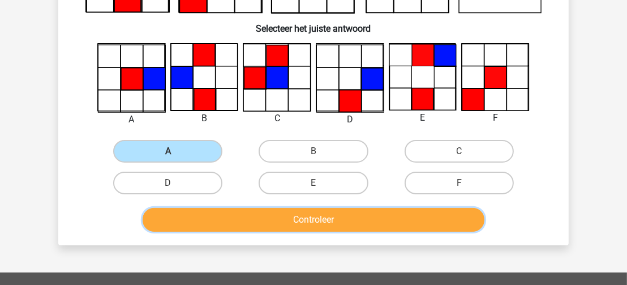
click at [457, 220] on button "Controleer" at bounding box center [314, 220] width 342 height 24
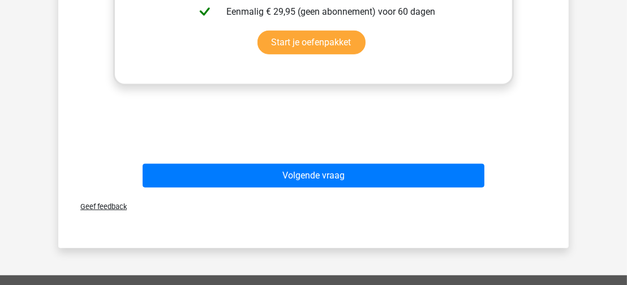
scroll to position [571, 0]
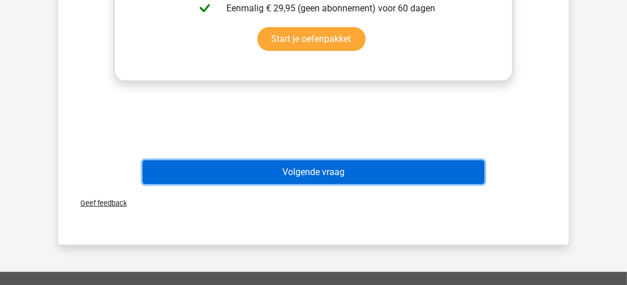
click at [445, 172] on button "Volgende vraag" at bounding box center [314, 172] width 342 height 24
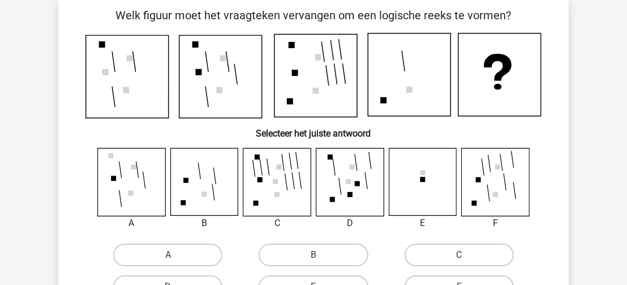
scroll to position [52, 0]
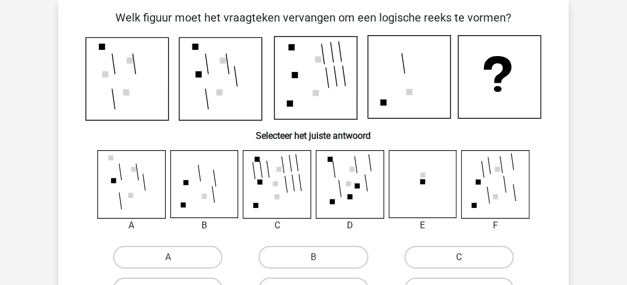
click at [456, 256] on label "C" at bounding box center [459, 257] width 109 height 23
click at [459, 257] on input "C" at bounding box center [462, 260] width 7 height 7
radio input "true"
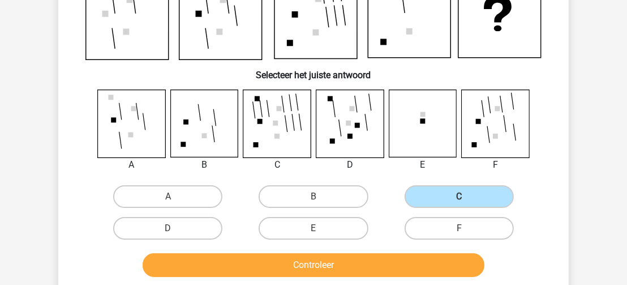
scroll to position [114, 0]
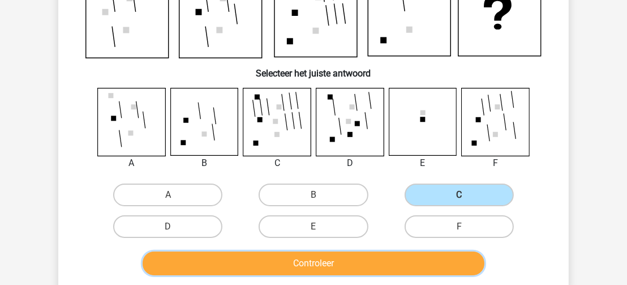
click at [350, 268] on button "Controleer" at bounding box center [314, 263] width 342 height 24
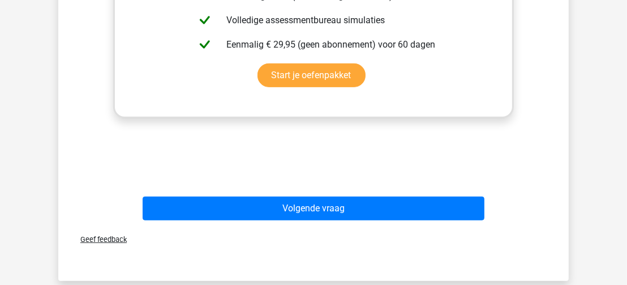
scroll to position [535, 0]
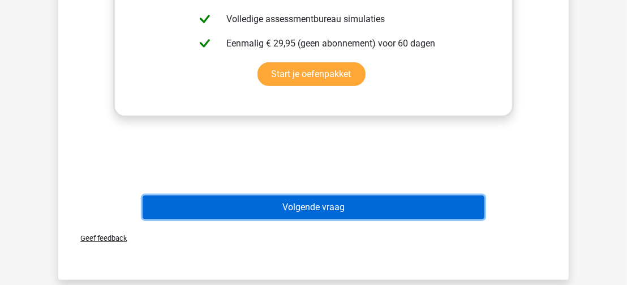
click at [464, 205] on button "Volgende vraag" at bounding box center [314, 207] width 342 height 24
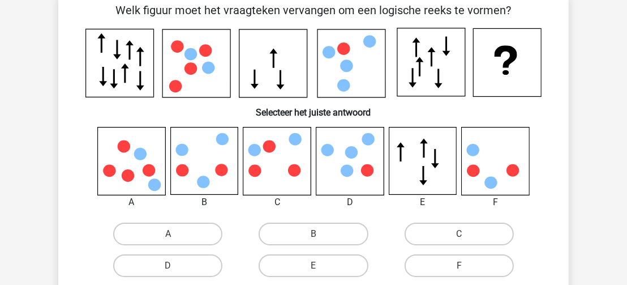
scroll to position [52, 0]
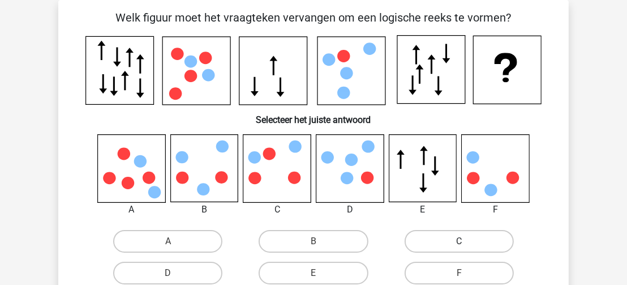
click at [443, 243] on label "C" at bounding box center [459, 241] width 109 height 23
click at [459, 243] on input "C" at bounding box center [462, 244] width 7 height 7
radio input "true"
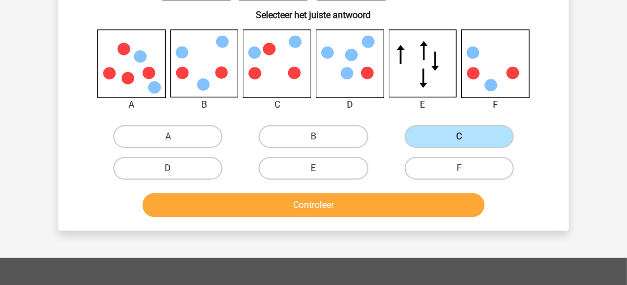
scroll to position [159, 0]
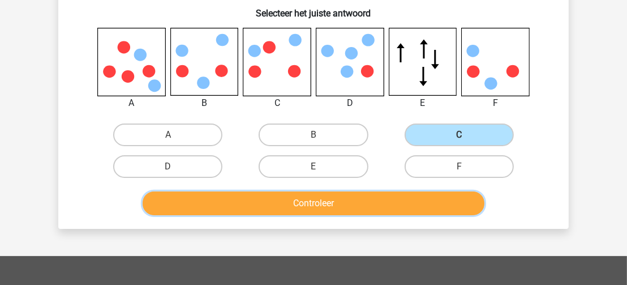
click at [444, 198] on button "Controleer" at bounding box center [314, 203] width 342 height 24
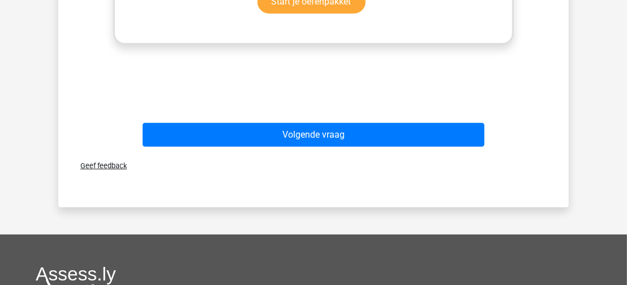
scroll to position [597, 0]
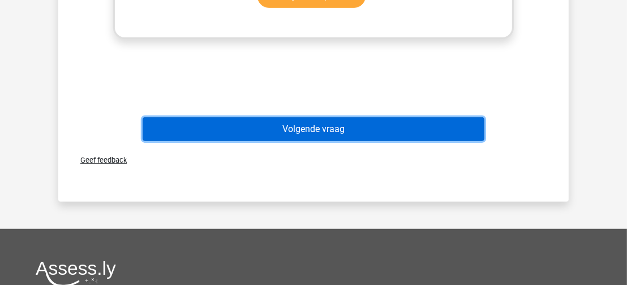
click at [442, 135] on button "Volgende vraag" at bounding box center [314, 129] width 342 height 24
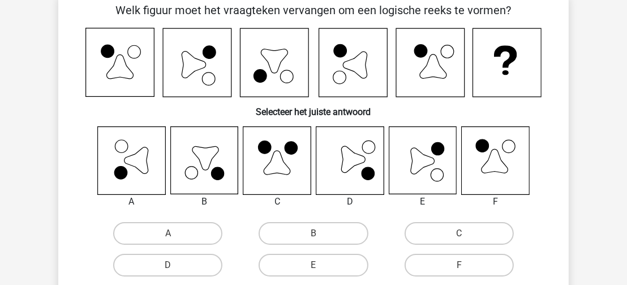
scroll to position [52, 0]
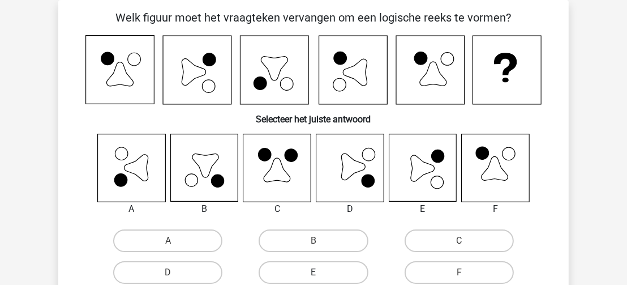
click at [347, 270] on label "E" at bounding box center [313, 272] width 109 height 23
click at [321, 272] on input "E" at bounding box center [317, 275] width 7 height 7
radio input "true"
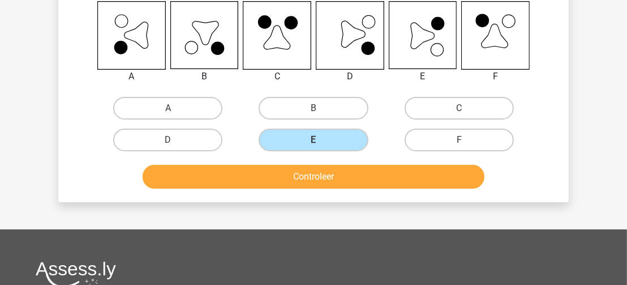
scroll to position [187, 0]
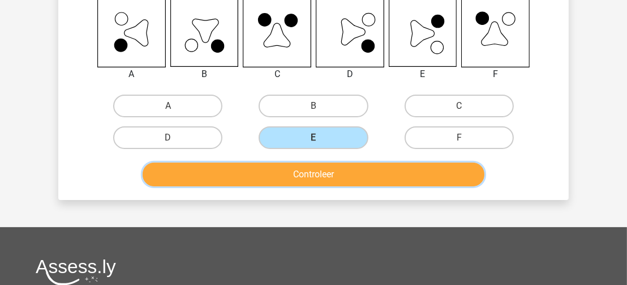
click at [455, 176] on button "Controleer" at bounding box center [314, 174] width 342 height 24
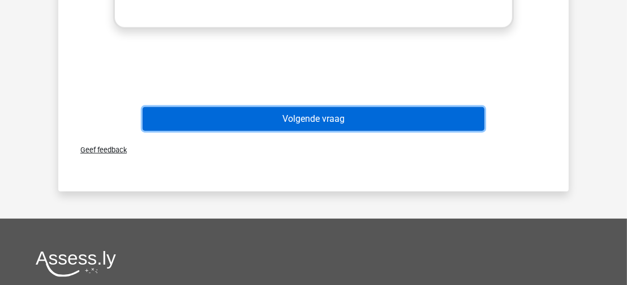
click at [456, 120] on button "Volgende vraag" at bounding box center [314, 119] width 342 height 24
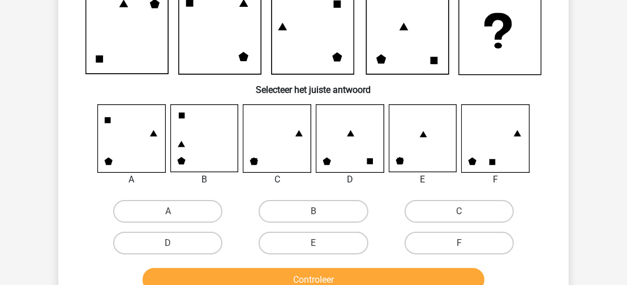
scroll to position [108, 0]
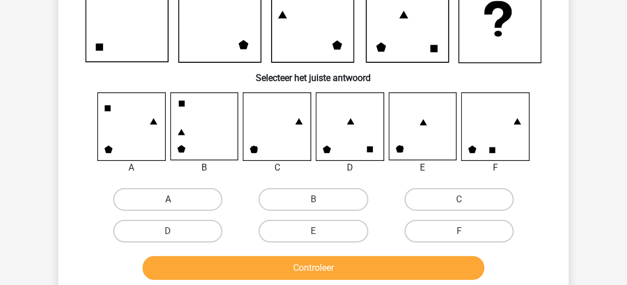
click at [186, 198] on label "A" at bounding box center [167, 199] width 109 height 23
click at [175, 199] on input "A" at bounding box center [171, 202] width 7 height 7
radio input "true"
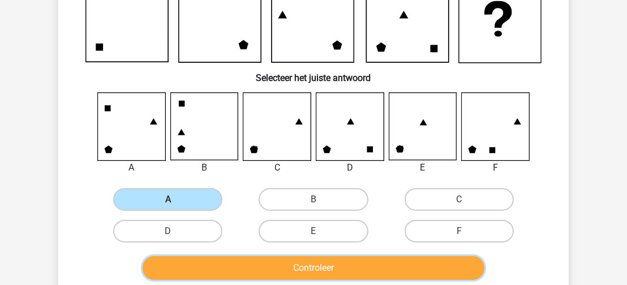
click at [251, 269] on button "Controleer" at bounding box center [314, 268] width 342 height 24
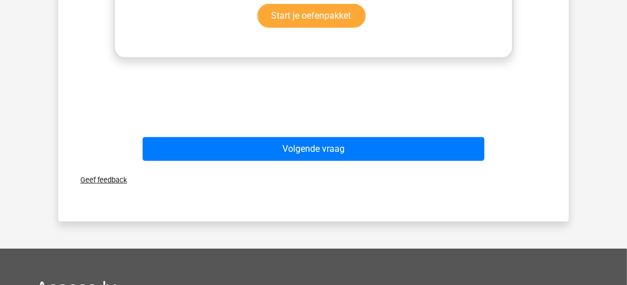
scroll to position [573, 0]
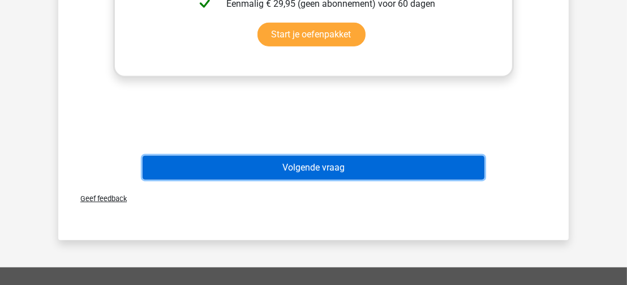
click at [449, 169] on button "Volgende vraag" at bounding box center [314, 168] width 342 height 24
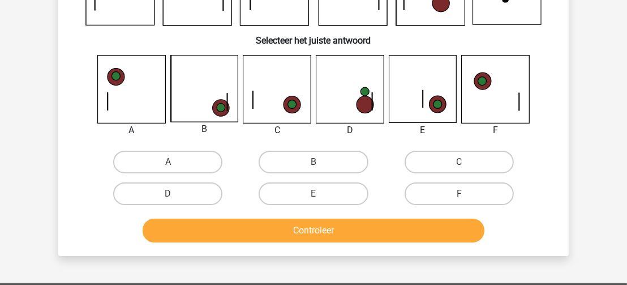
scroll to position [139, 0]
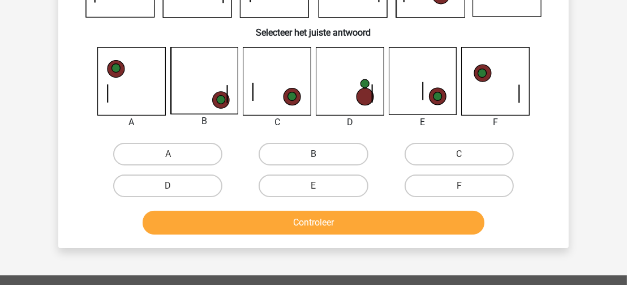
click at [316, 153] on label "B" at bounding box center [313, 154] width 109 height 23
click at [316, 154] on input "B" at bounding box center [317, 157] width 7 height 7
radio input "true"
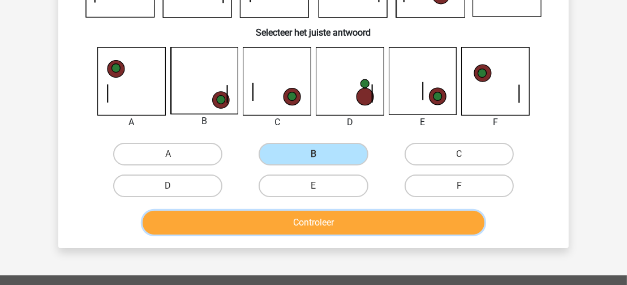
click at [321, 224] on button "Controleer" at bounding box center [314, 223] width 342 height 24
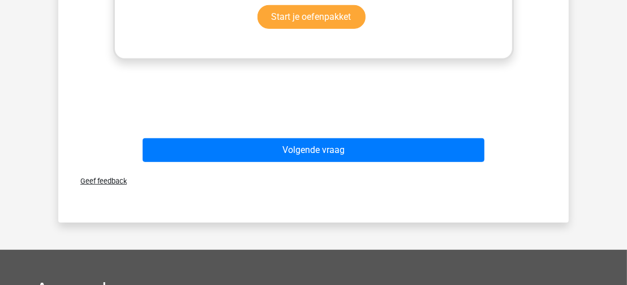
scroll to position [600, 0]
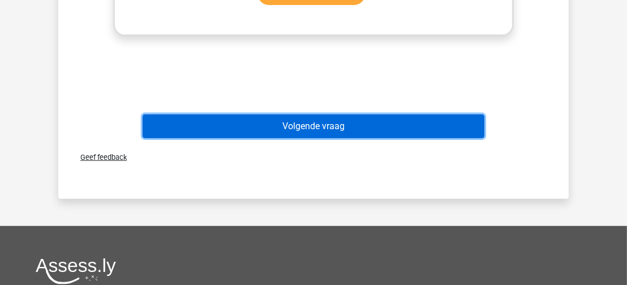
click at [439, 125] on button "Volgende vraag" at bounding box center [314, 126] width 342 height 24
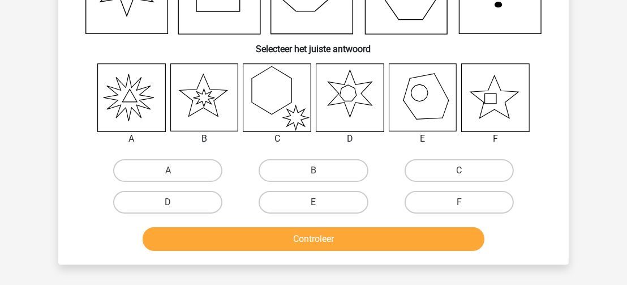
scroll to position [146, 0]
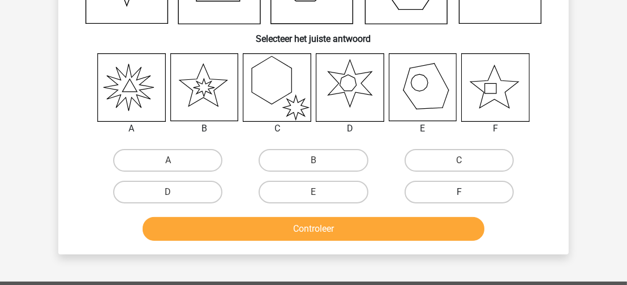
click at [485, 194] on label "F" at bounding box center [459, 192] width 109 height 23
click at [466, 194] on input "F" at bounding box center [462, 195] width 7 height 7
radio input "true"
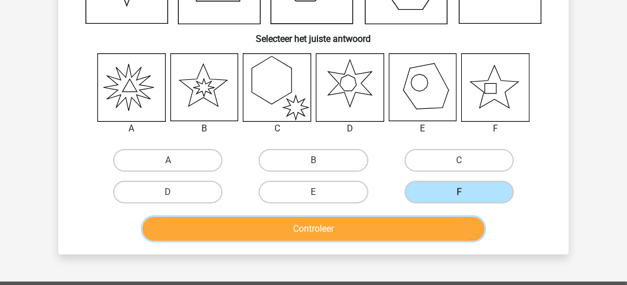
click at [423, 229] on button "Controleer" at bounding box center [314, 229] width 342 height 24
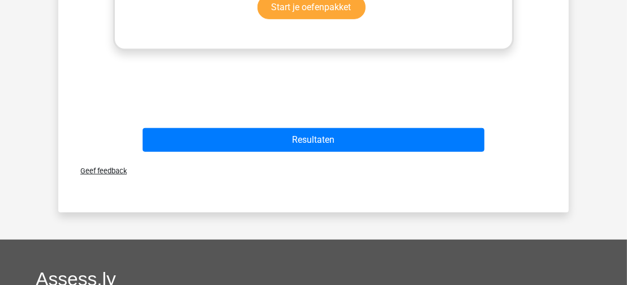
scroll to position [602, 0]
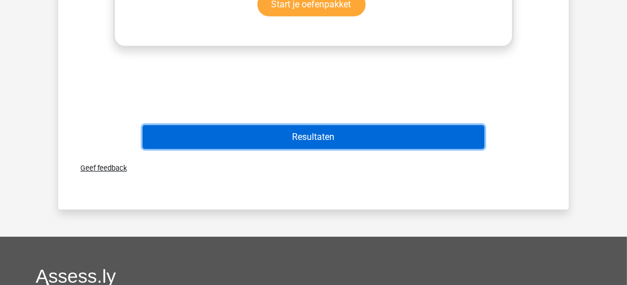
click at [448, 134] on button "Resultaten" at bounding box center [314, 137] width 342 height 24
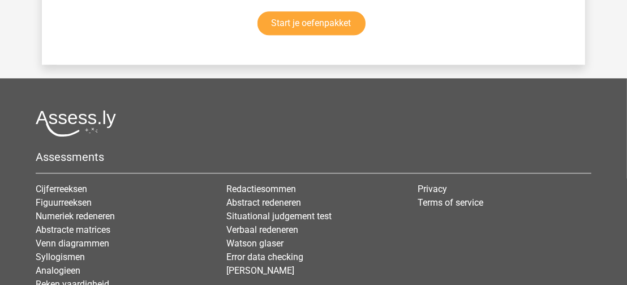
scroll to position [2350, 0]
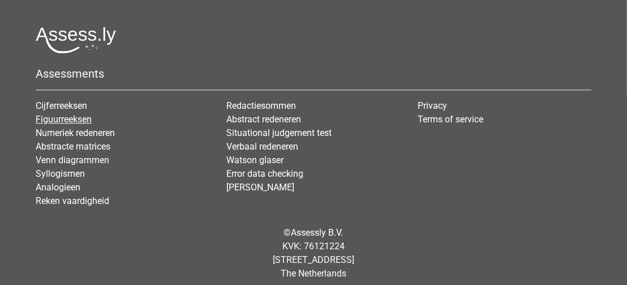
click at [82, 114] on link "Figuurreeksen" at bounding box center [64, 119] width 56 height 11
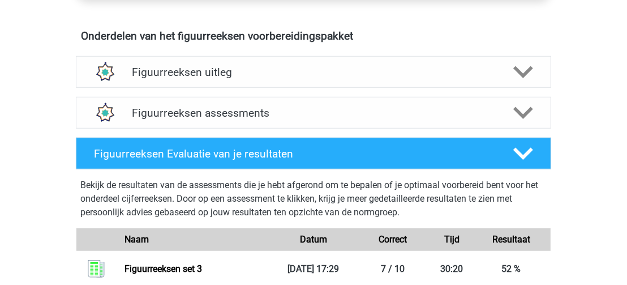
scroll to position [656, 0]
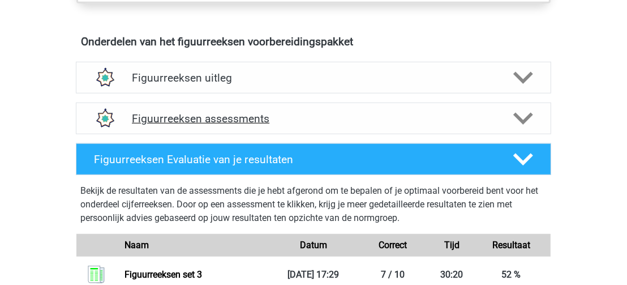
click at [522, 119] on polygon at bounding box center [523, 118] width 20 height 12
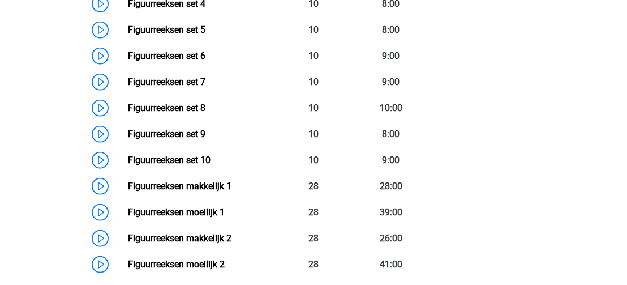
scroll to position [956, 0]
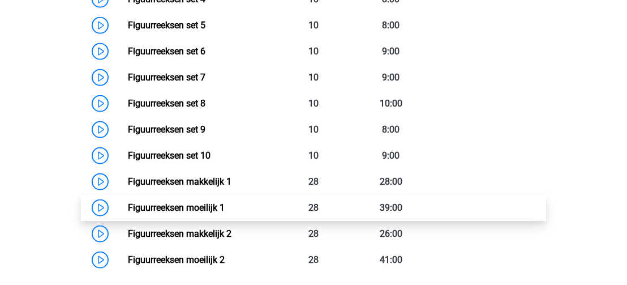
click at [128, 205] on link "Figuurreeksen moeilijk 1" at bounding box center [176, 207] width 97 height 11
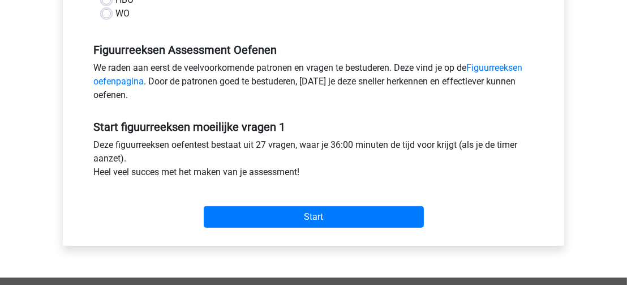
scroll to position [323, 0]
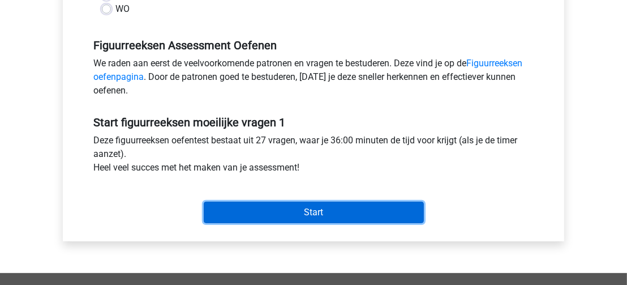
click at [401, 205] on input "Start" at bounding box center [314, 213] width 220 height 22
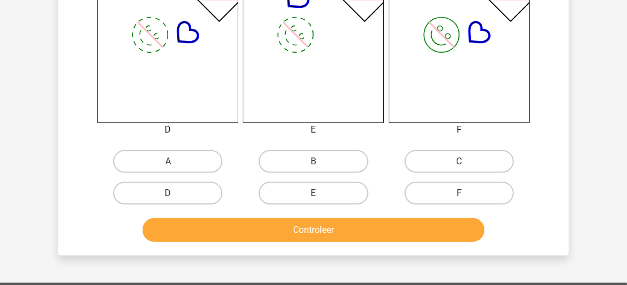
scroll to position [480, 0]
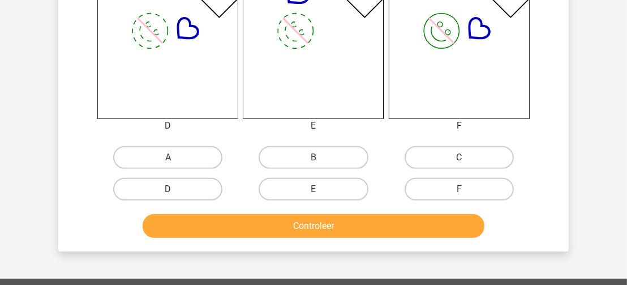
click at [205, 186] on label "D" at bounding box center [167, 189] width 109 height 23
click at [175, 189] on input "D" at bounding box center [171, 192] width 7 height 7
radio input "true"
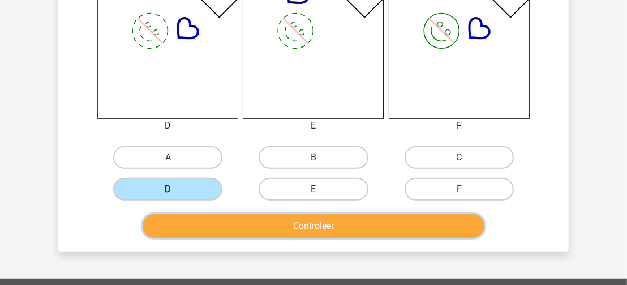
click at [269, 224] on button "Controleer" at bounding box center [314, 226] width 342 height 24
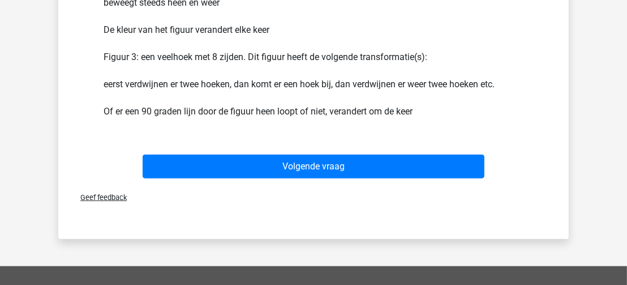
scroll to position [845, 0]
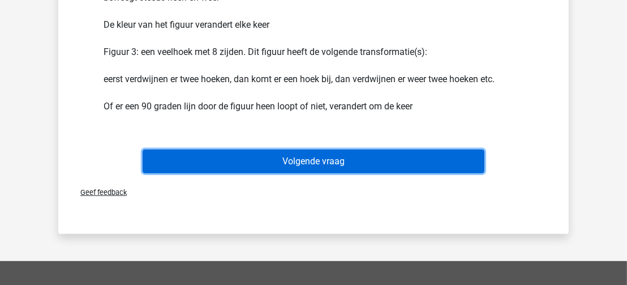
click at [456, 164] on button "Volgende vraag" at bounding box center [314, 161] width 342 height 24
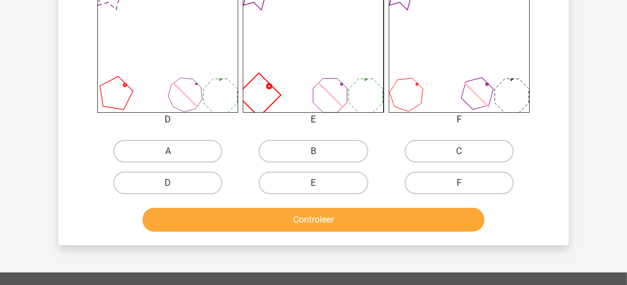
scroll to position [487, 0]
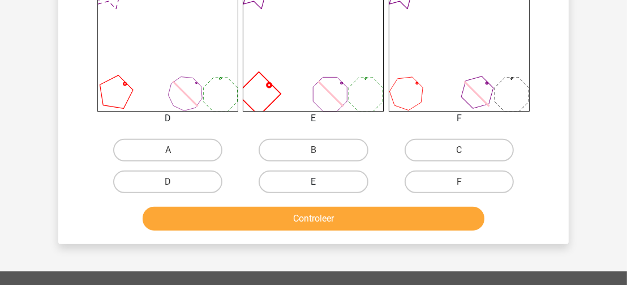
click at [341, 177] on label "E" at bounding box center [313, 181] width 109 height 23
click at [321, 182] on input "E" at bounding box center [317, 185] width 7 height 7
radio input "true"
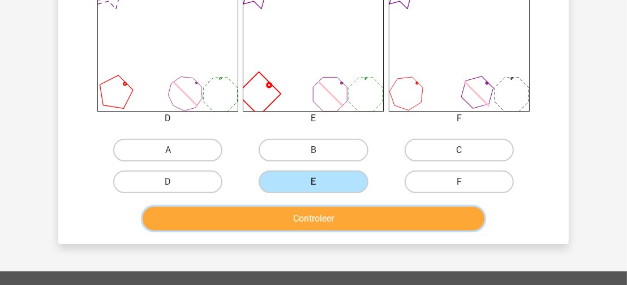
click at [357, 220] on button "Controleer" at bounding box center [314, 219] width 342 height 24
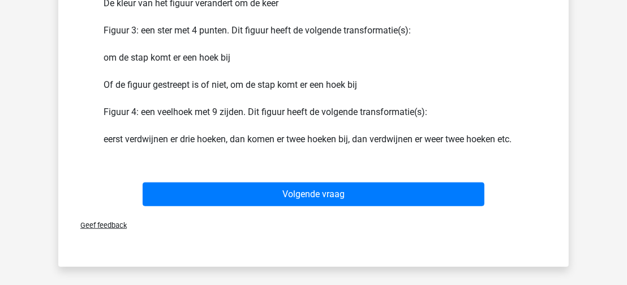
scroll to position [823, 0]
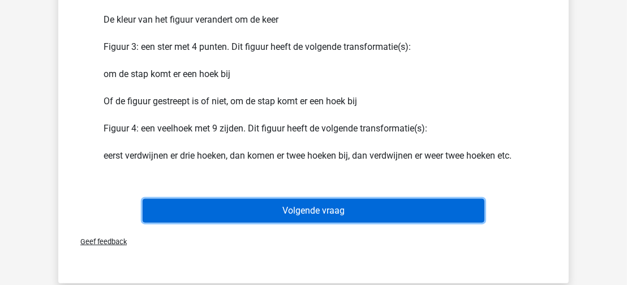
click at [477, 211] on button "Volgende vraag" at bounding box center [314, 211] width 342 height 24
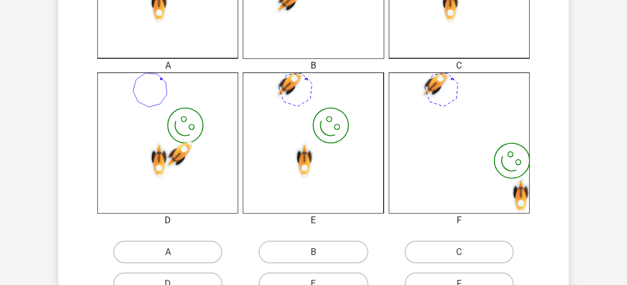
scroll to position [396, 0]
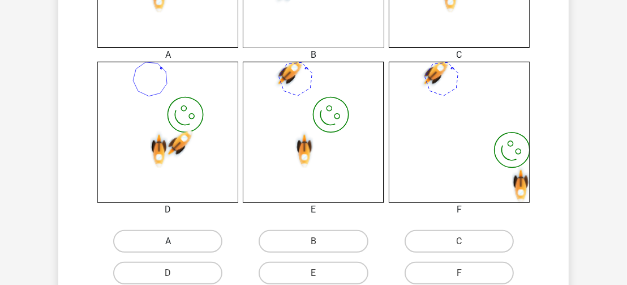
click at [209, 244] on label "A" at bounding box center [167, 241] width 109 height 23
click at [175, 244] on input "A" at bounding box center [171, 244] width 7 height 7
radio input "true"
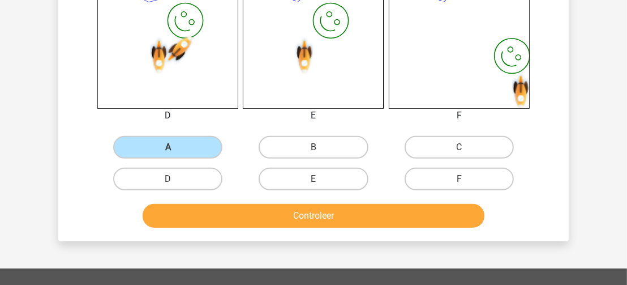
scroll to position [496, 0]
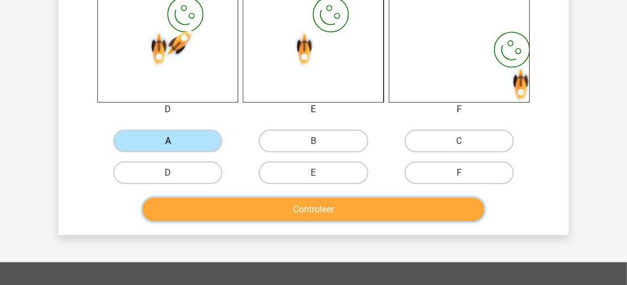
click at [469, 207] on button "Controleer" at bounding box center [314, 210] width 342 height 24
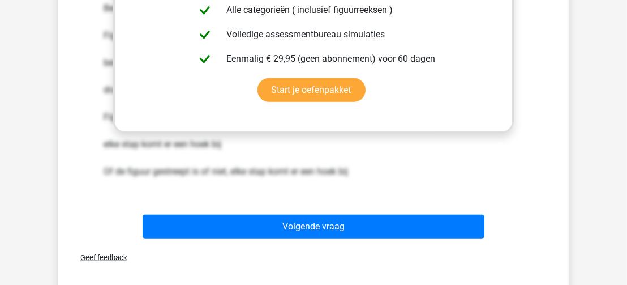
scroll to position [877, 0]
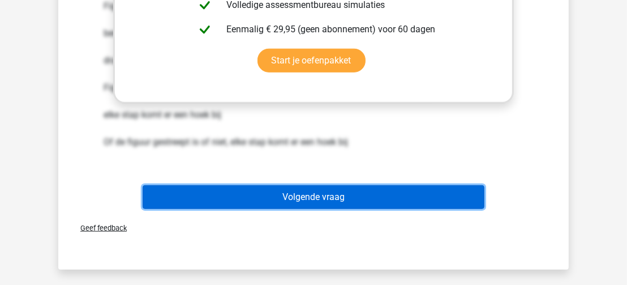
click at [468, 194] on button "Volgende vraag" at bounding box center [314, 197] width 342 height 24
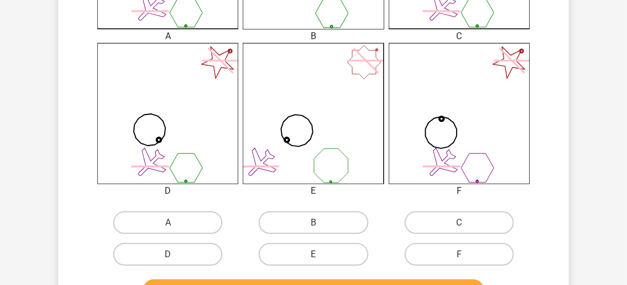
scroll to position [431, 0]
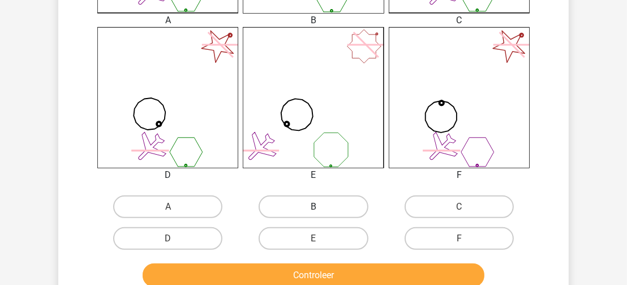
click at [305, 209] on label "B" at bounding box center [313, 206] width 109 height 23
click at [314, 209] on input "B" at bounding box center [317, 210] width 7 height 7
radio input "true"
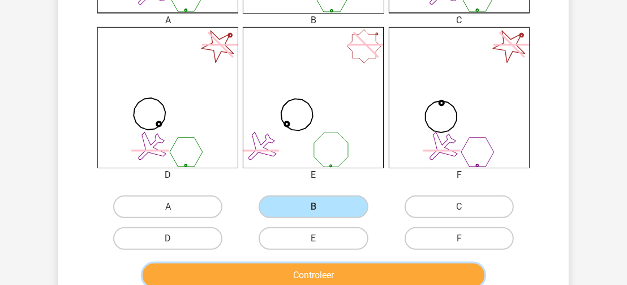
click at [334, 280] on button "Controleer" at bounding box center [314, 275] width 342 height 24
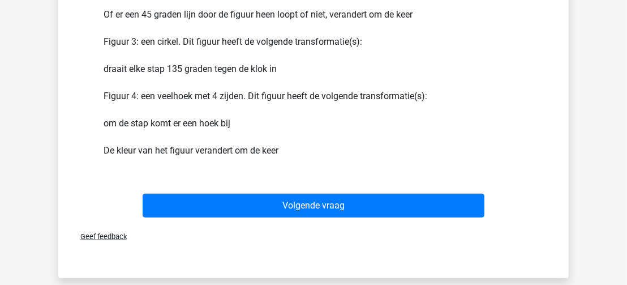
scroll to position [863, 0]
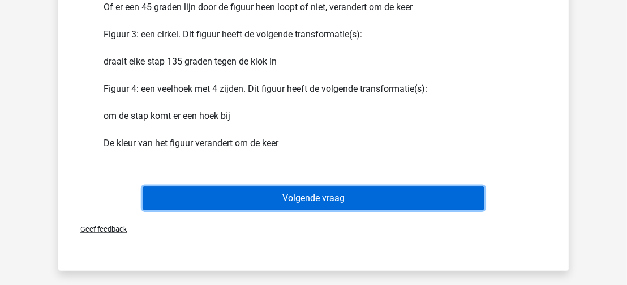
click at [457, 192] on button "Volgende vraag" at bounding box center [314, 198] width 342 height 24
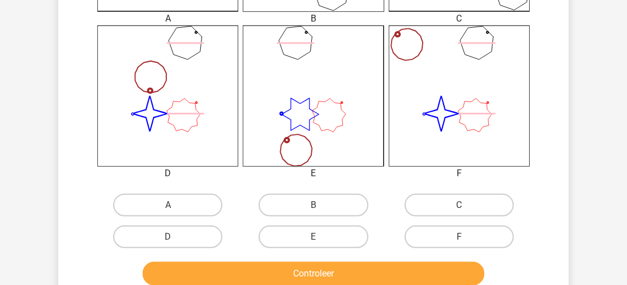
scroll to position [448, 0]
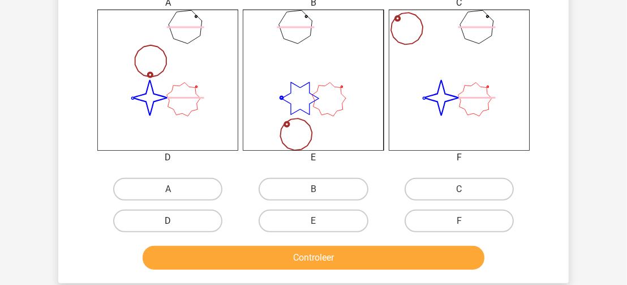
click at [199, 218] on label "D" at bounding box center [167, 220] width 109 height 23
click at [175, 221] on input "D" at bounding box center [171, 224] width 7 height 7
radio input "true"
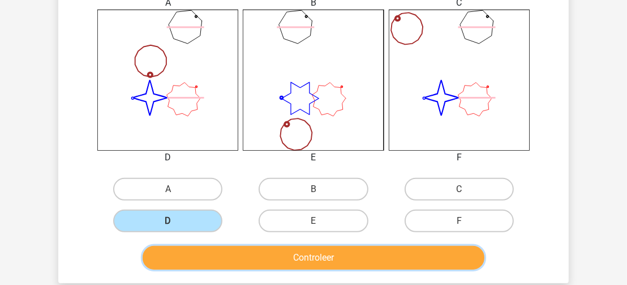
click at [274, 255] on button "Controleer" at bounding box center [314, 258] width 342 height 24
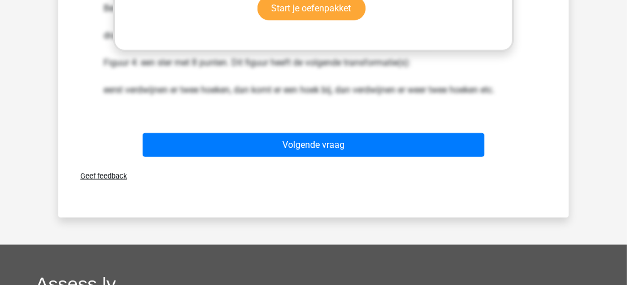
scroll to position [924, 0]
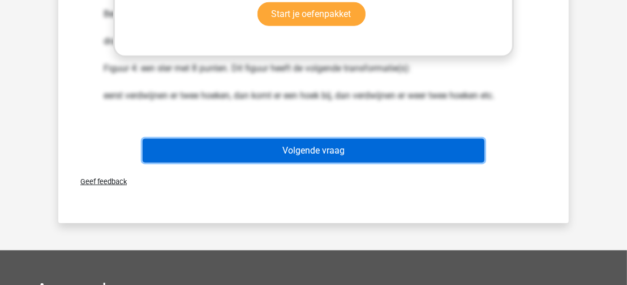
click at [464, 152] on button "Volgende vraag" at bounding box center [314, 151] width 342 height 24
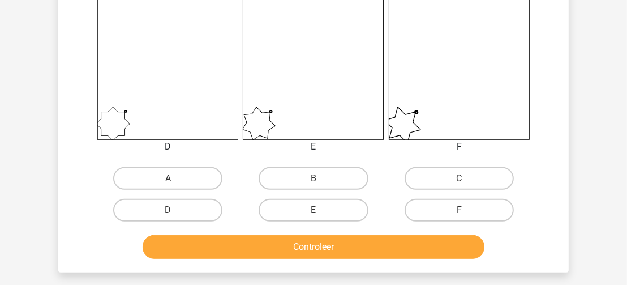
scroll to position [463, 0]
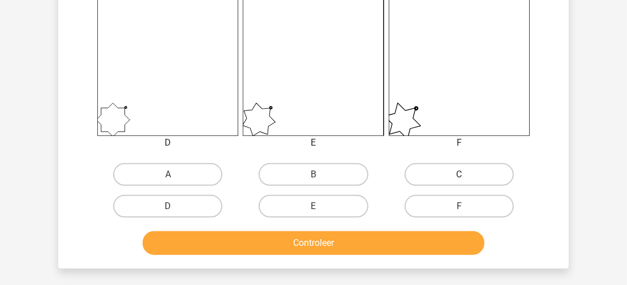
click at [480, 172] on label "C" at bounding box center [459, 174] width 109 height 23
click at [466, 174] on input "C" at bounding box center [462, 177] width 7 height 7
radio input "true"
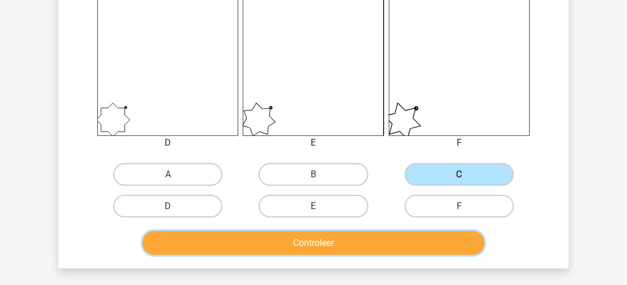
click at [435, 241] on button "Controleer" at bounding box center [314, 243] width 342 height 24
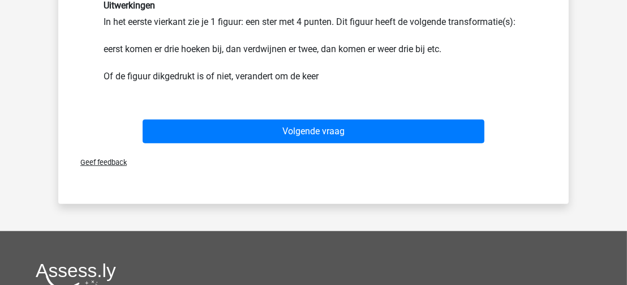
scroll to position [717, 0]
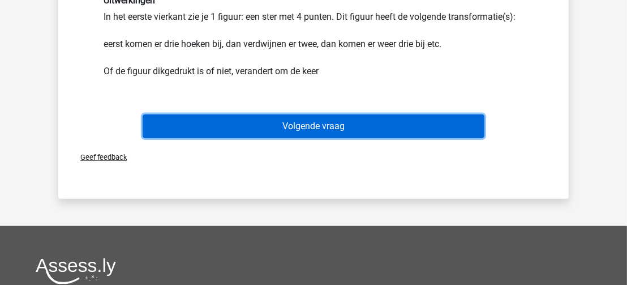
click at [455, 126] on button "Volgende vraag" at bounding box center [314, 126] width 342 height 24
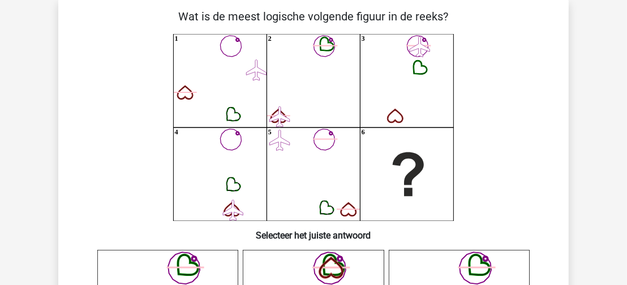
scroll to position [52, 0]
